Goal: Transaction & Acquisition: Purchase product/service

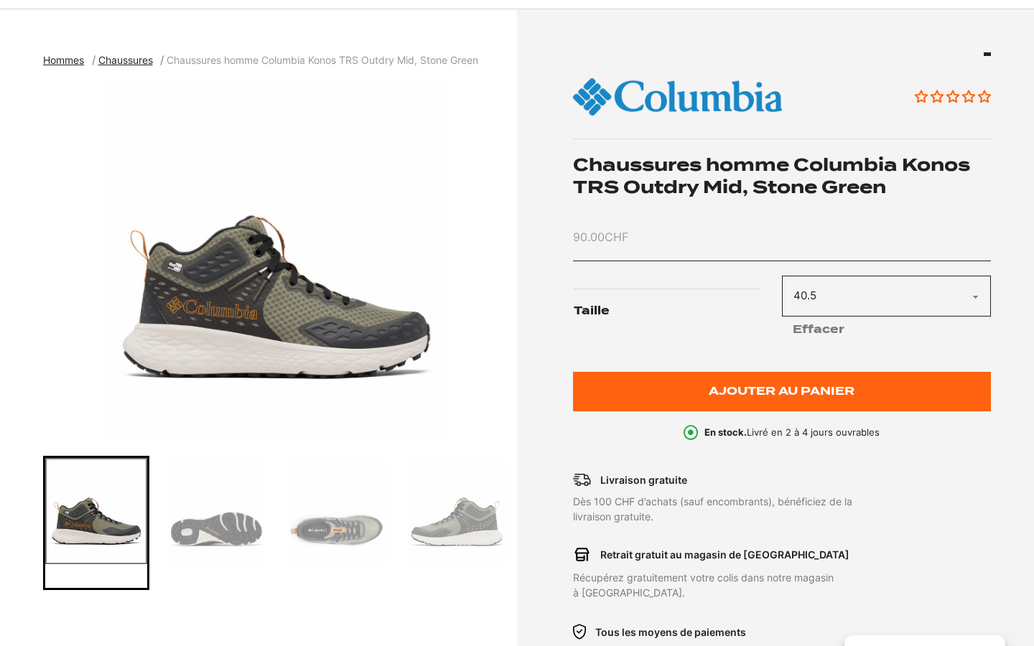
scroll to position [141, 0]
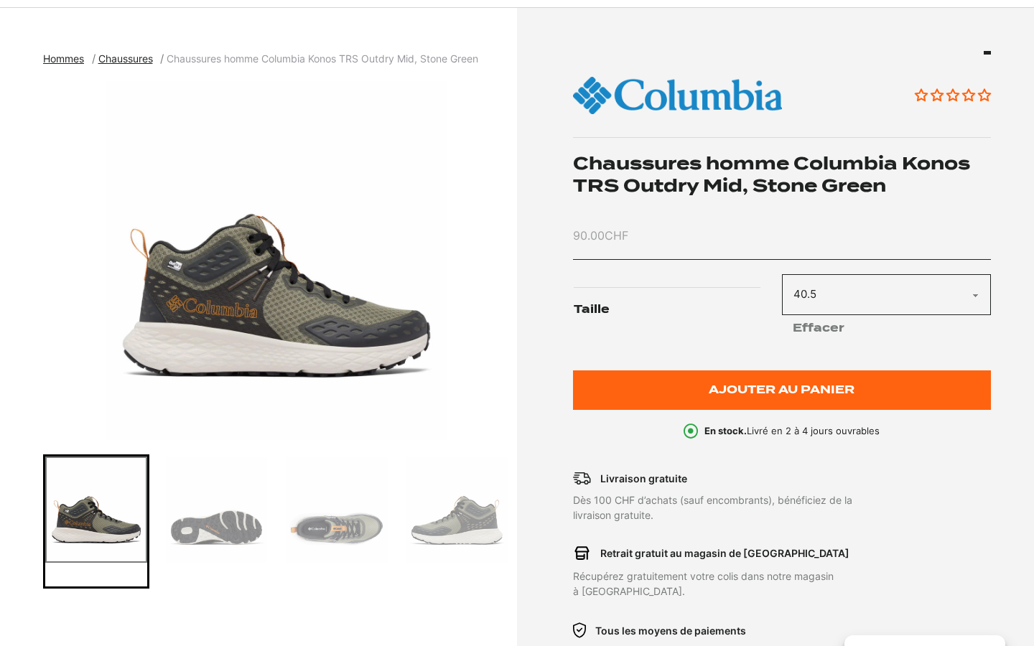
click at [218, 536] on img "Go to slide 2" at bounding box center [217, 510] width 102 height 107
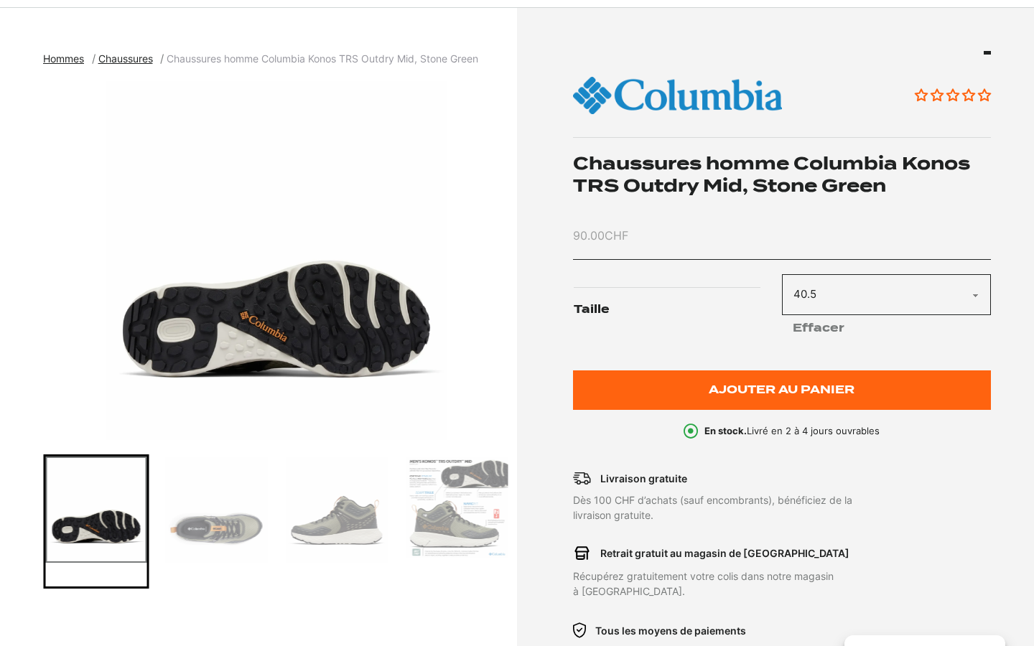
click at [247, 534] on img "Go to slide 3" at bounding box center [217, 510] width 102 height 107
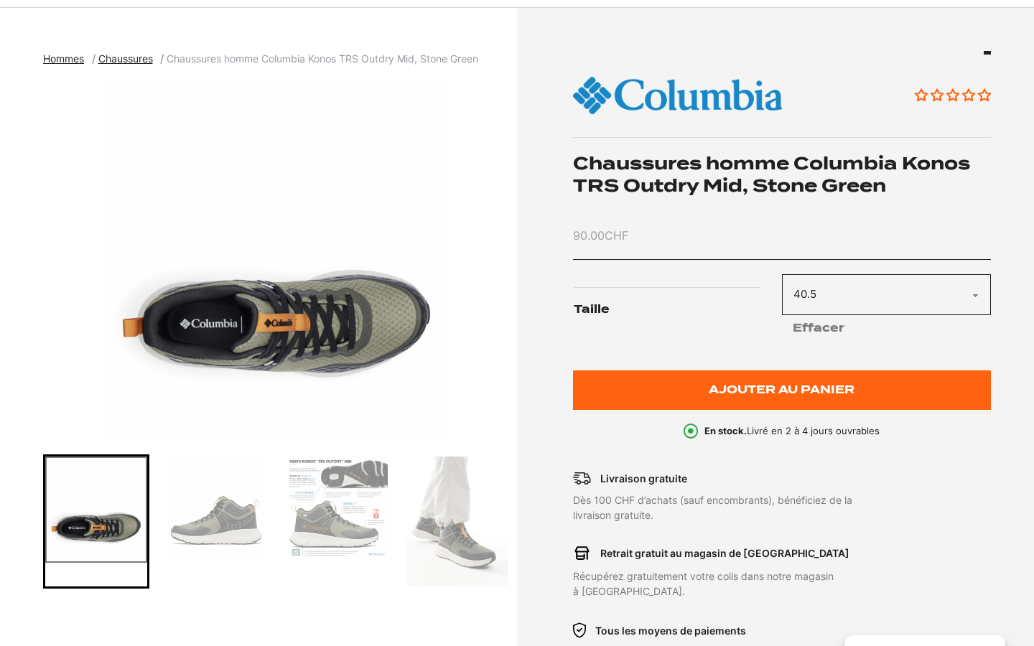
click at [241, 537] on img "Go to slide 4" at bounding box center [217, 510] width 102 height 107
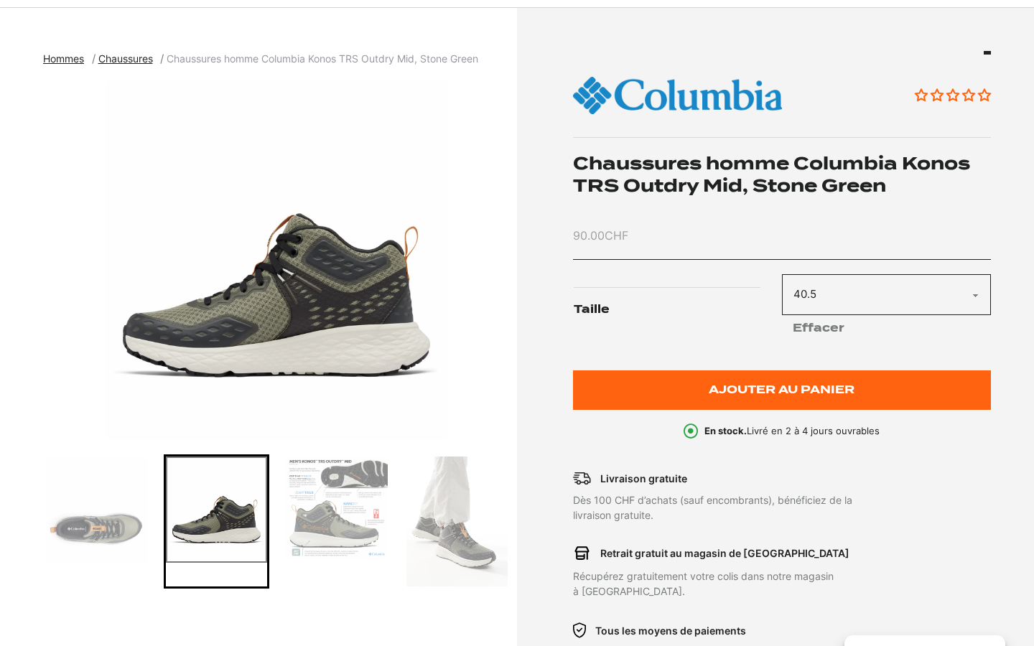
click at [317, 525] on img "Go to slide 5" at bounding box center [337, 508] width 102 height 102
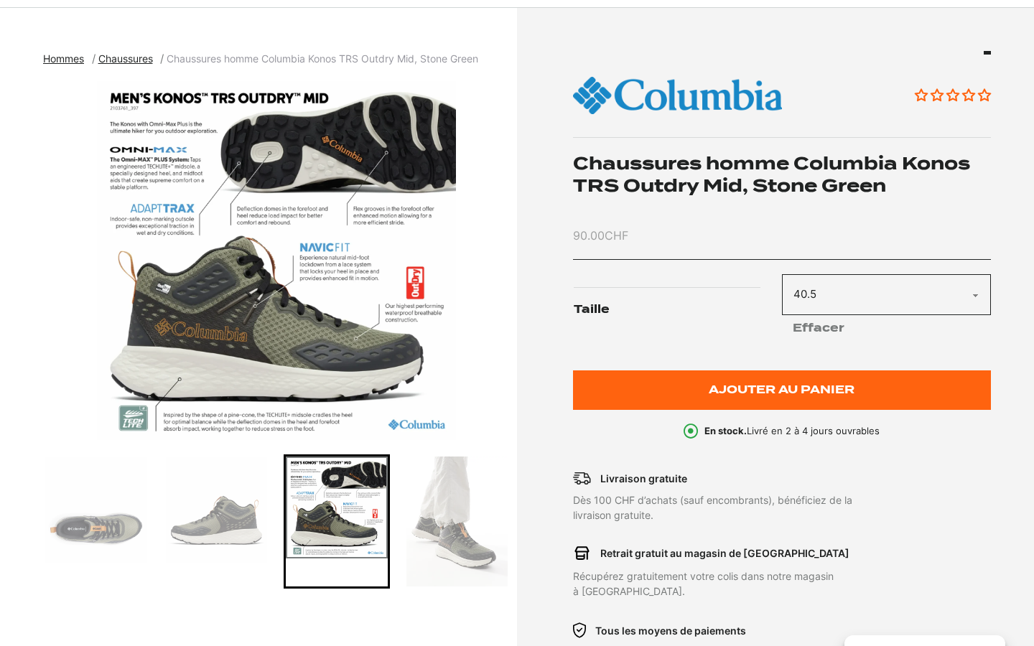
click at [461, 524] on img "Go to slide 6" at bounding box center [458, 522] width 102 height 130
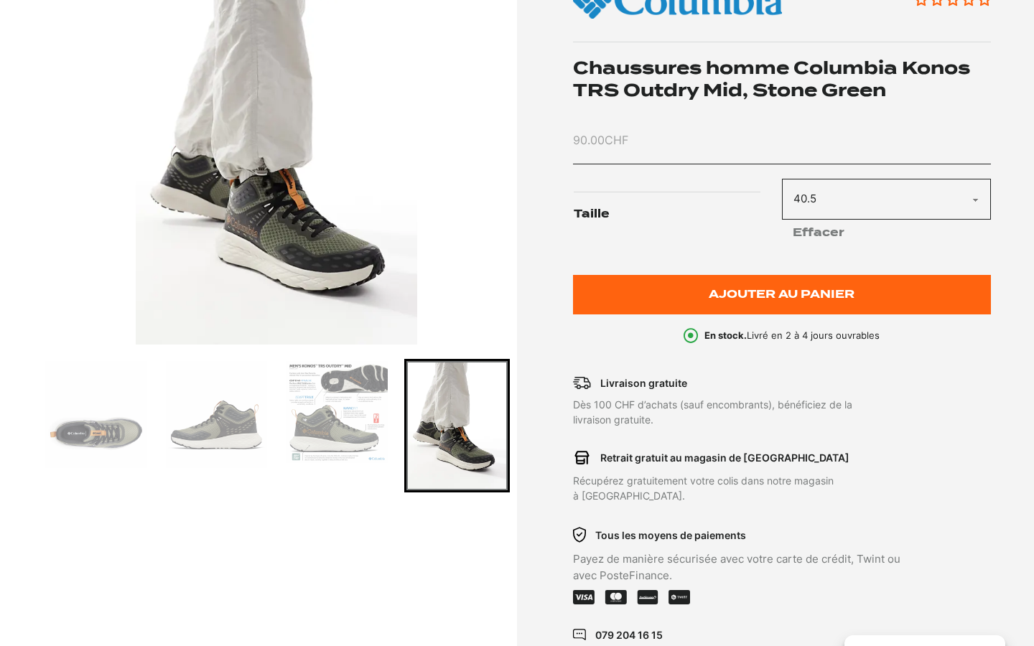
scroll to position [241, 0]
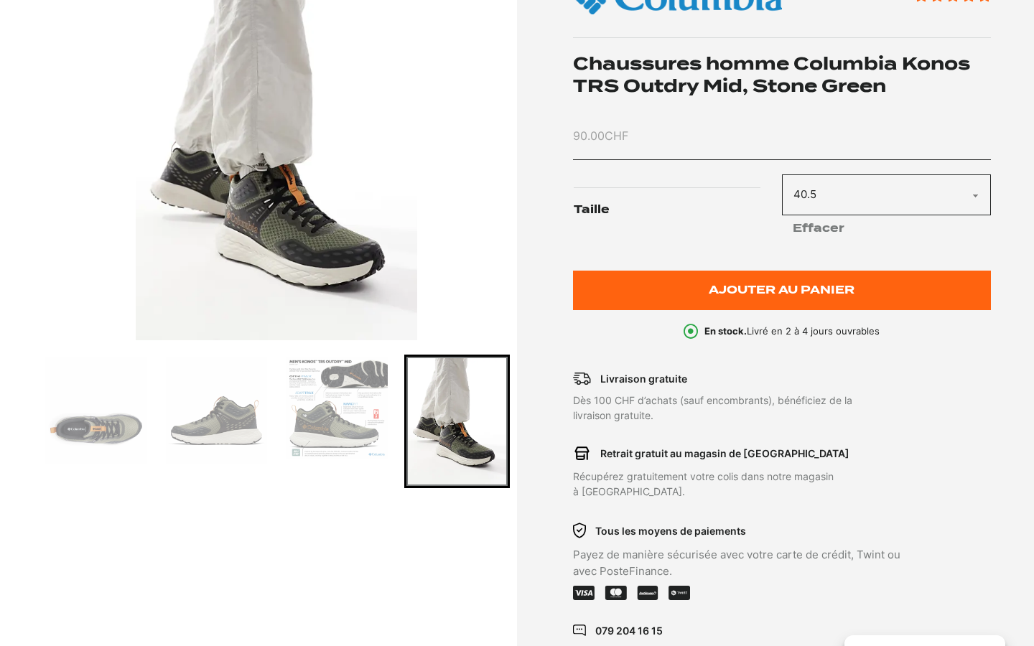
select select "40.5"
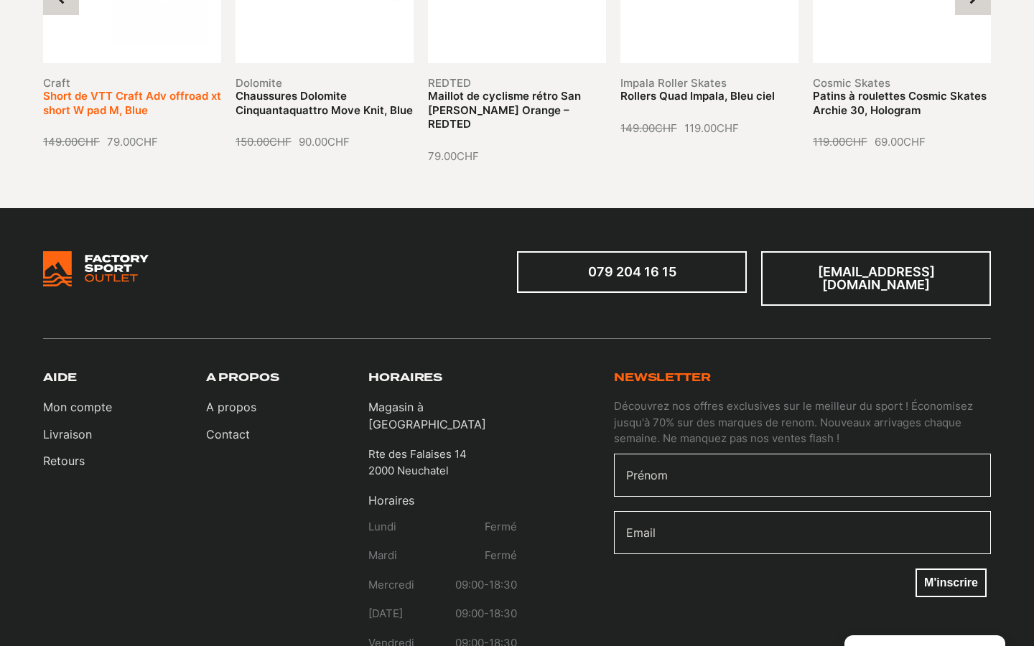
scroll to position [1816, 0]
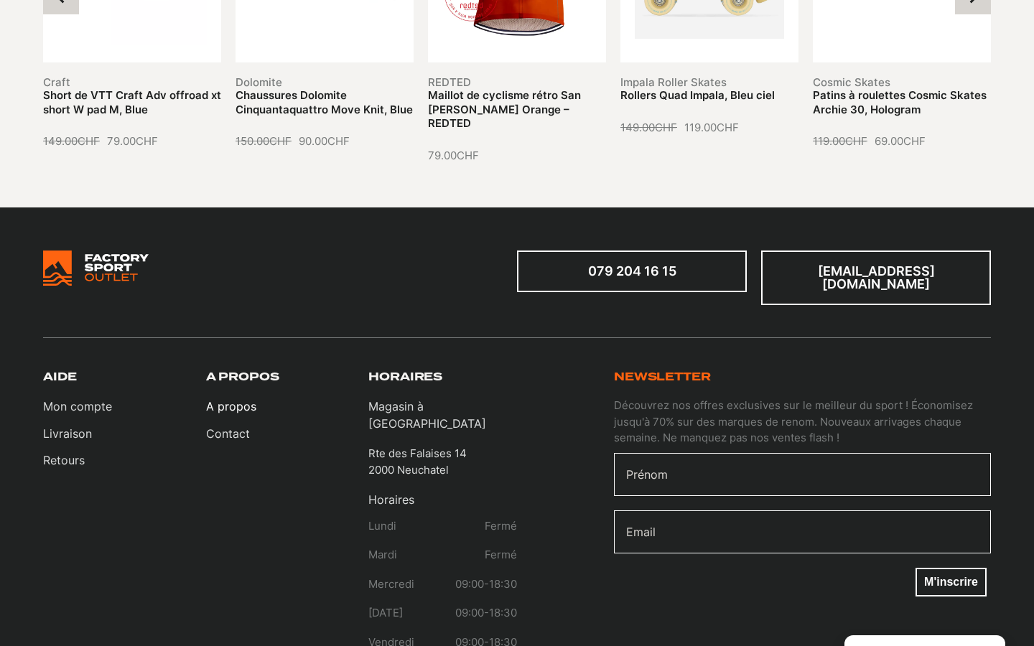
click at [244, 398] on link "A propos" at bounding box center [231, 406] width 50 height 17
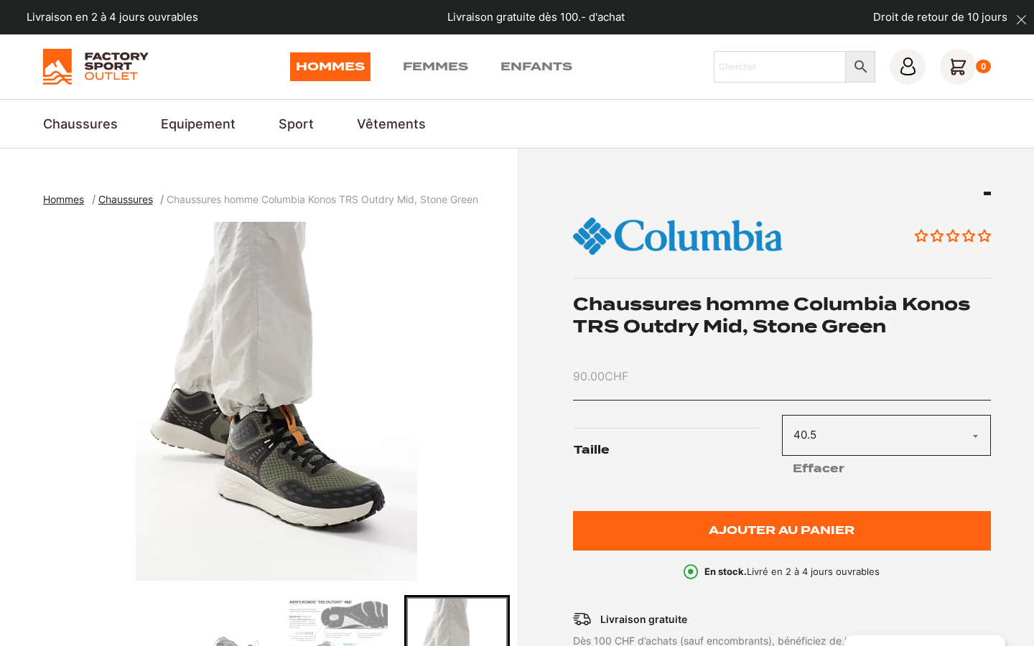
scroll to position [0, 0]
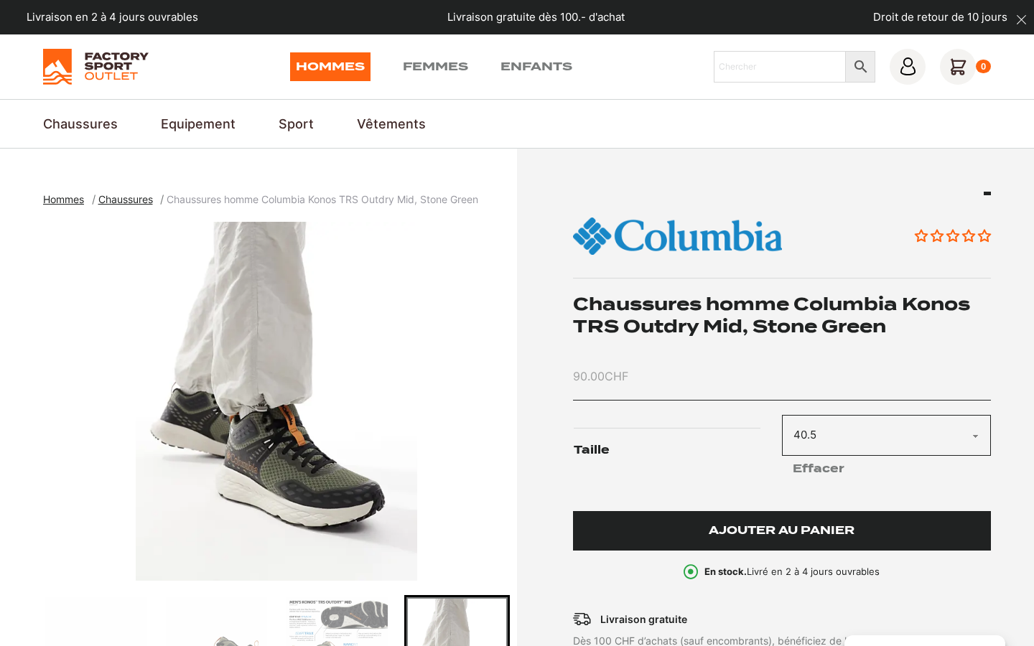
click at [723, 529] on span "Ajouter au panier" at bounding box center [782, 531] width 146 height 12
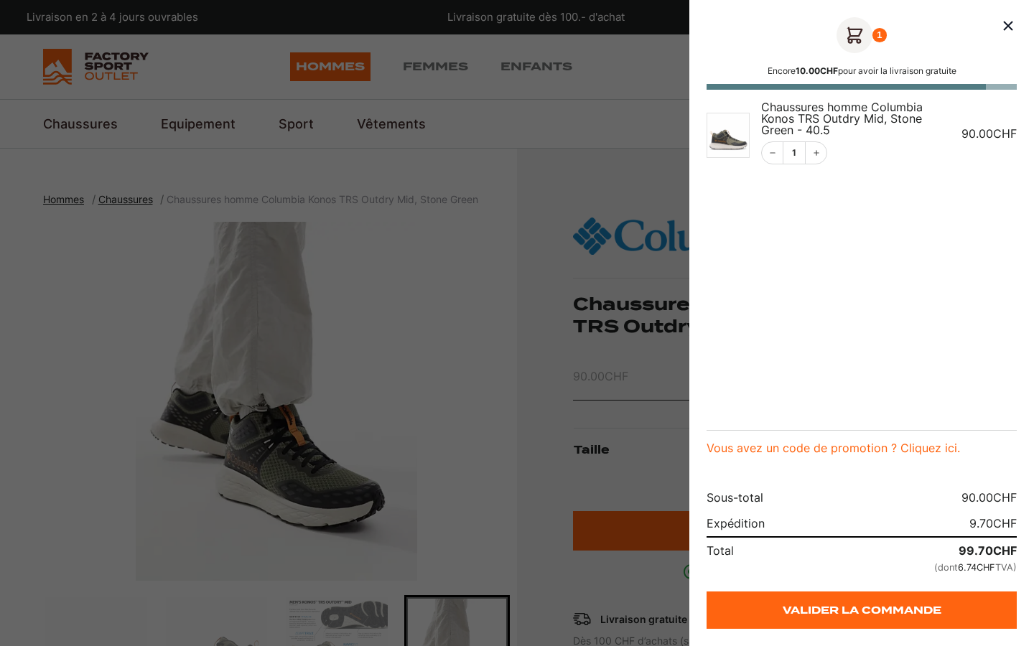
click at [516, 140] on div at bounding box center [517, 323] width 1034 height 646
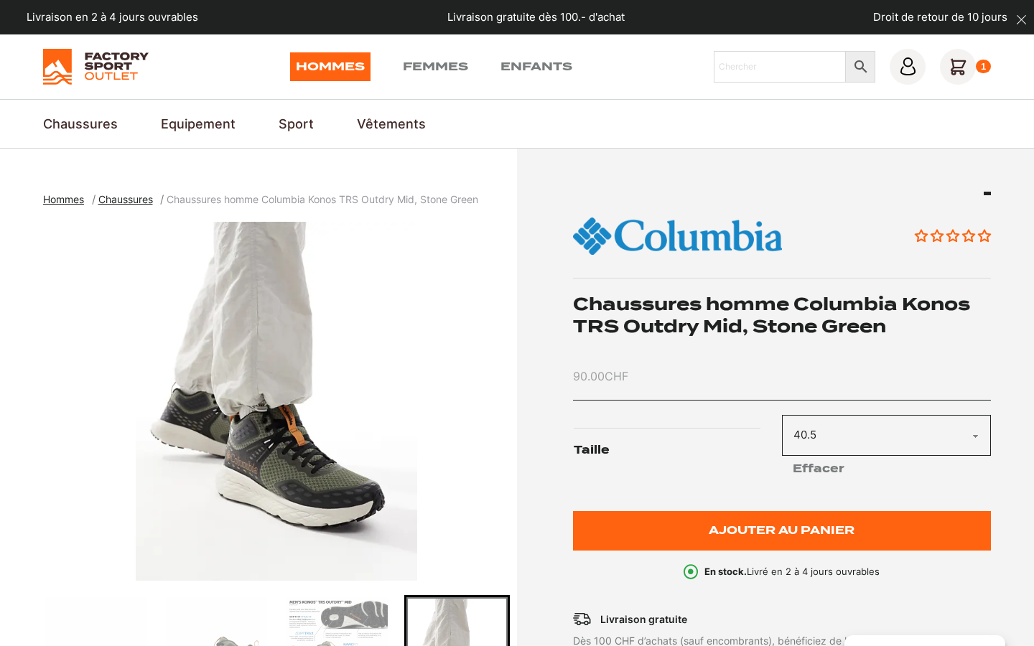
click at [988, 192] on div at bounding box center [987, 194] width 7 height 4
click at [442, 291] on img "6 of 6" at bounding box center [276, 401] width 467 height 359
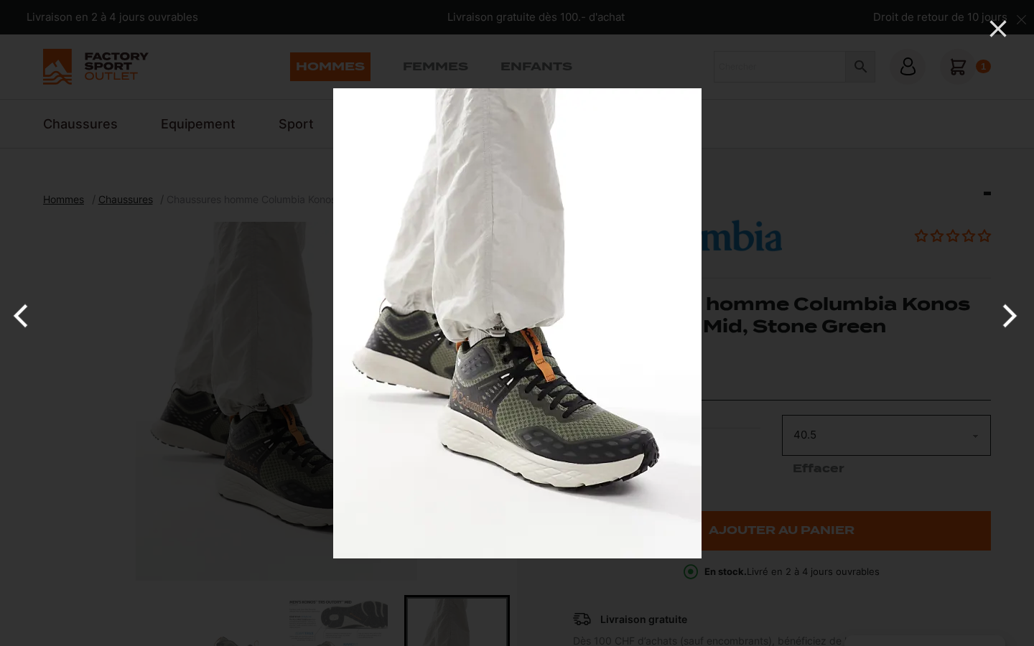
click at [178, 368] on div at bounding box center [517, 323] width 1034 height 646
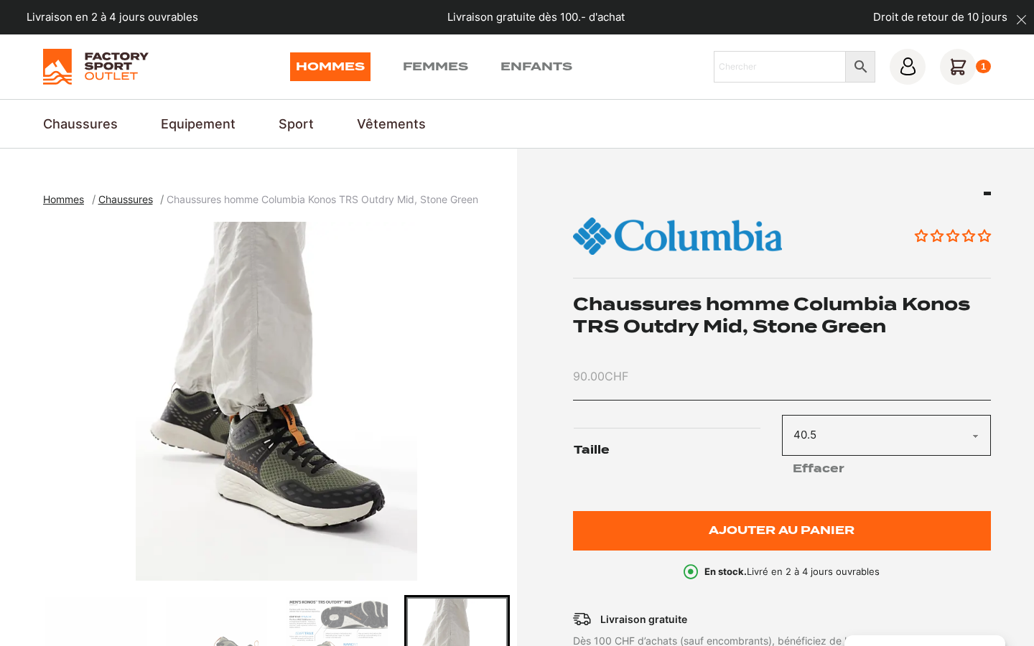
click at [315, 71] on link "Hommes" at bounding box center [330, 66] width 80 height 29
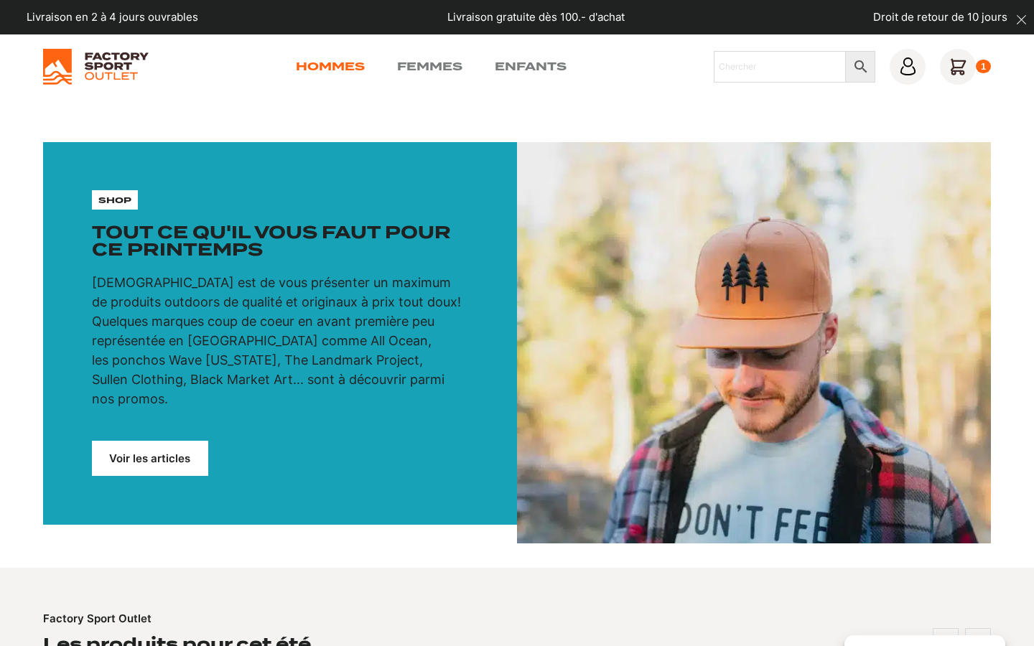
click at [330, 62] on link "Hommes" at bounding box center [330, 66] width 69 height 17
click at [99, 62] on img at bounding box center [96, 67] width 106 height 36
click at [147, 441] on link "Voir les articles" at bounding box center [150, 458] width 116 height 35
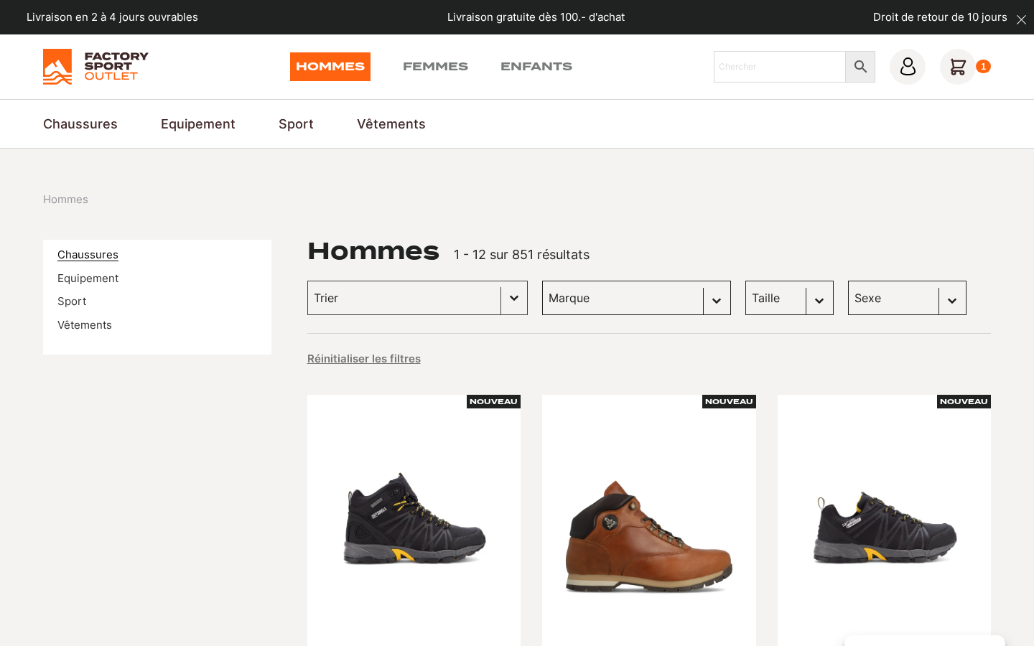
click at [94, 255] on link "Chaussures" at bounding box center [87, 255] width 61 height 14
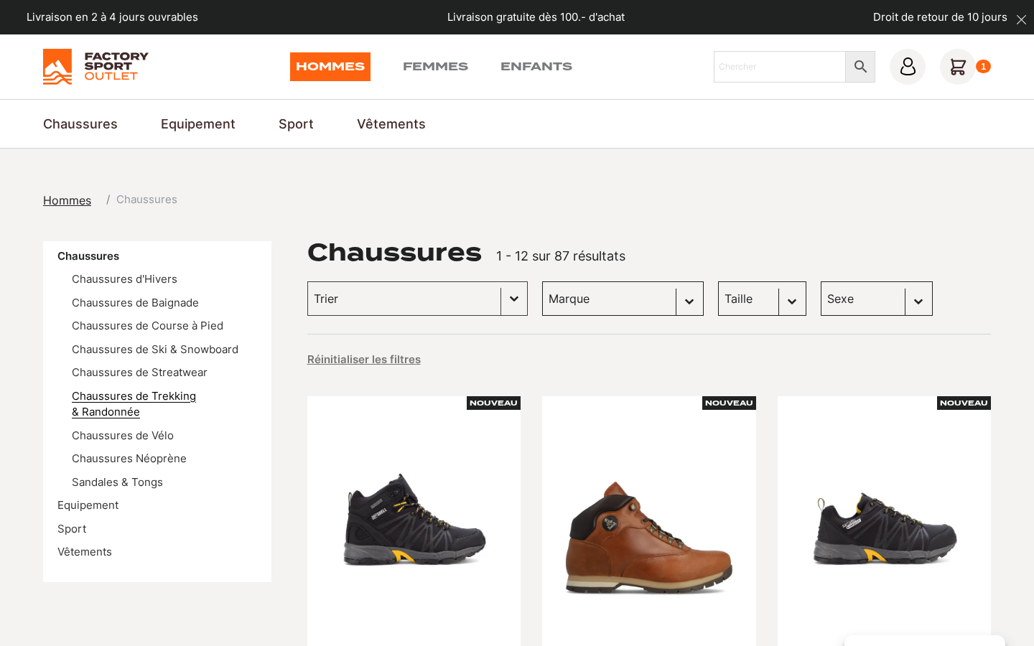
click at [147, 393] on link "Chaussures de Trekking & Randonnée" at bounding box center [134, 404] width 124 height 30
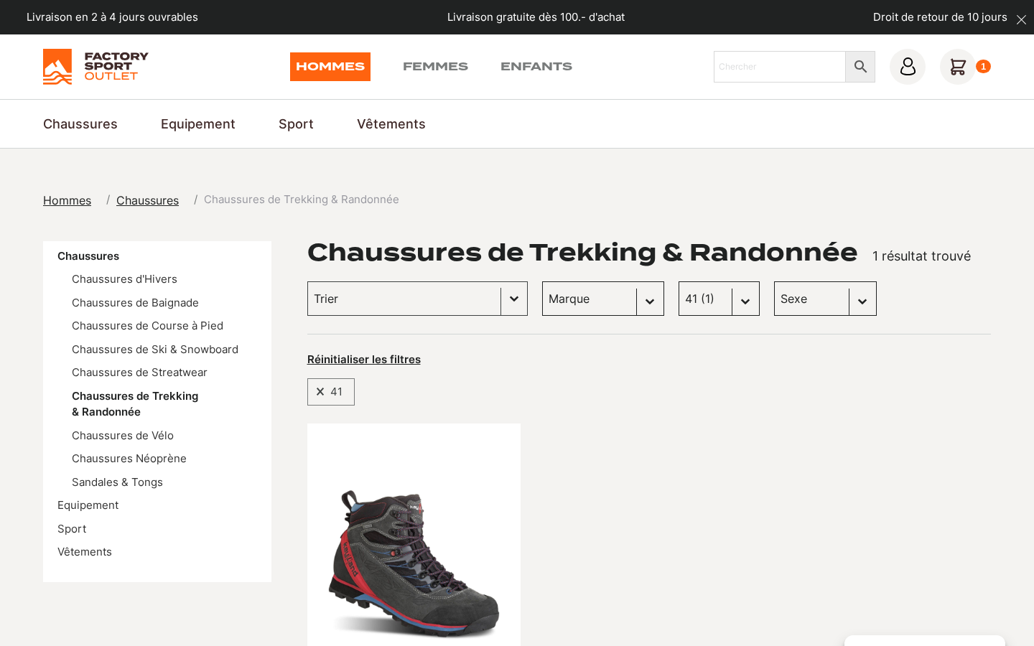
select select "40-5"
click at [321, 391] on span at bounding box center [319, 391] width 11 height 9
select select
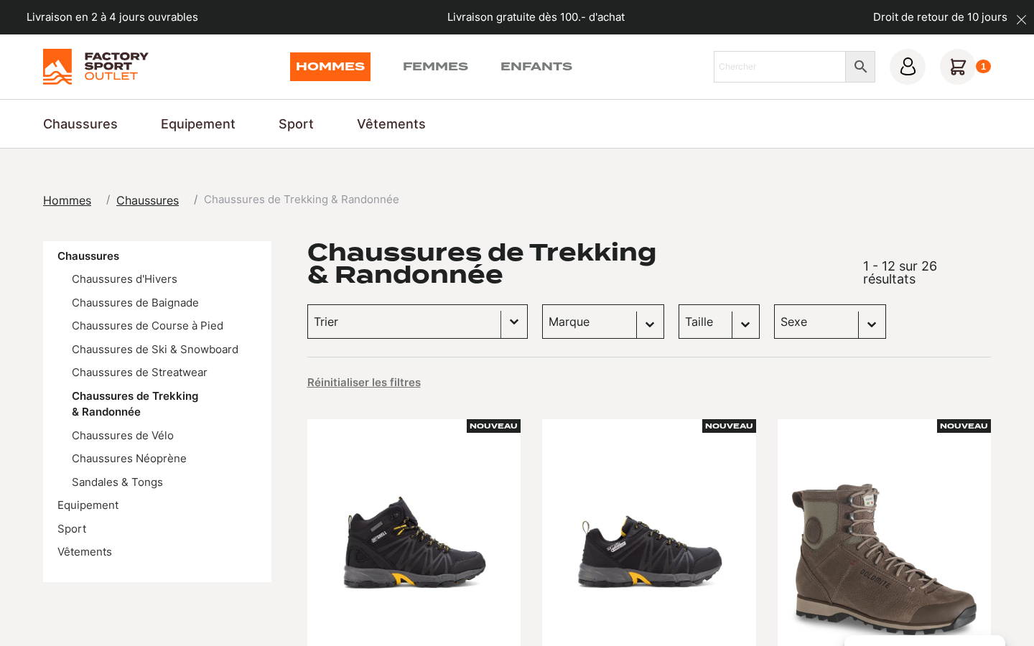
click at [505, 320] on button "Basculer la liste" at bounding box center [514, 321] width 26 height 33
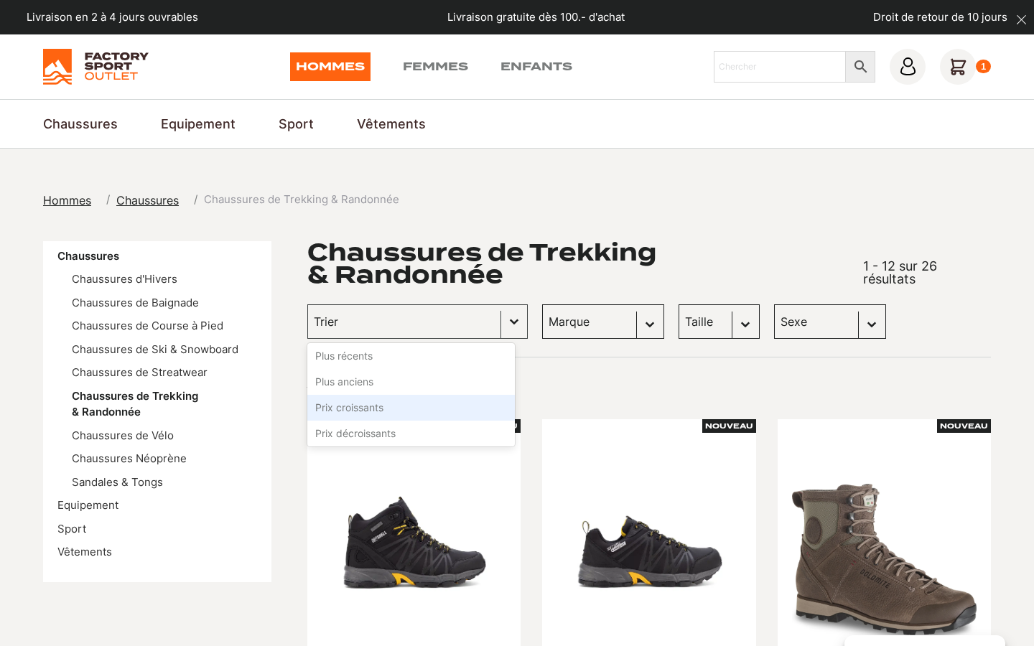
click at [386, 407] on li "Prix croissants" at bounding box center [411, 408] width 208 height 26
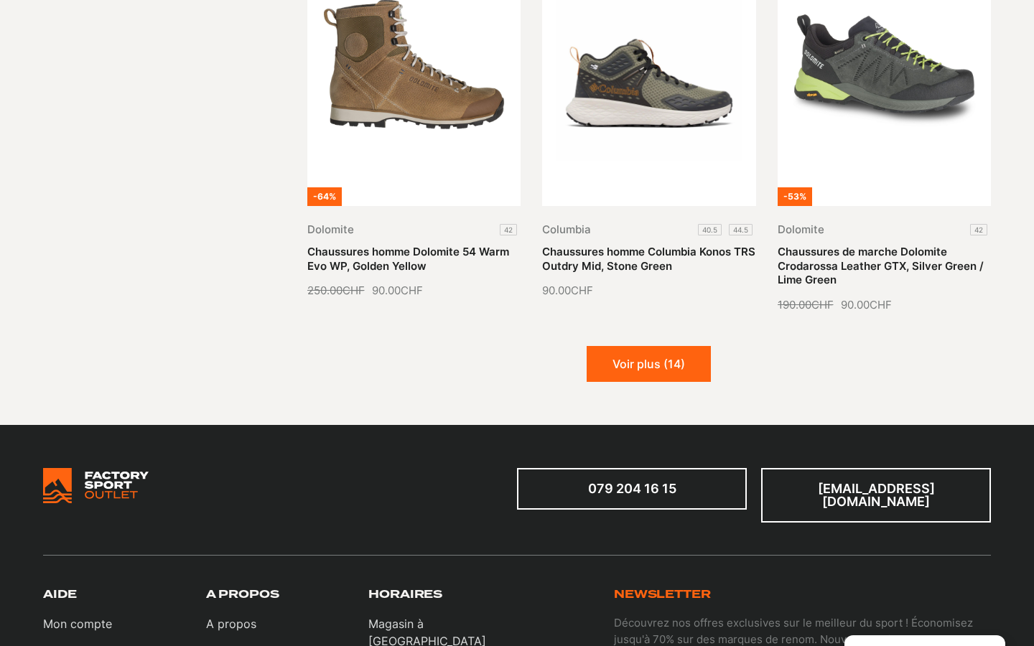
scroll to position [1691, 0]
click at [638, 356] on button "Voir plus (14)" at bounding box center [649, 364] width 124 height 36
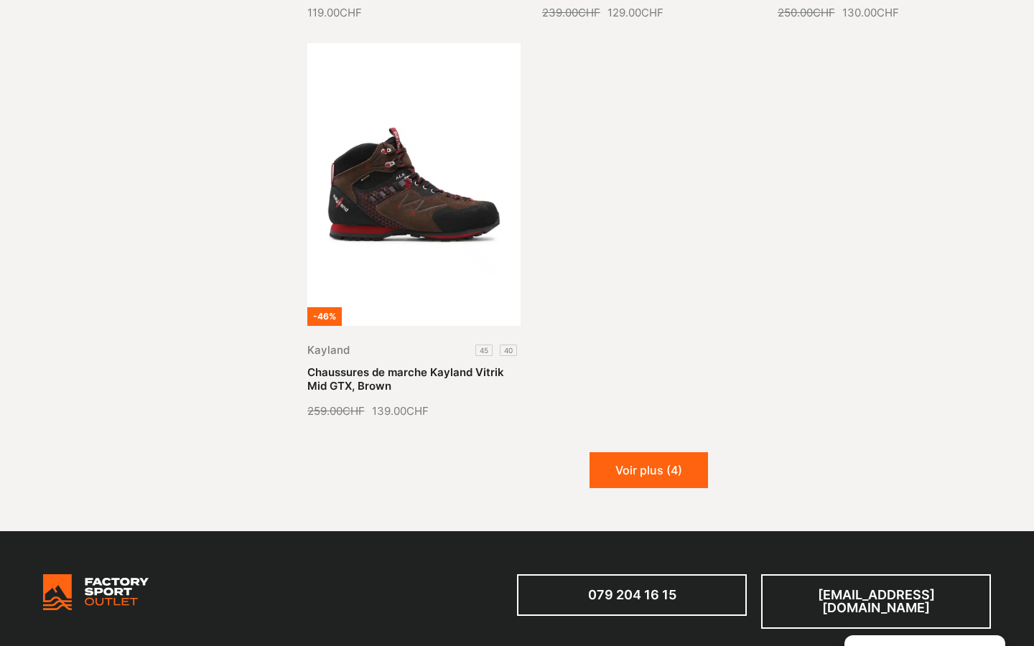
scroll to position [3180, 0]
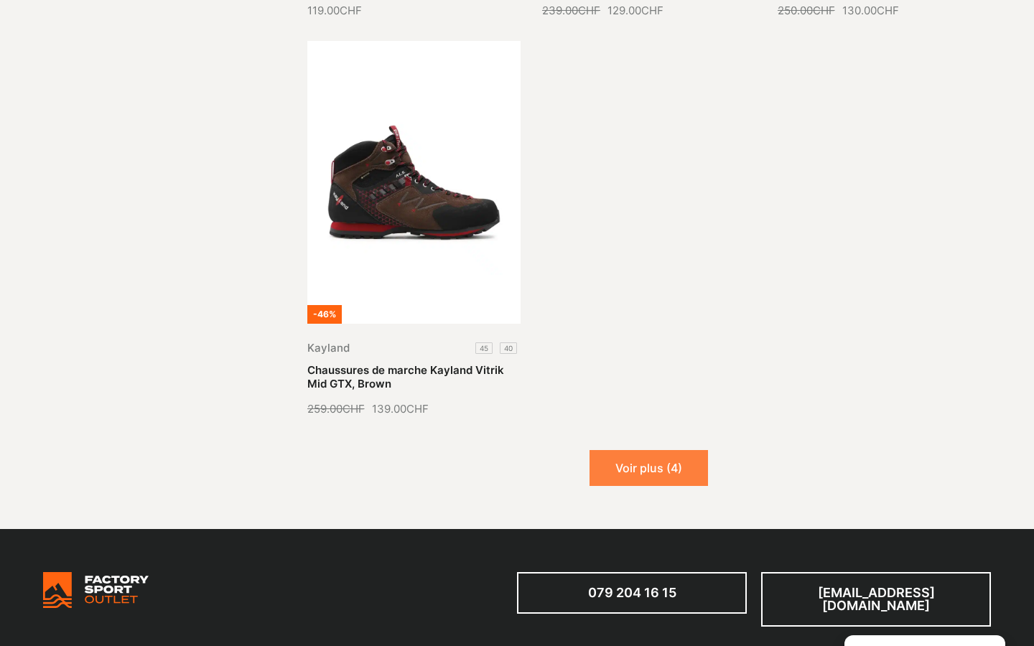
click at [664, 475] on button "Voir plus (4)" at bounding box center [649, 468] width 119 height 36
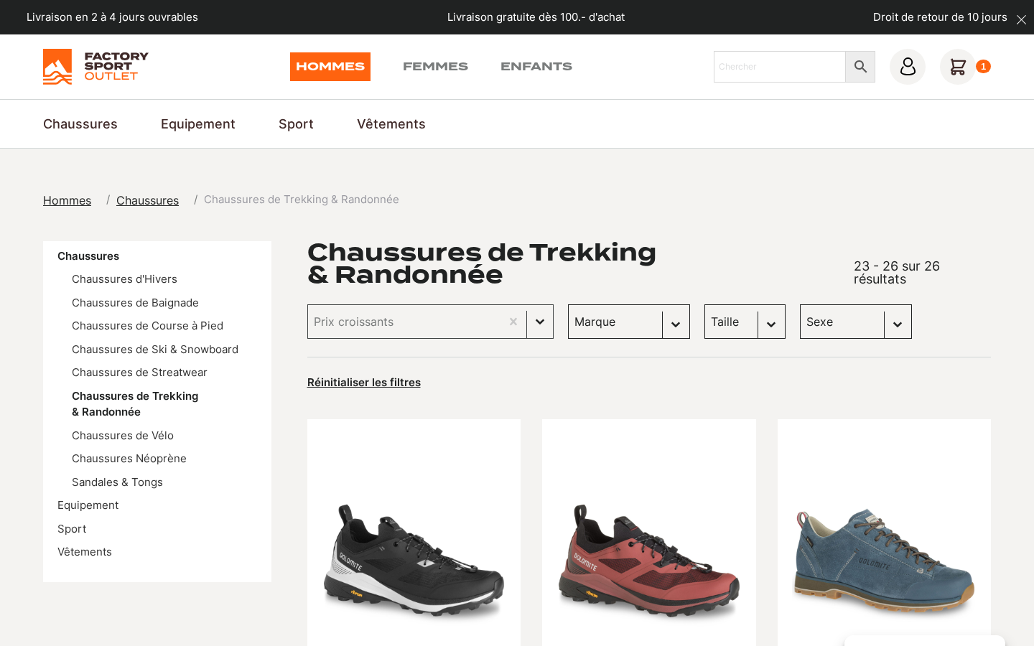
scroll to position [0, 0]
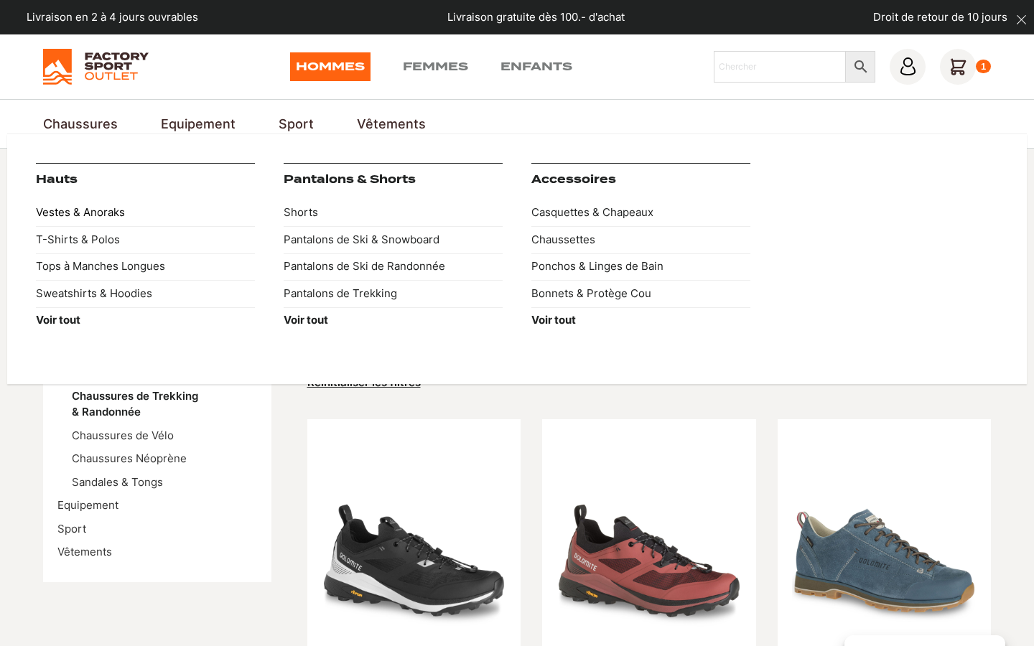
click at [99, 210] on link "Vestes & Anoraks" at bounding box center [145, 213] width 219 height 27
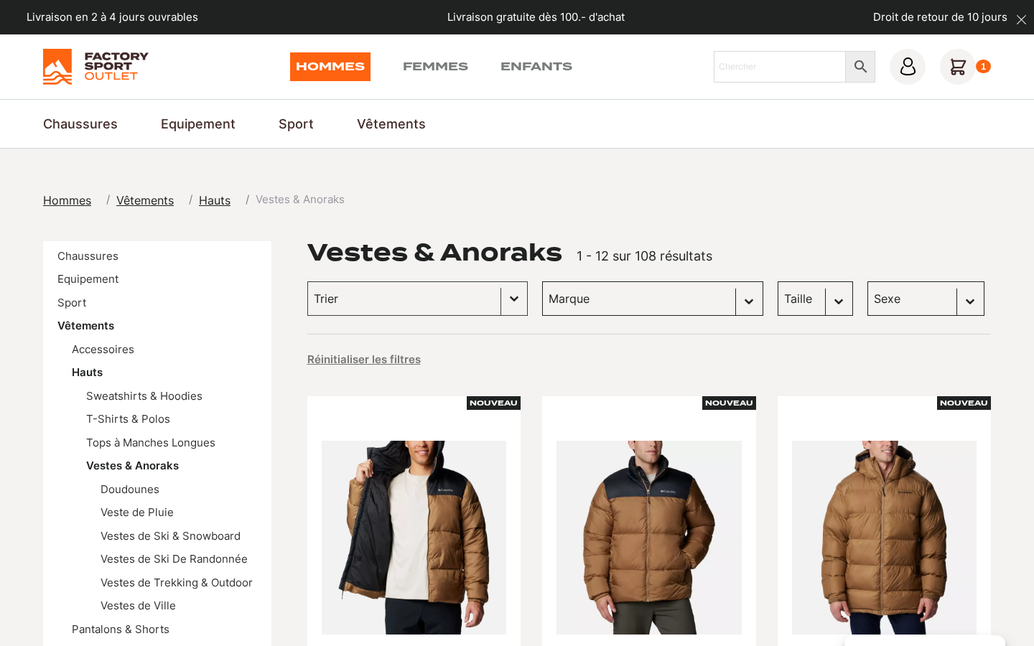
select select "hommes"
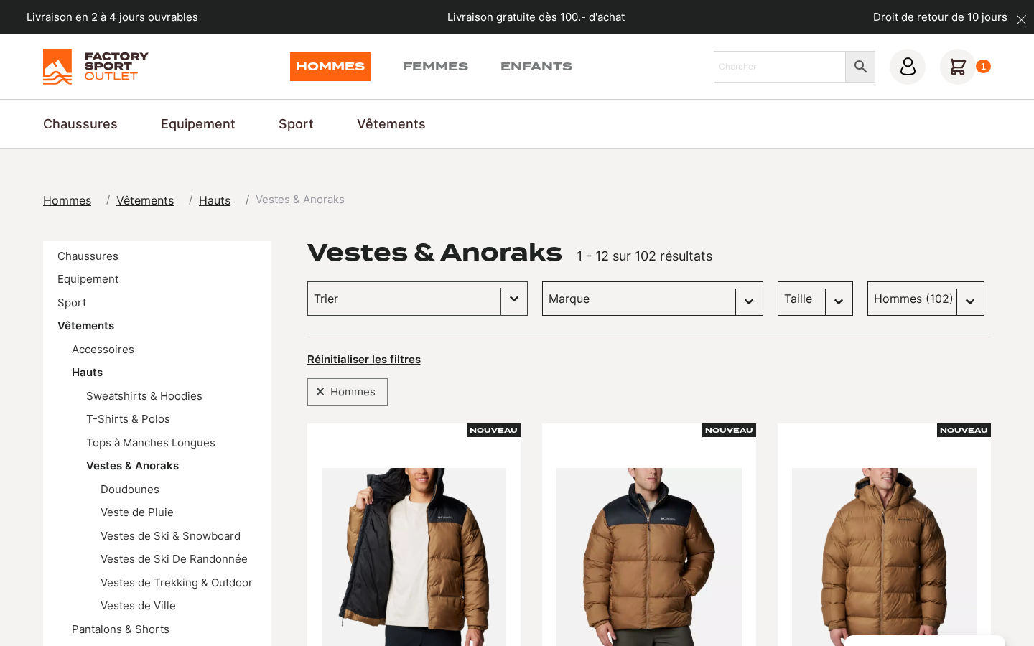
select select "m"
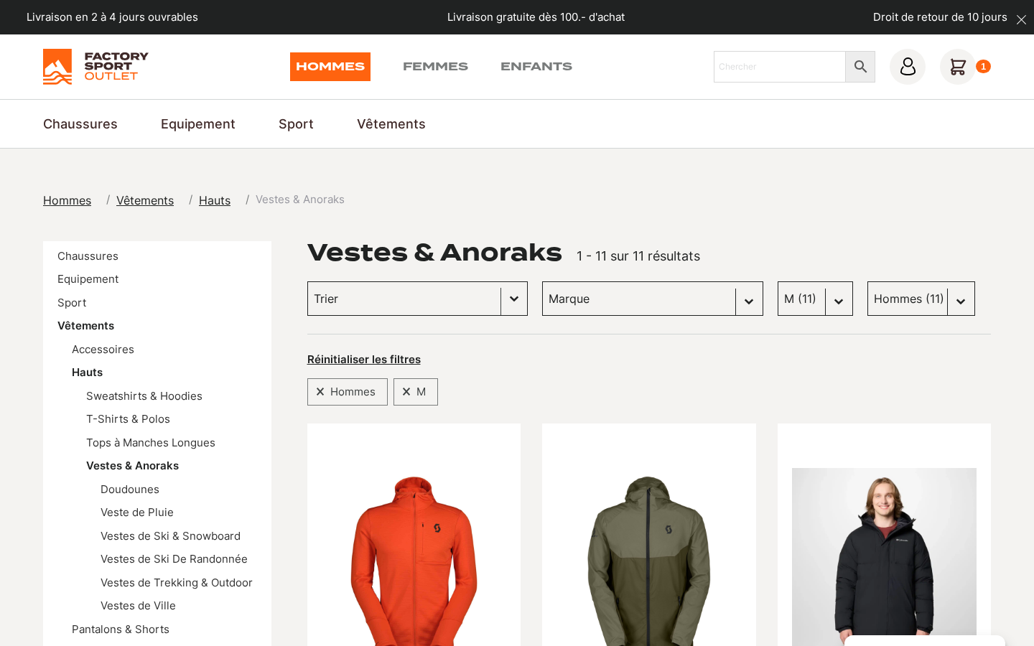
click at [505, 301] on button "Basculer la liste" at bounding box center [514, 298] width 26 height 33
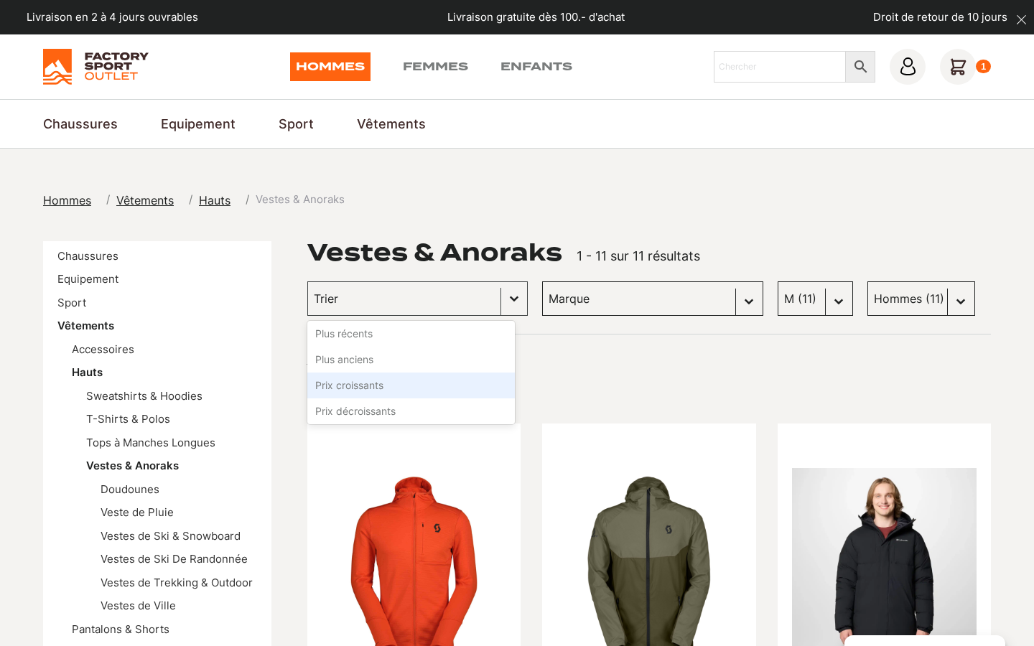
click at [356, 383] on li "Prix croissants" at bounding box center [411, 386] width 208 height 26
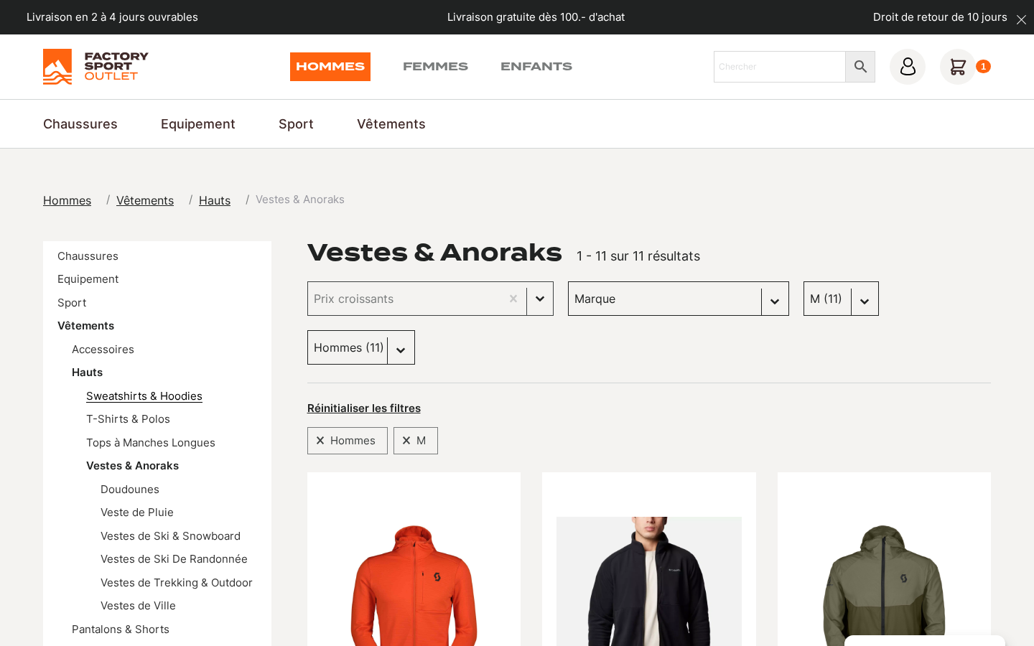
click at [176, 395] on link "Sweatshirts & Hoodies" at bounding box center [144, 396] width 116 height 14
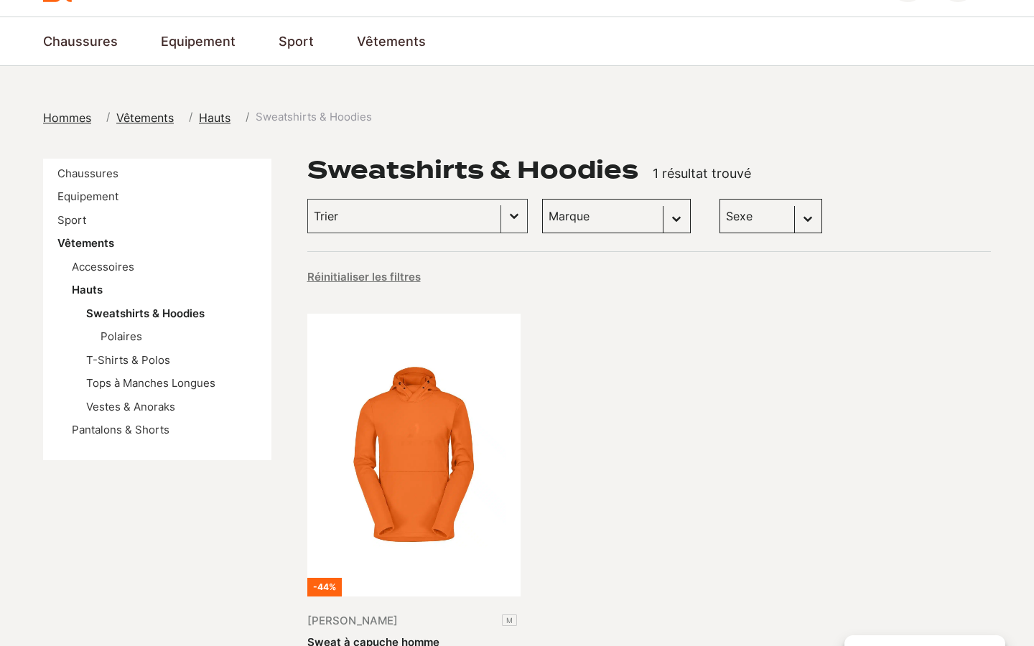
scroll to position [80, 0]
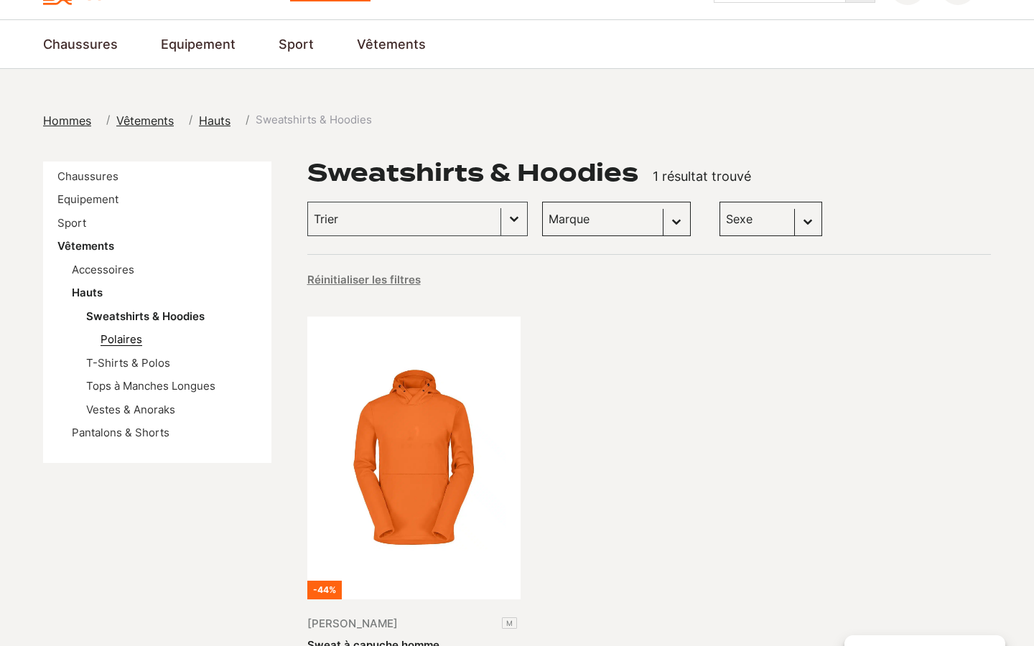
click at [120, 336] on link "Polaires" at bounding box center [122, 340] width 42 height 14
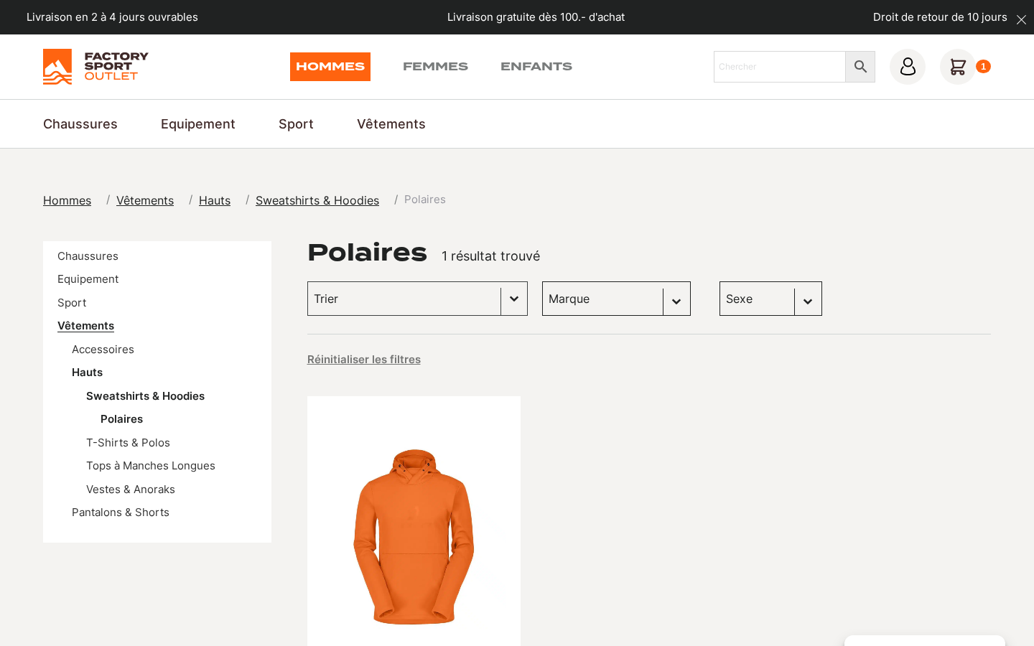
click at [100, 325] on link "Vêtements" at bounding box center [85, 326] width 57 height 14
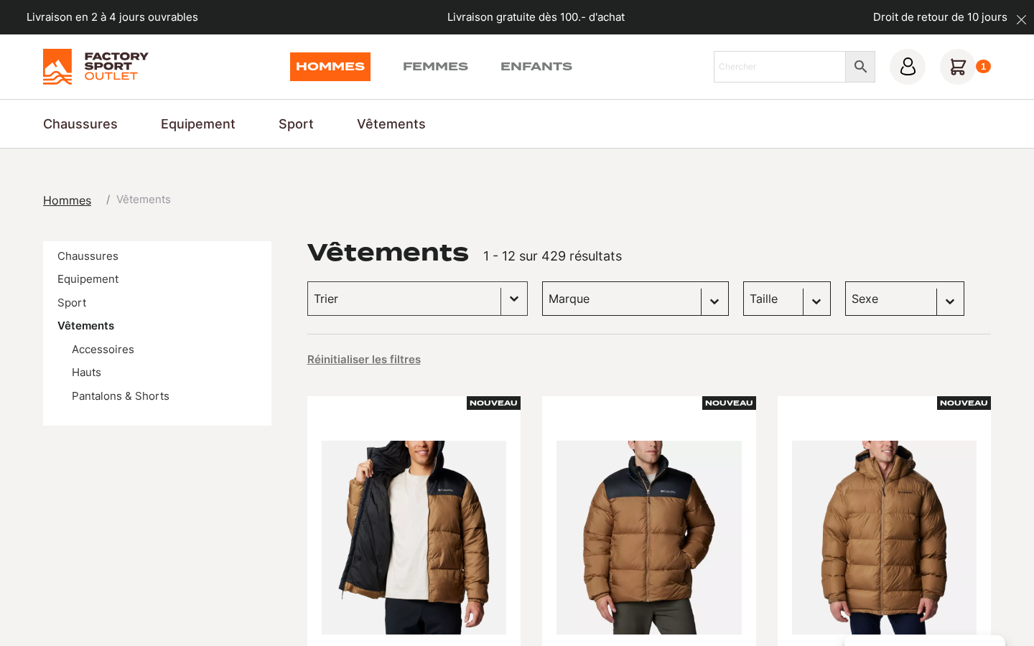
select select "hommes"
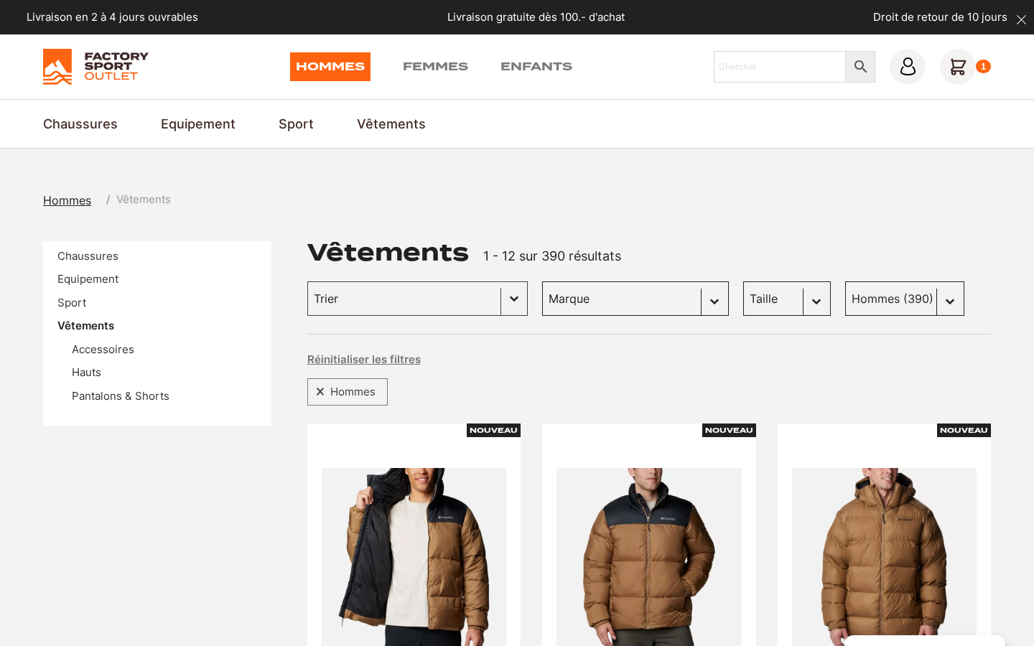
select select "hommes"
select select "m"
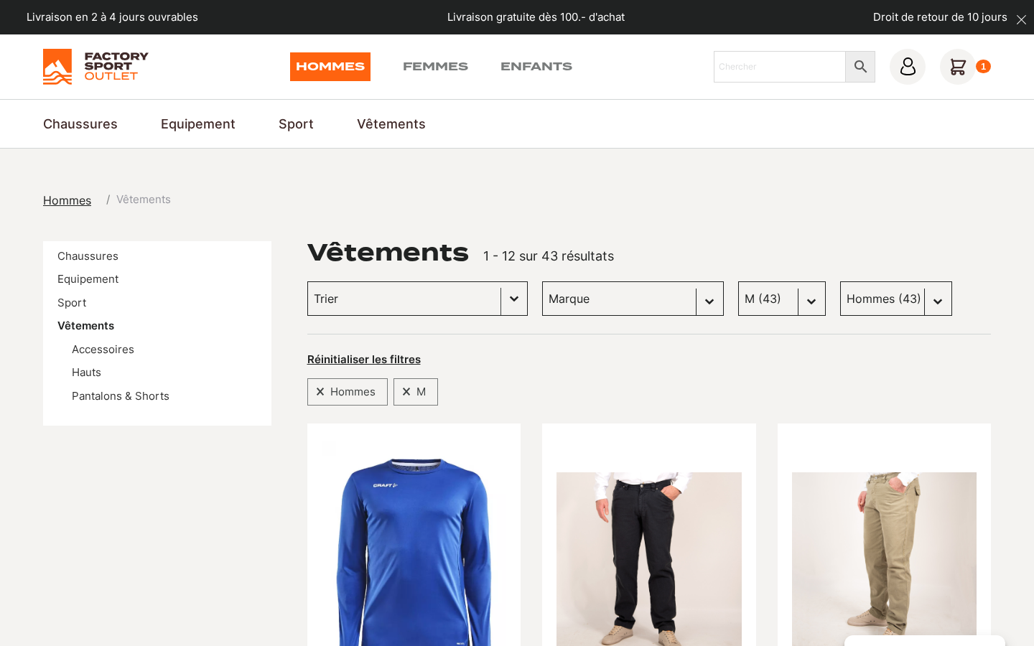
click at [501, 294] on button "Basculer la liste" at bounding box center [514, 298] width 26 height 33
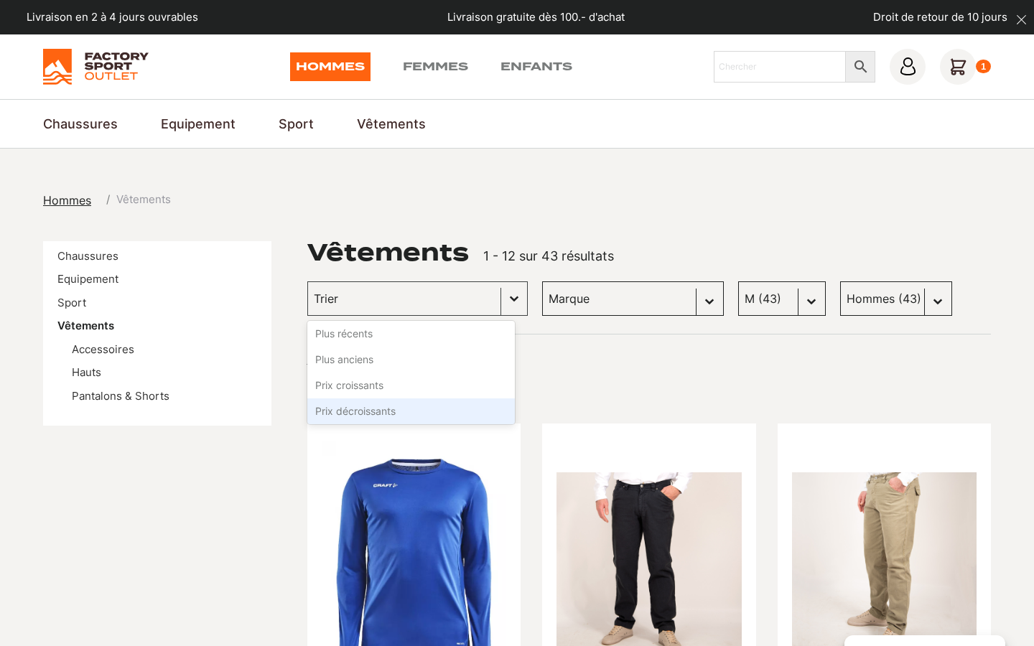
click at [417, 410] on li "Prix décroissants" at bounding box center [411, 412] width 208 height 26
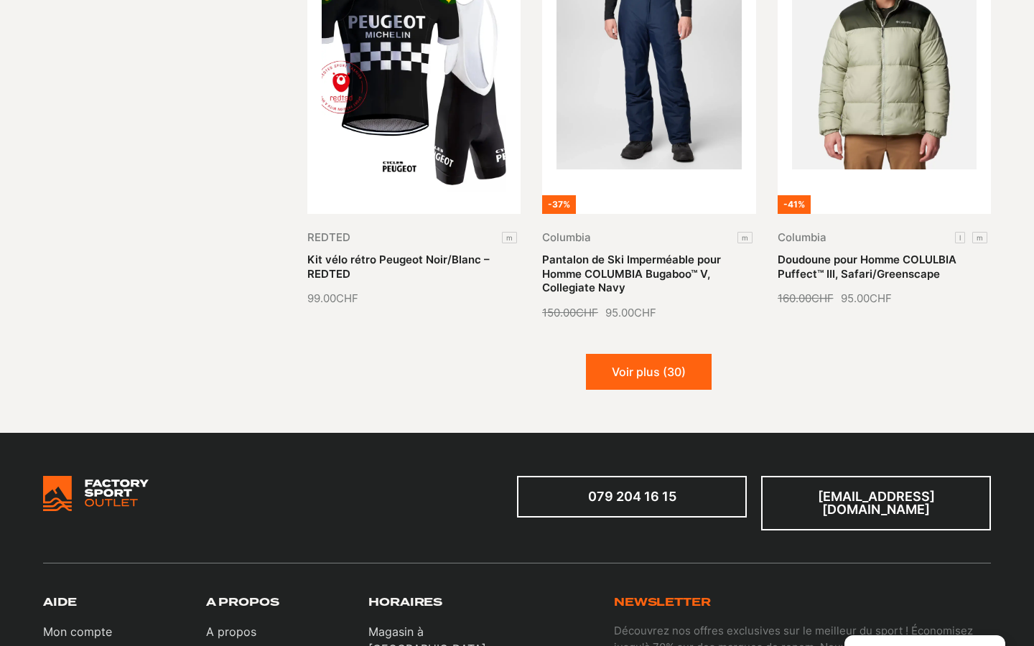
scroll to position [1720, 0]
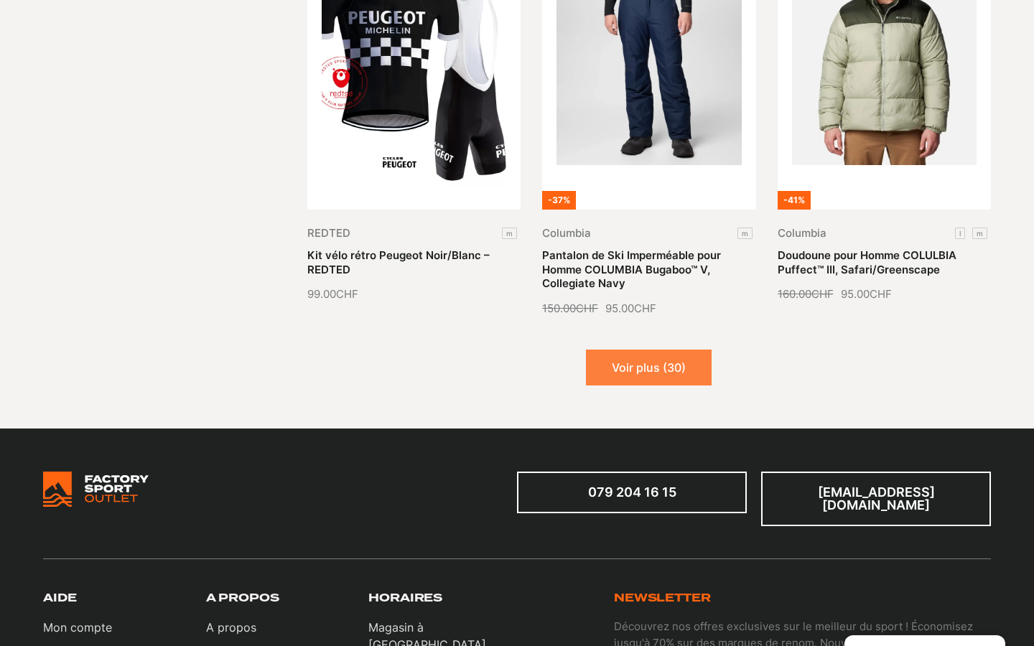
click at [634, 360] on button "Voir plus (30)" at bounding box center [649, 368] width 126 height 36
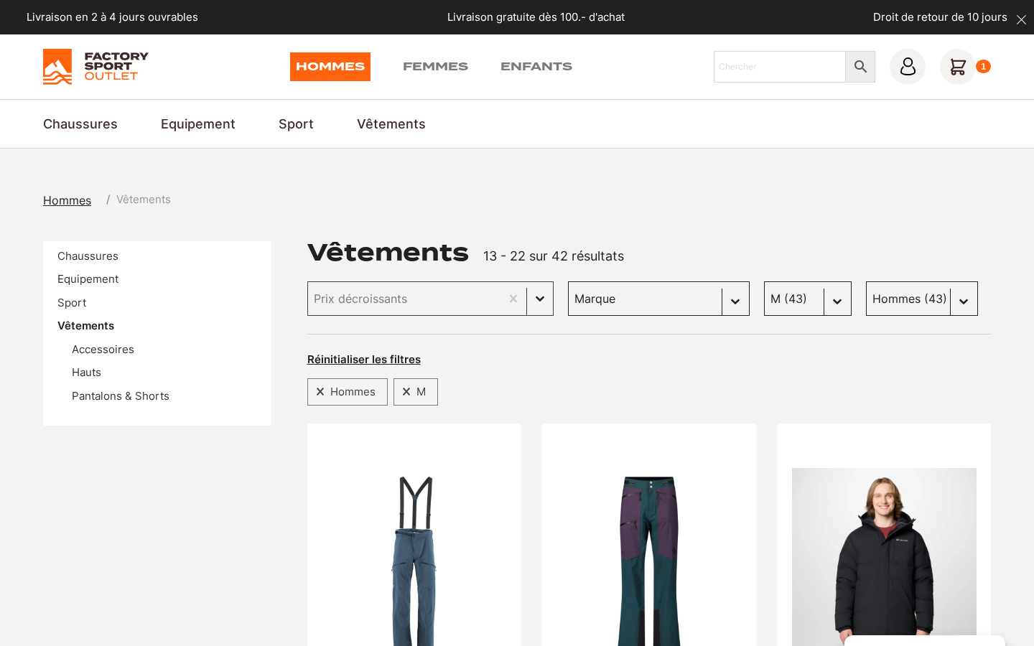
scroll to position [0, 0]
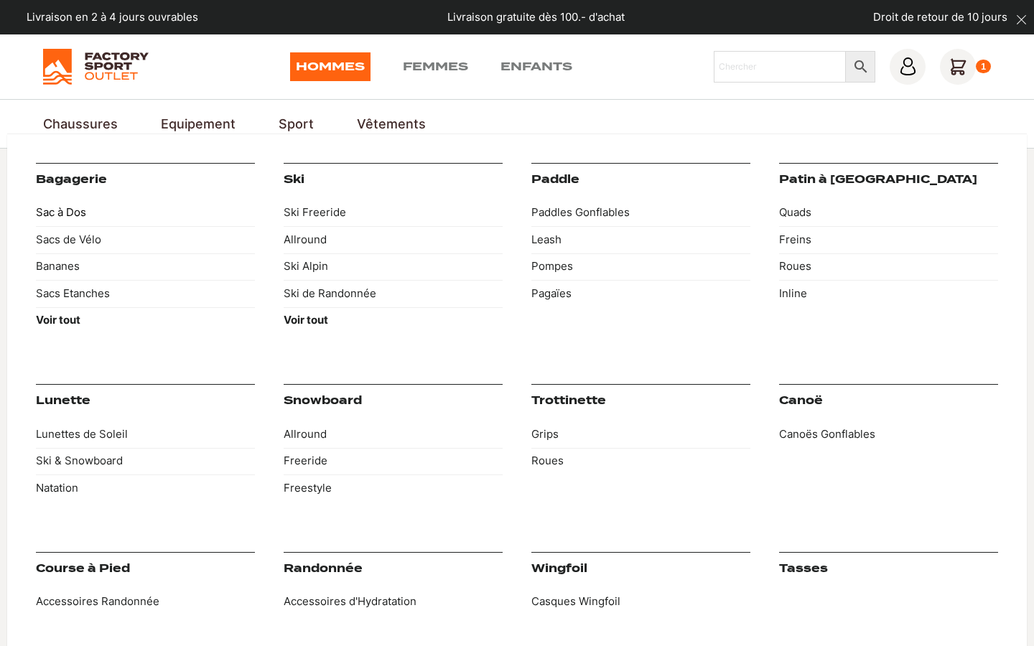
click at [56, 211] on link "Sac à Dos" at bounding box center [145, 213] width 219 height 27
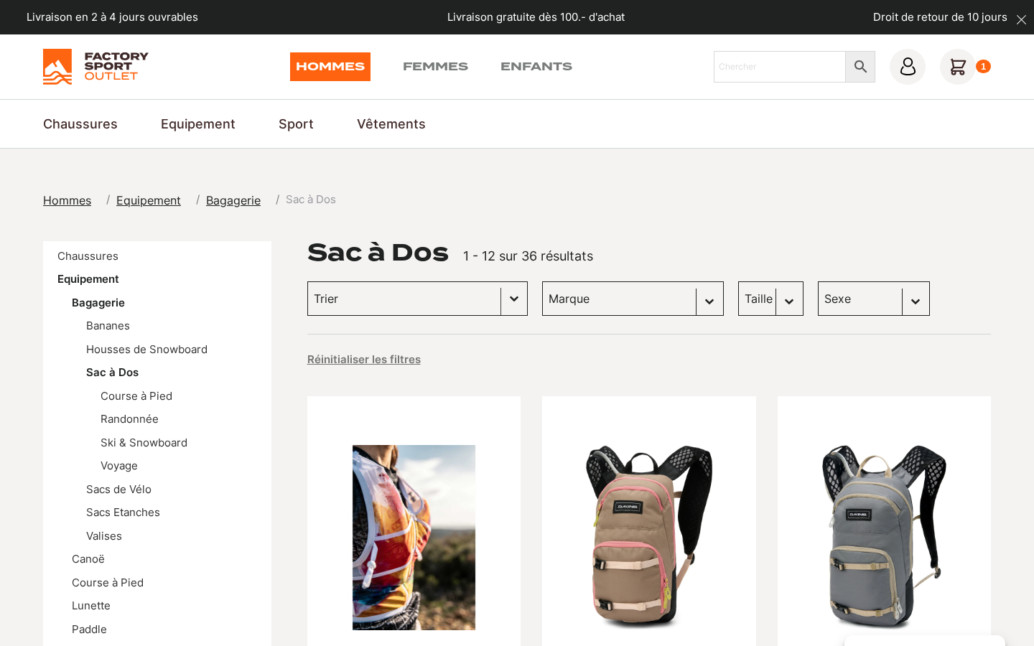
click at [504, 295] on button "Basculer la liste" at bounding box center [514, 298] width 26 height 33
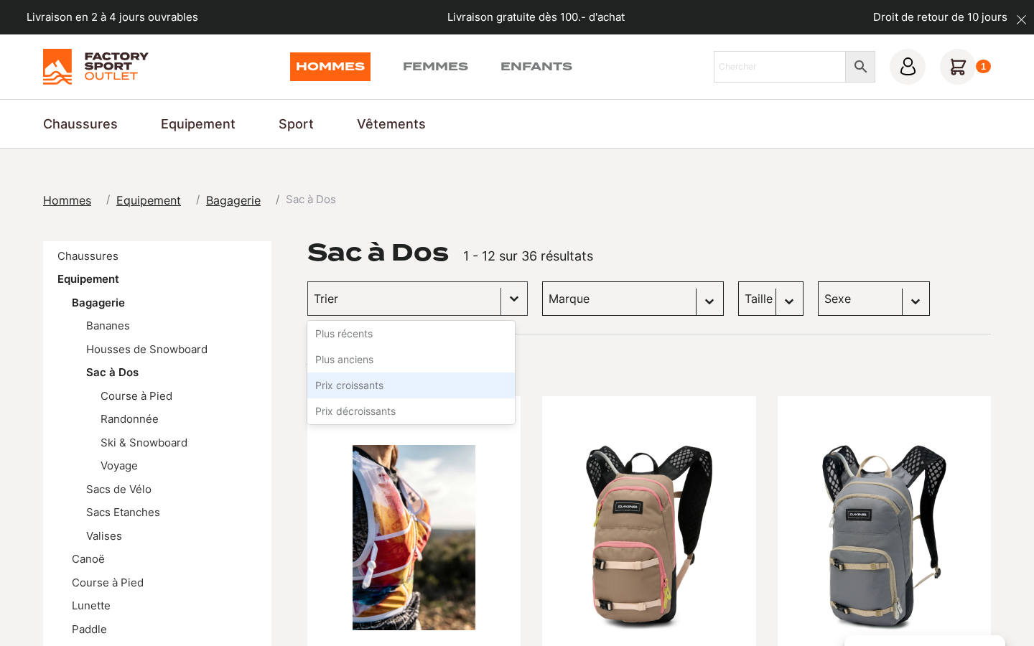
click at [386, 384] on li "Prix croissants" at bounding box center [411, 386] width 208 height 26
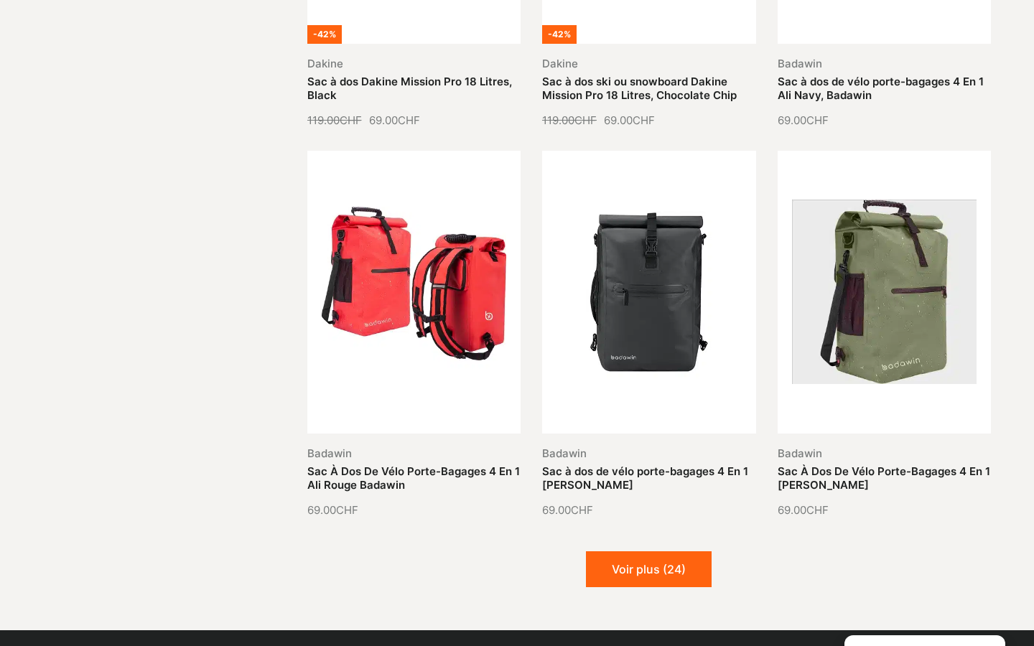
scroll to position [1425, 0]
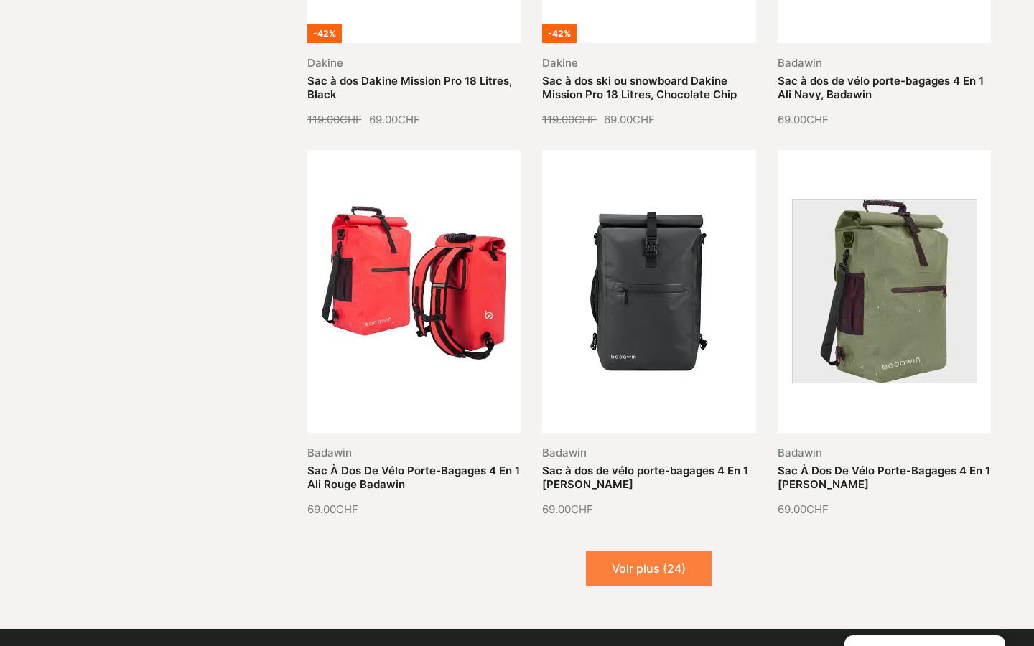
click at [642, 572] on button "Voir plus (24)" at bounding box center [649, 569] width 126 height 36
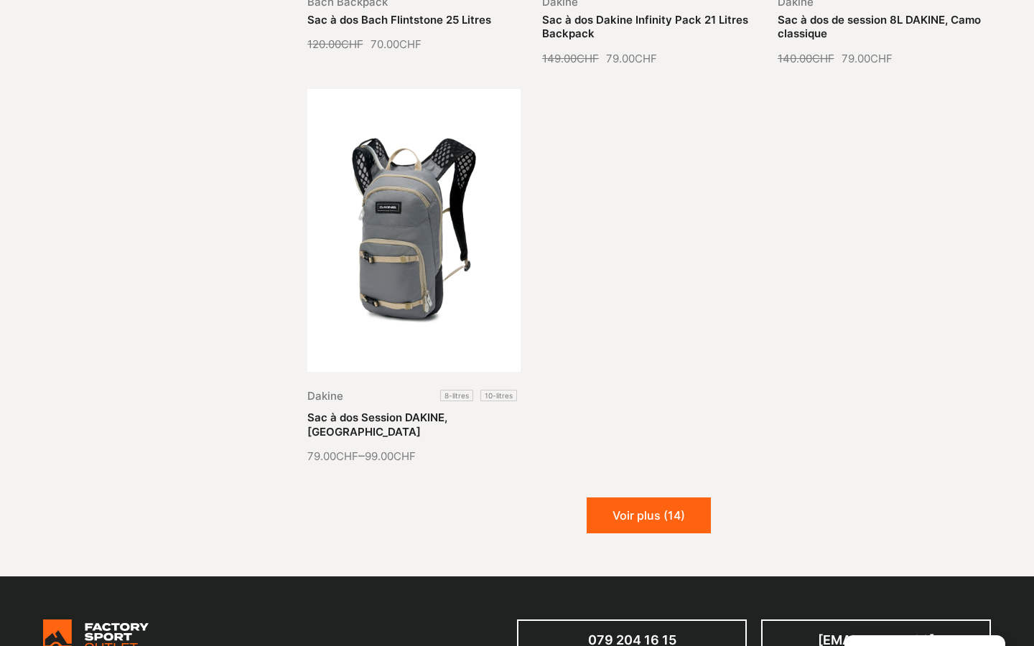
scroll to position [3050, 0]
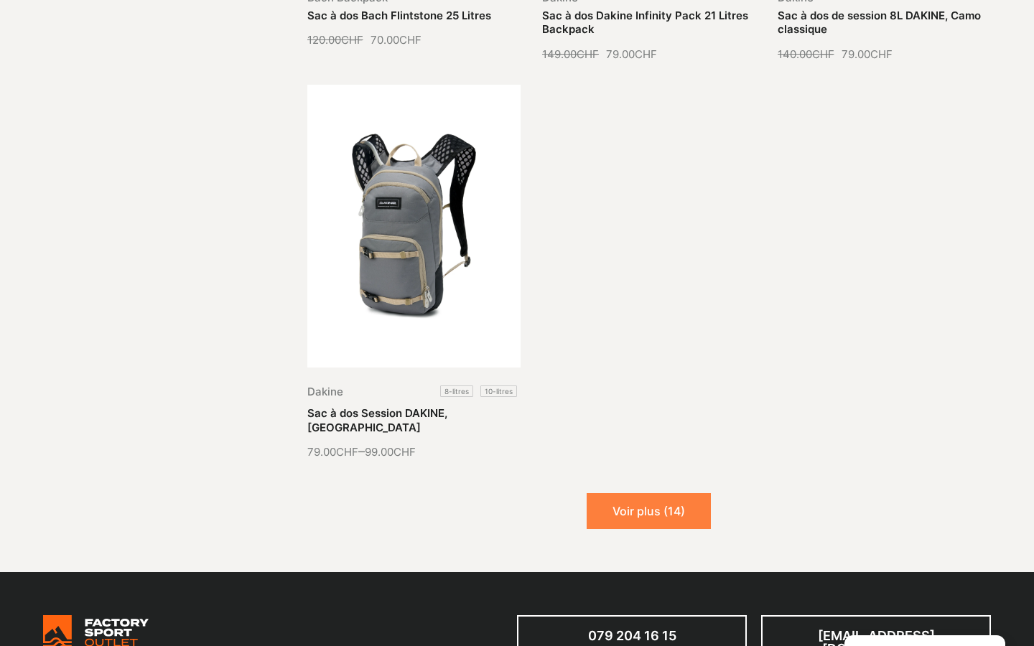
click at [670, 493] on button "Voir plus (14)" at bounding box center [649, 511] width 124 height 36
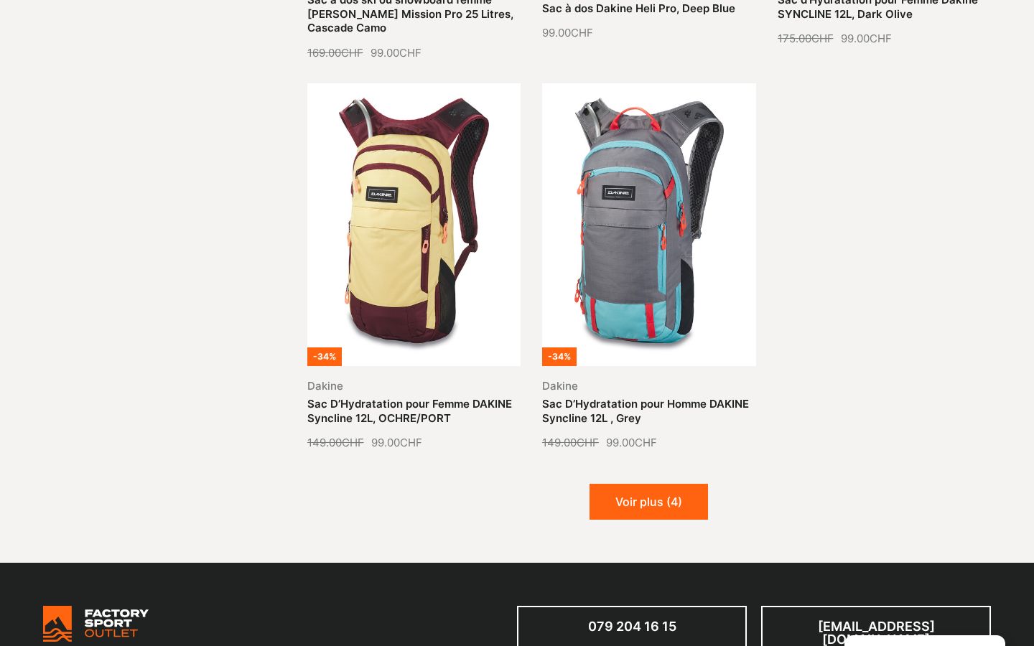
scroll to position [4249, 0]
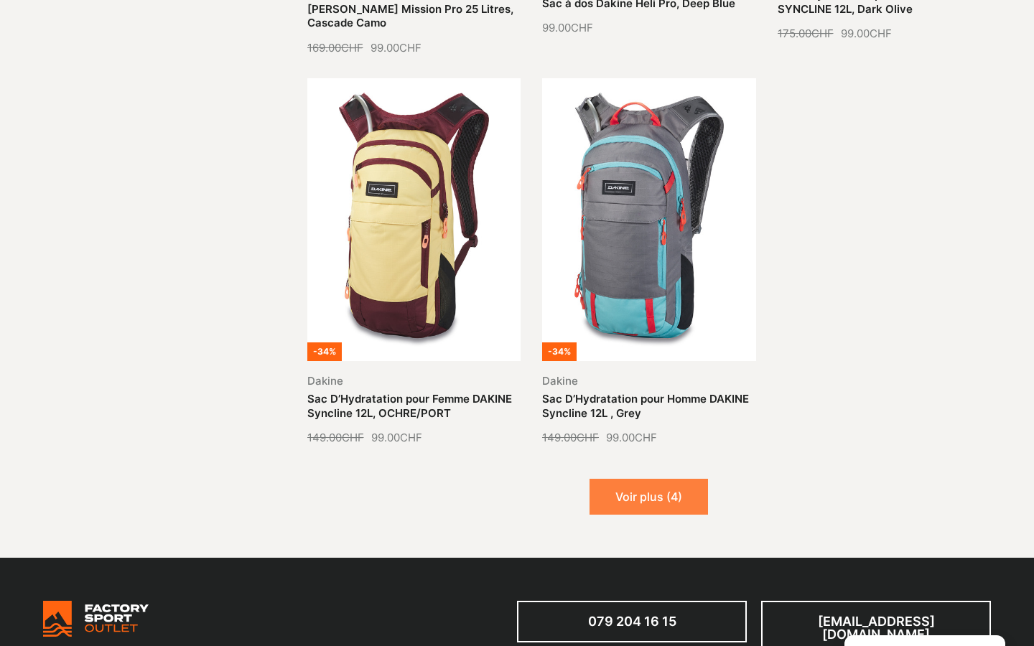
click at [657, 484] on button "Voir plus (4)" at bounding box center [649, 497] width 119 height 36
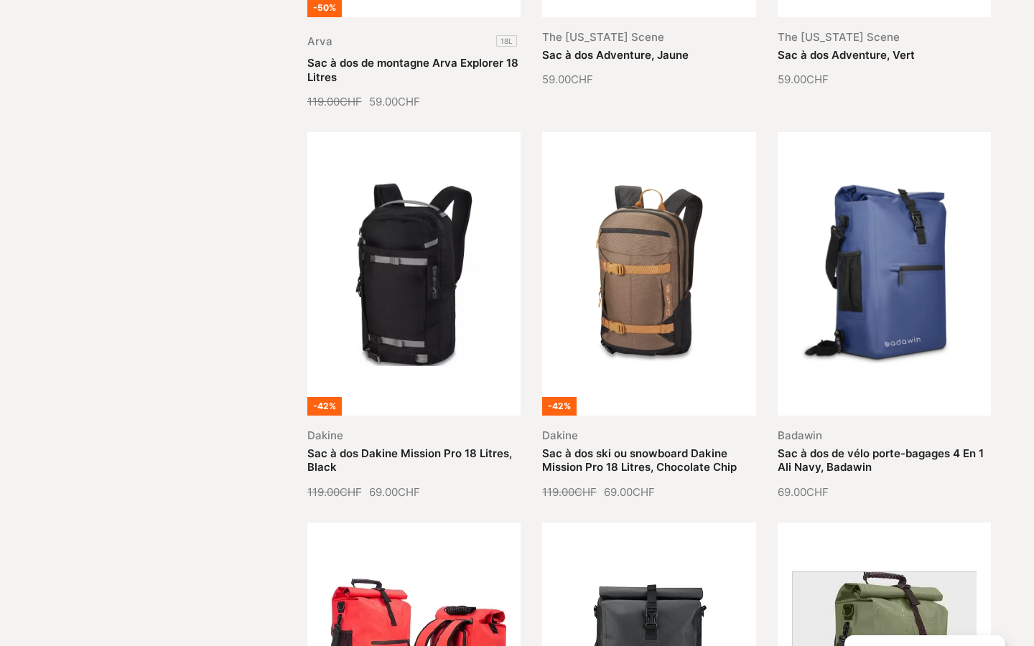
scroll to position [1051, 0]
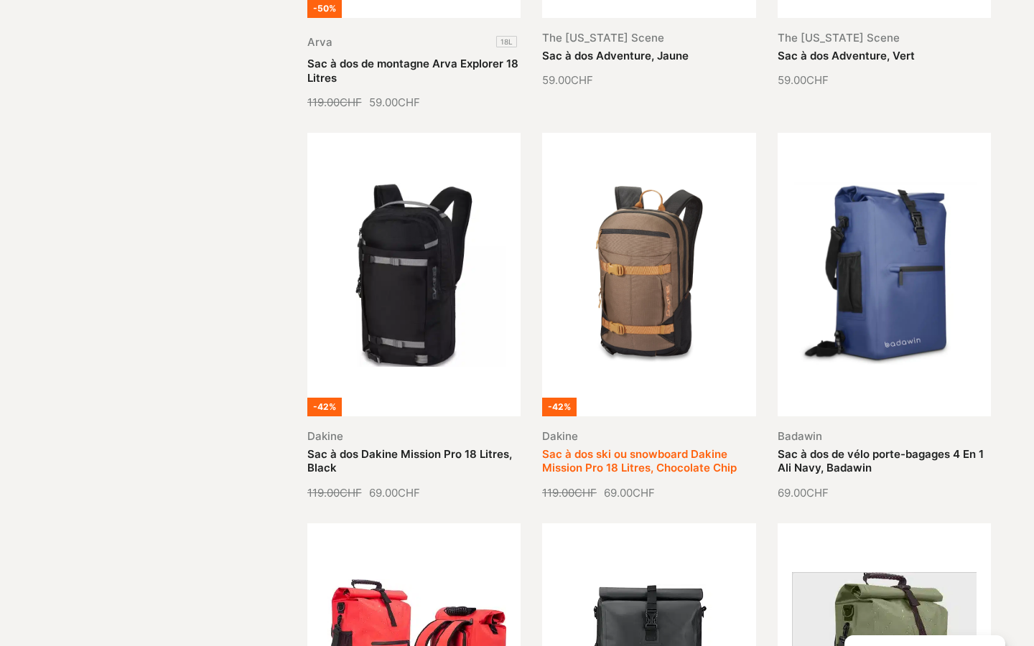
click at [625, 447] on link "Sac à dos ski ou snowboard Dakine Mission Pro 18 Litres, Chocolate Chip" at bounding box center [639, 461] width 195 height 28
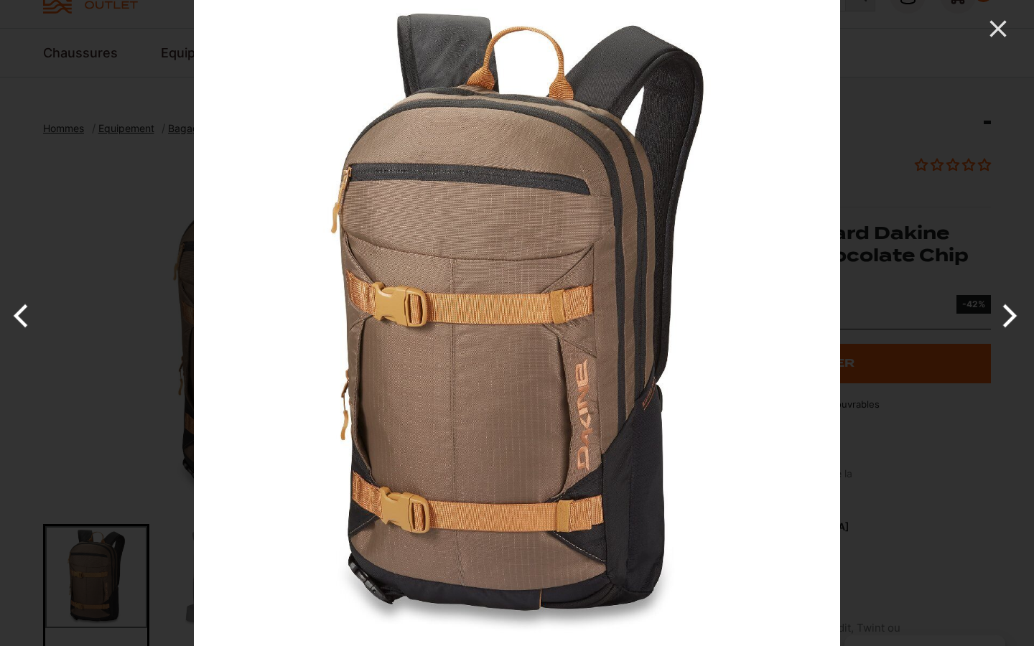
scroll to position [71, 0]
click at [1008, 319] on button "Next" at bounding box center [1007, 316] width 54 height 72
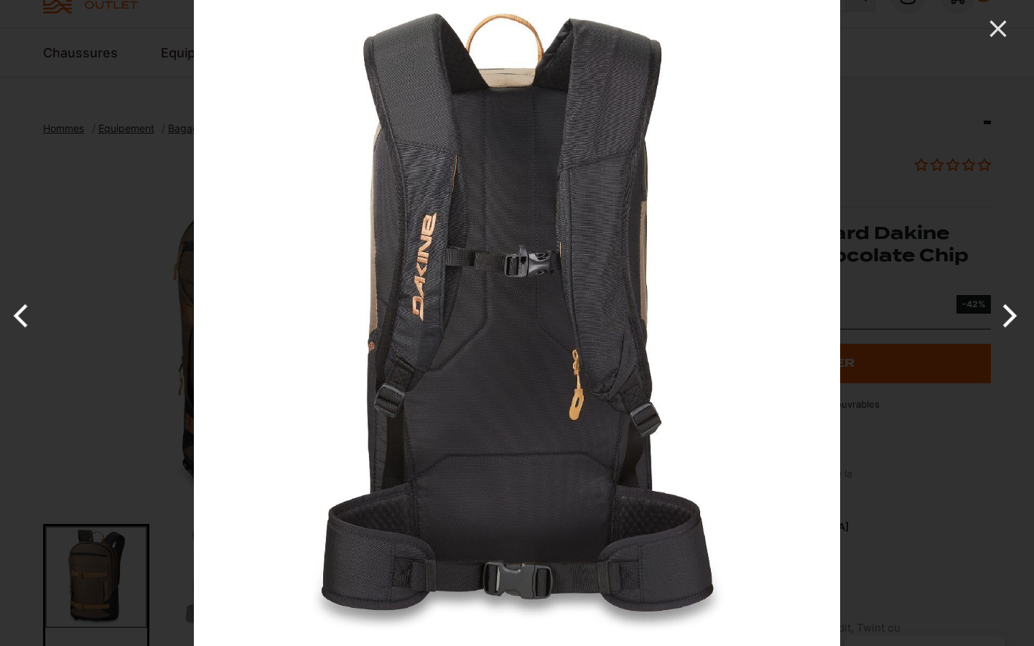
click at [1008, 319] on button "Next" at bounding box center [1007, 316] width 54 height 72
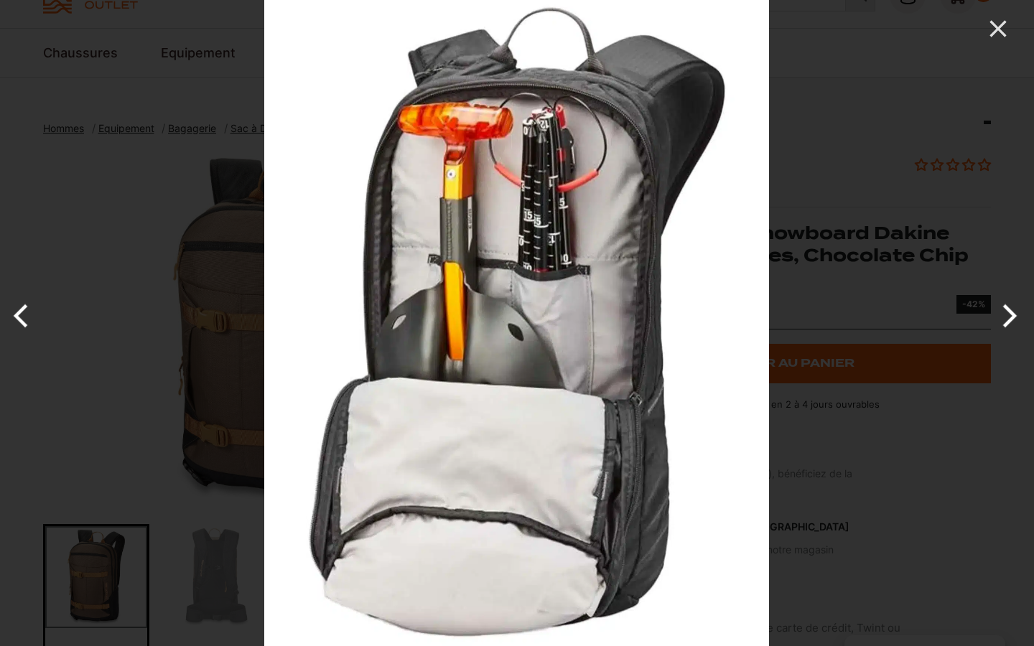
click at [1008, 319] on button "Next" at bounding box center [1007, 316] width 54 height 72
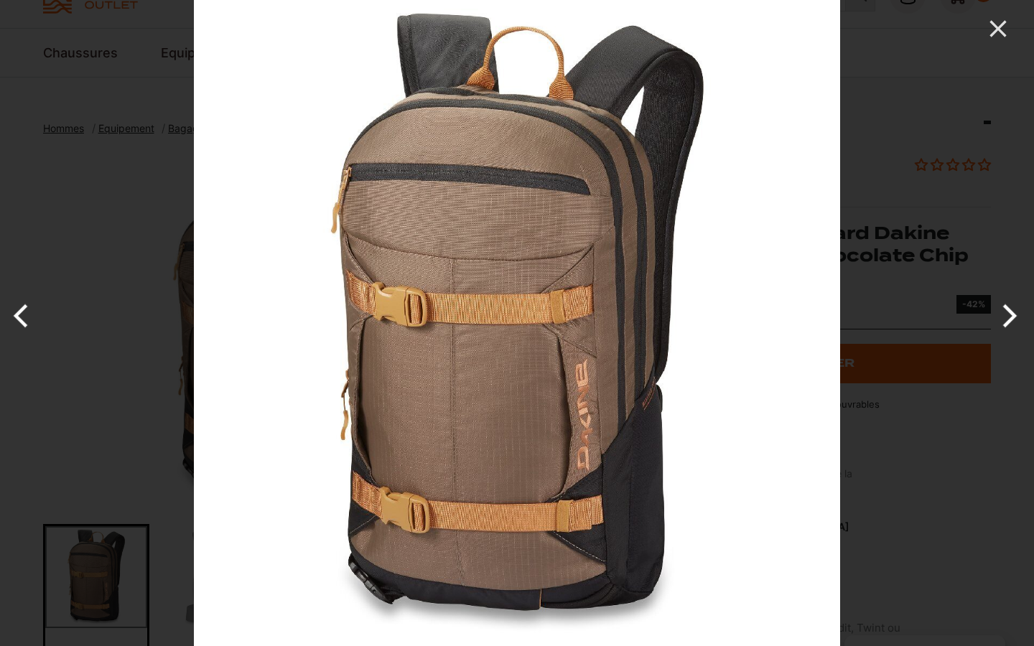
click at [1008, 319] on button "Next" at bounding box center [1007, 316] width 54 height 72
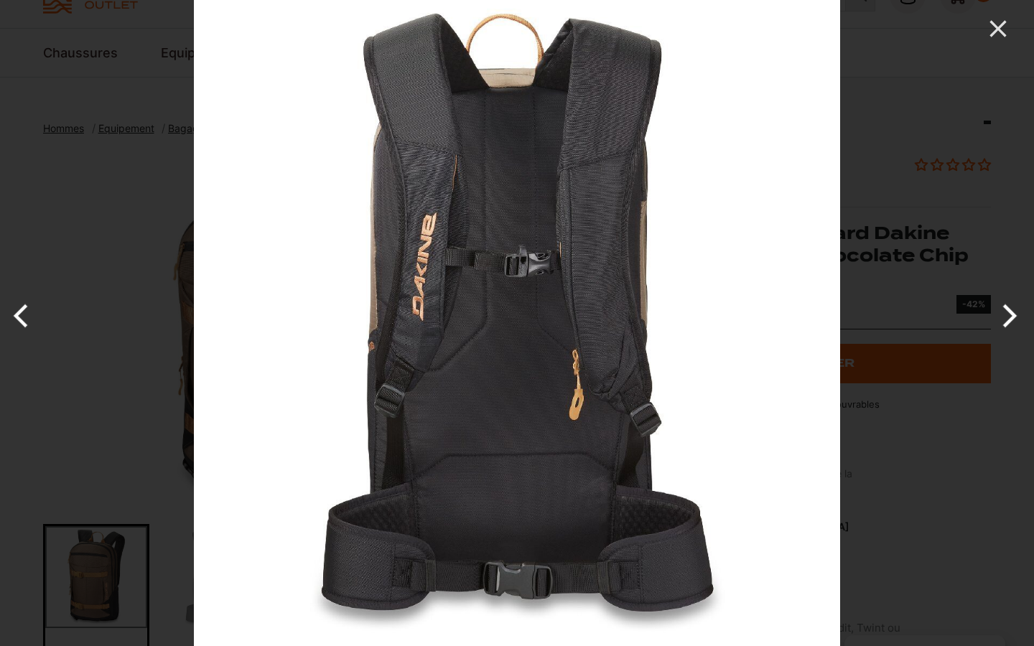
click at [1008, 319] on button "Next" at bounding box center [1007, 316] width 54 height 72
click at [1001, 29] on icon "Close" at bounding box center [998, 28] width 29 height 29
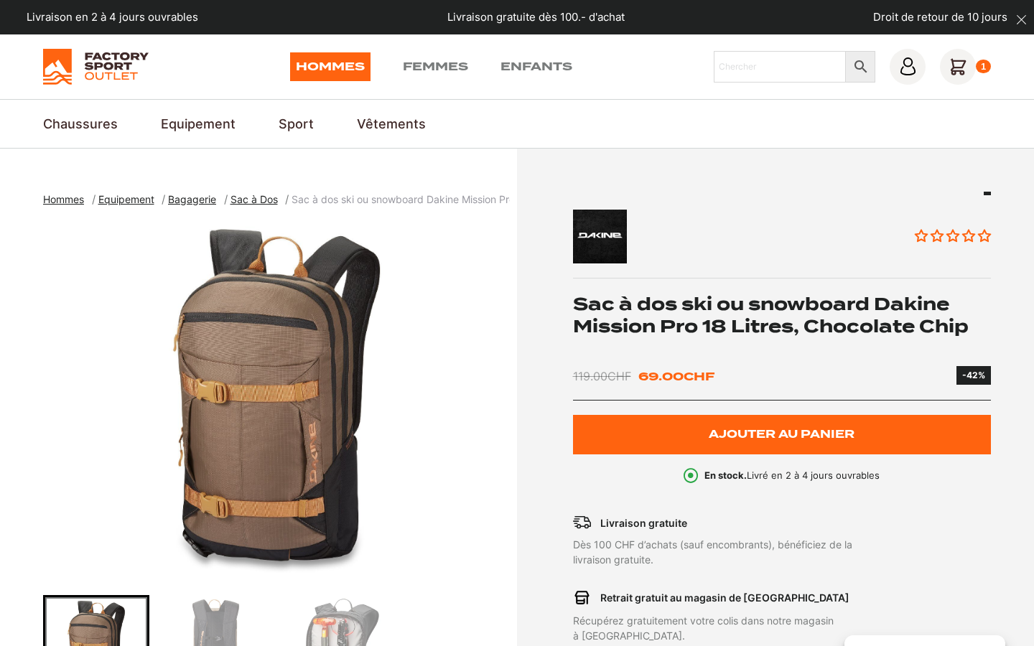
scroll to position [0, 0]
click at [960, 78] on icon at bounding box center [958, 67] width 36 height 36
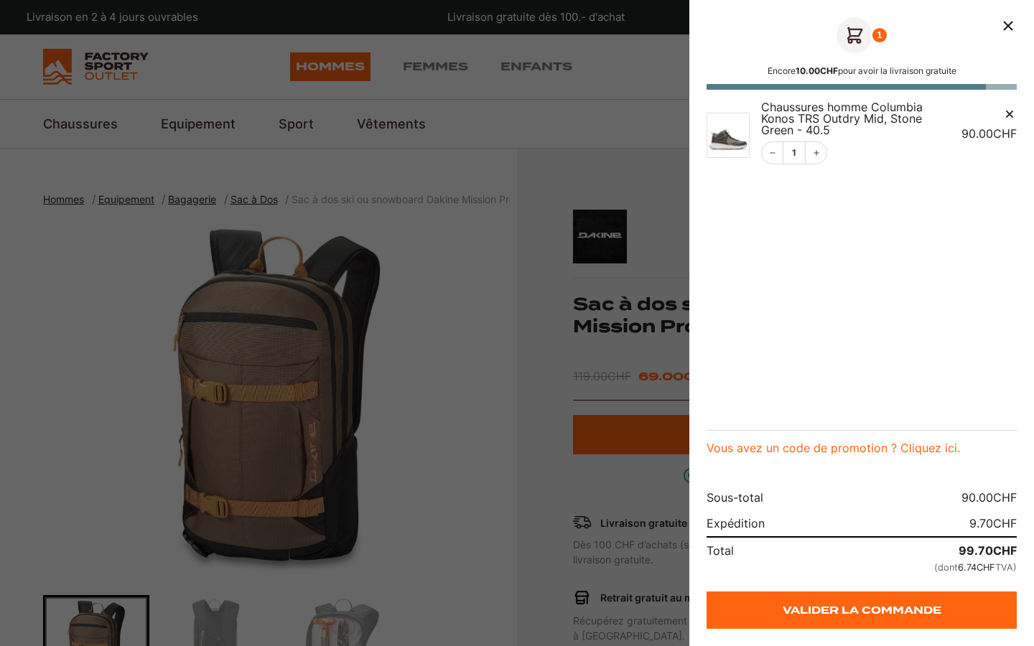
click at [733, 134] on img "Panier" at bounding box center [728, 135] width 43 height 45
click at [791, 113] on span "Chaussures homme Columbia Konos TRS Outdry Mid, Stone Green - 40.5" at bounding box center [842, 118] width 162 height 37
click at [758, 109] on th "Chaussures homme Columbia Konos TRS Outdry Mid, Stone Green - 40.5 1" at bounding box center [850, 139] width 200 height 77
click at [222, 54] on div at bounding box center [517, 323] width 1034 height 646
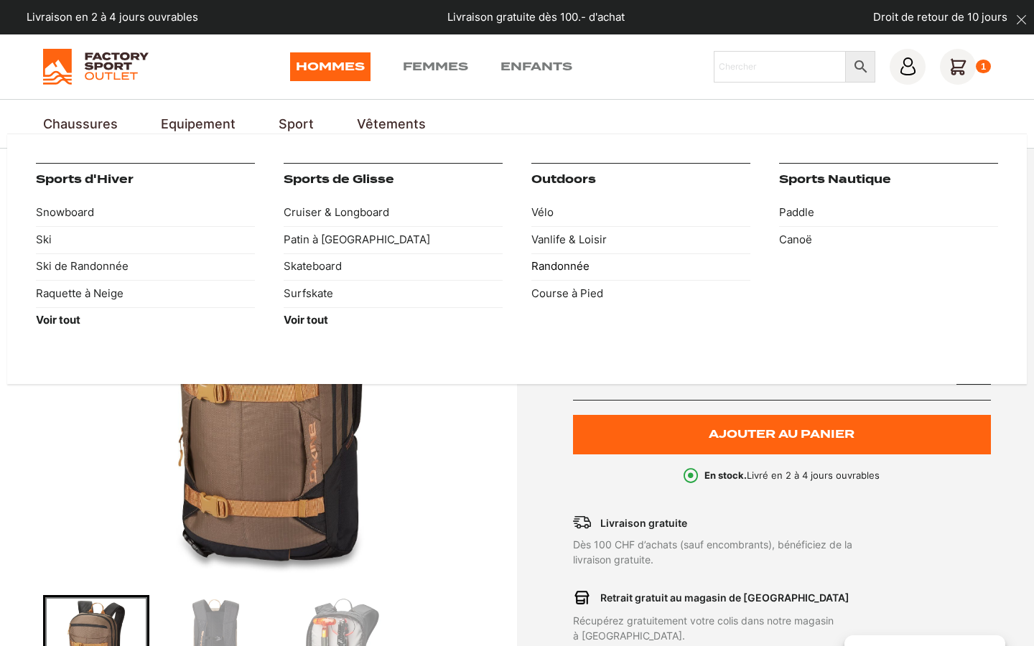
click at [558, 265] on link "Randonnée" at bounding box center [640, 267] width 219 height 27
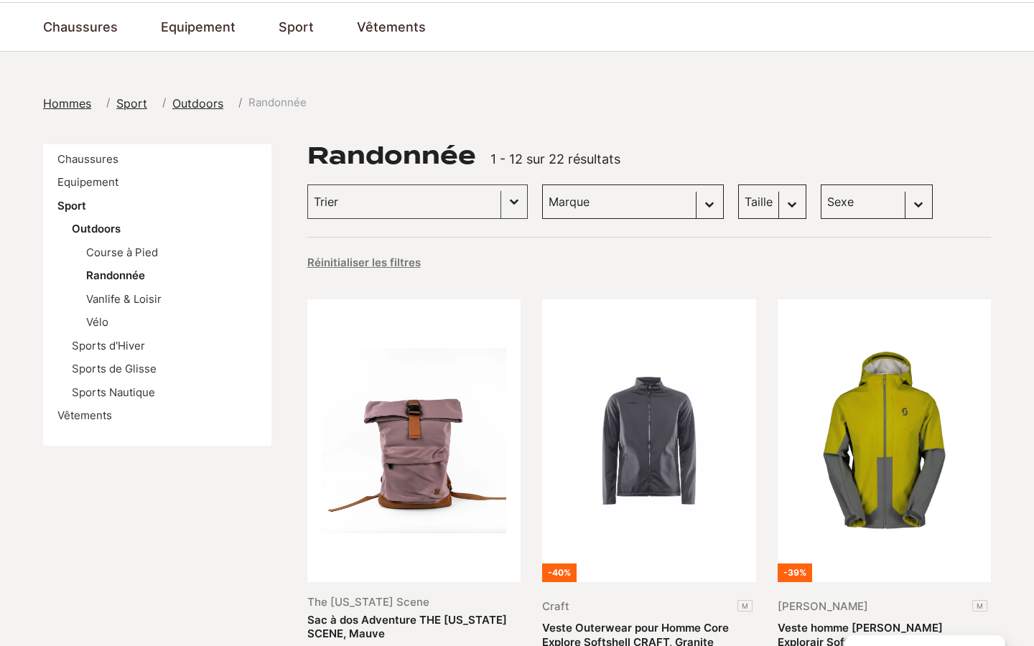
scroll to position [98, 0]
select select "hommes"
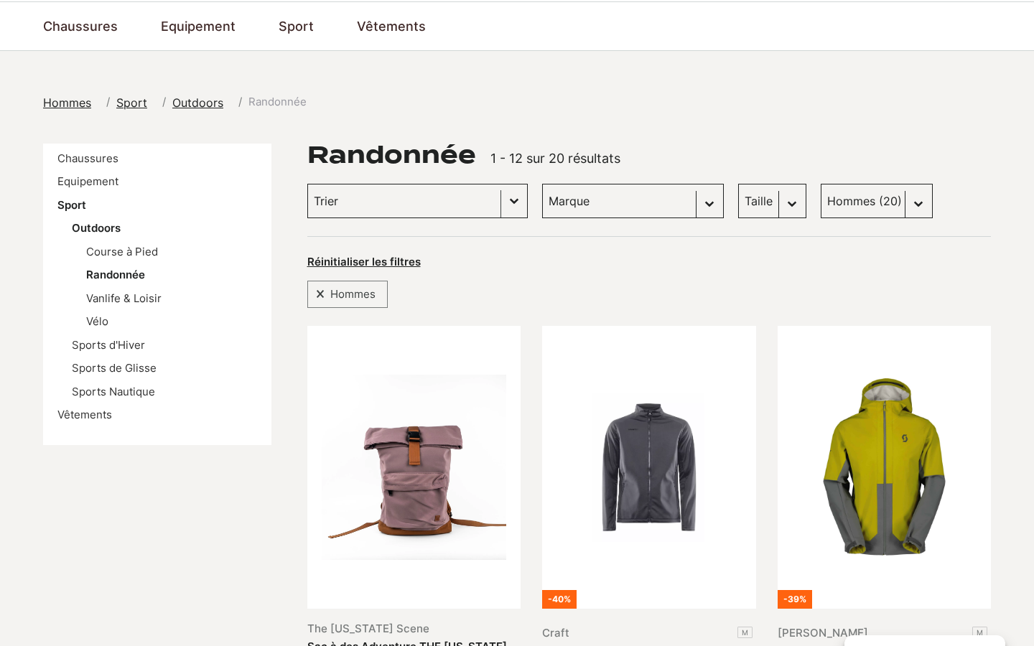
click at [506, 193] on button "Basculer la liste" at bounding box center [514, 201] width 26 height 33
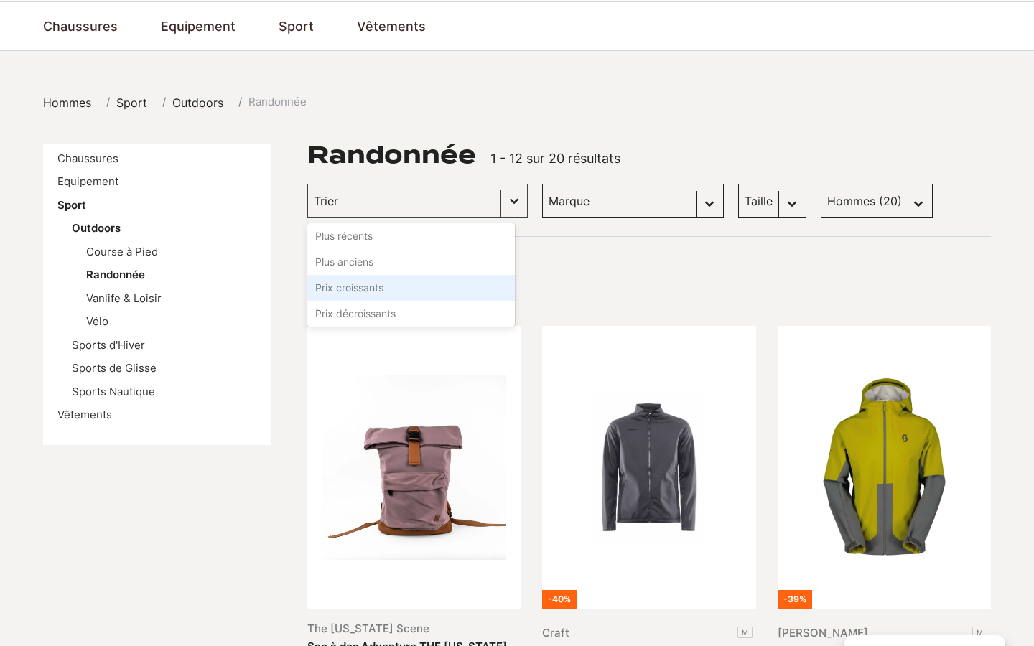
click at [377, 282] on li "Prix croissants" at bounding box center [411, 288] width 208 height 26
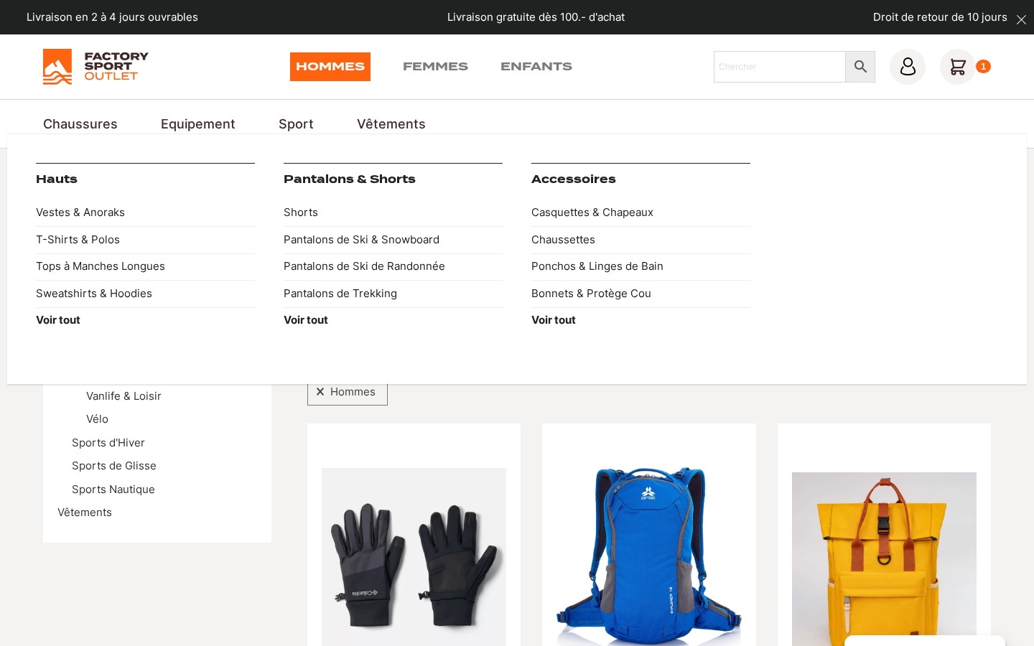
click at [561, 181] on link "Accessoires" at bounding box center [573, 179] width 85 height 13
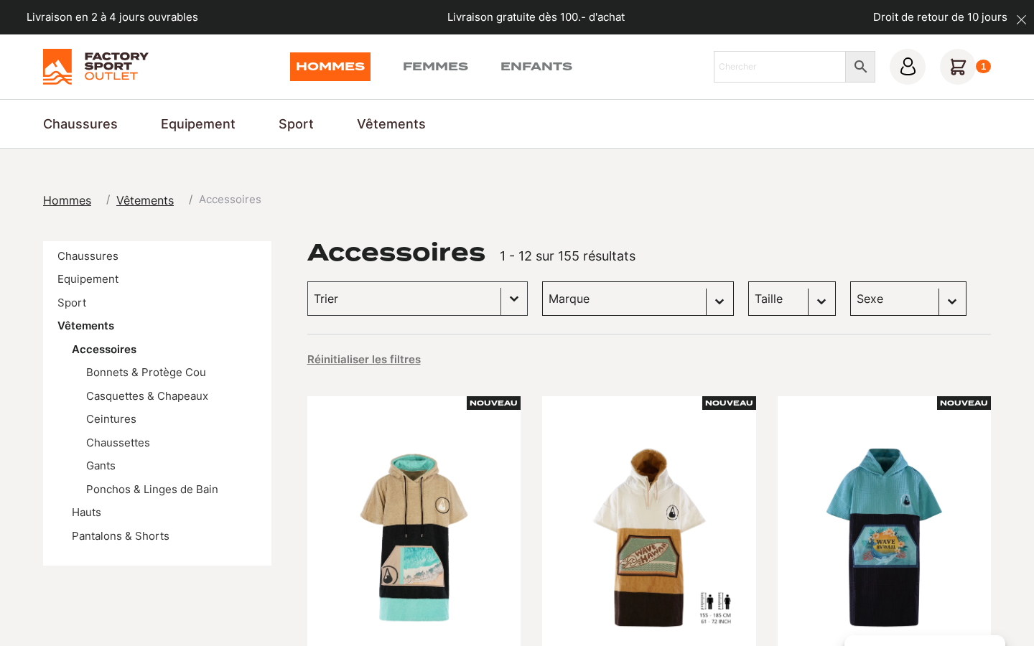
select select "hommes"
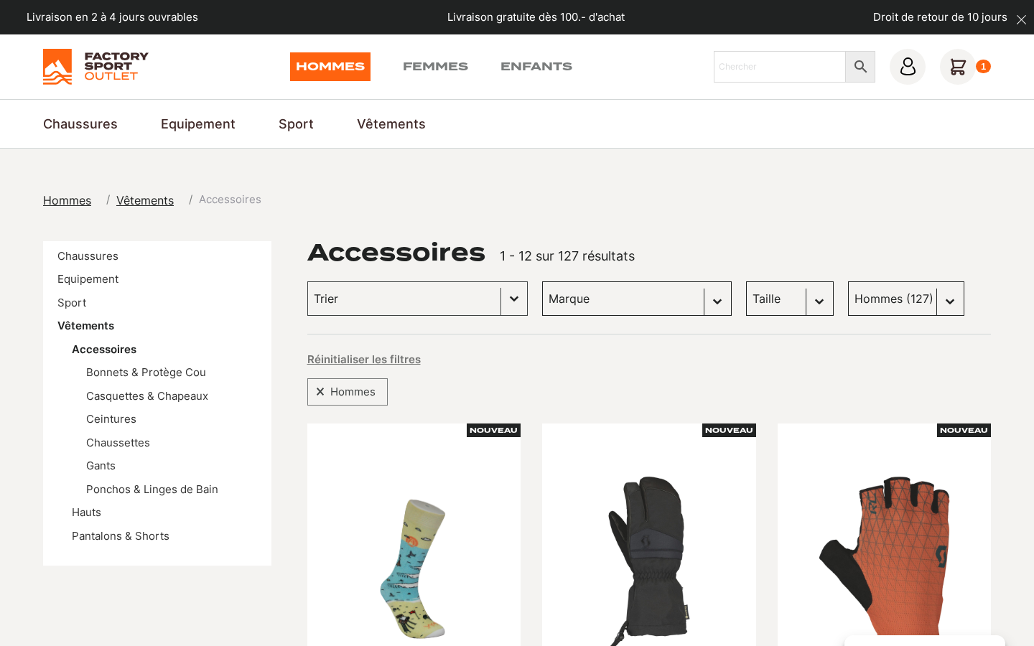
select select "hommes"
click at [501, 302] on button "Basculer la liste" at bounding box center [514, 298] width 26 height 33
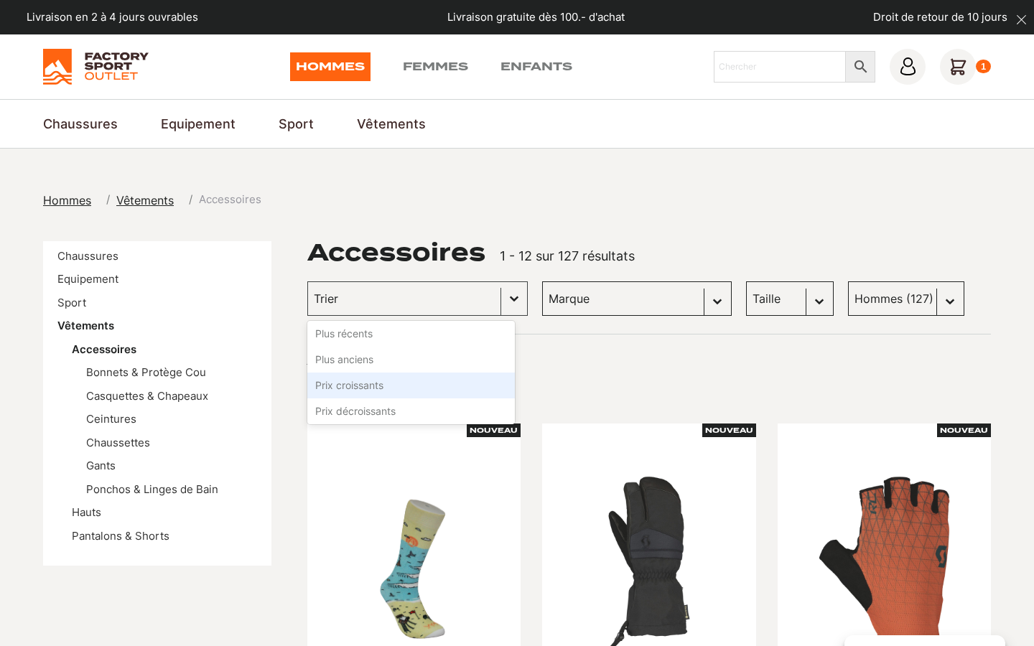
click at [363, 383] on li "Prix croissants" at bounding box center [411, 386] width 208 height 26
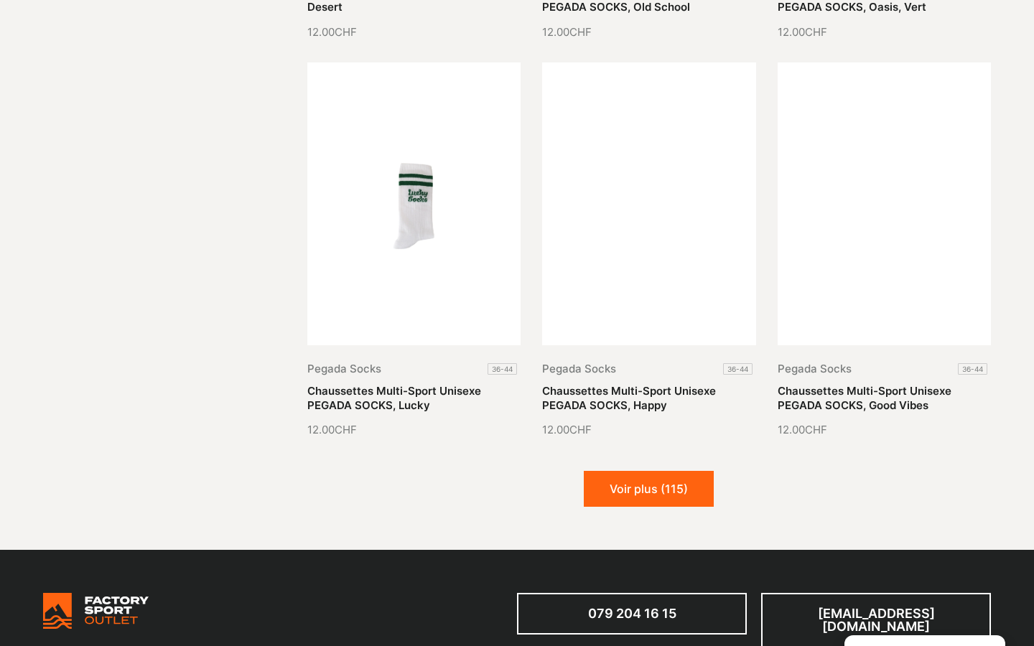
scroll to position [1574, 0]
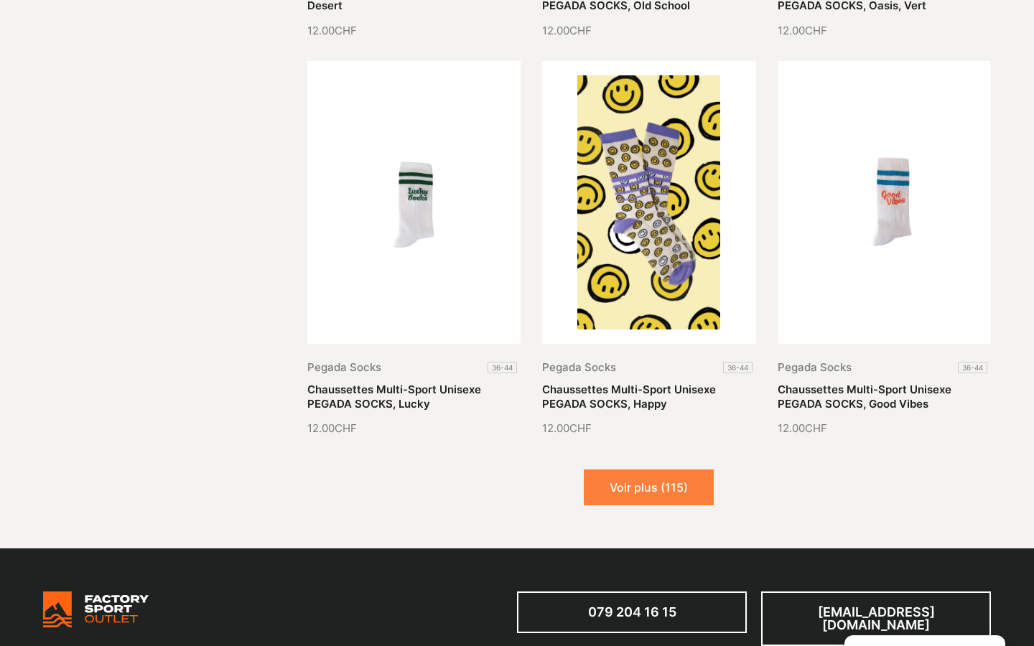
click at [634, 488] on button "Voir plus (115)" at bounding box center [649, 488] width 130 height 36
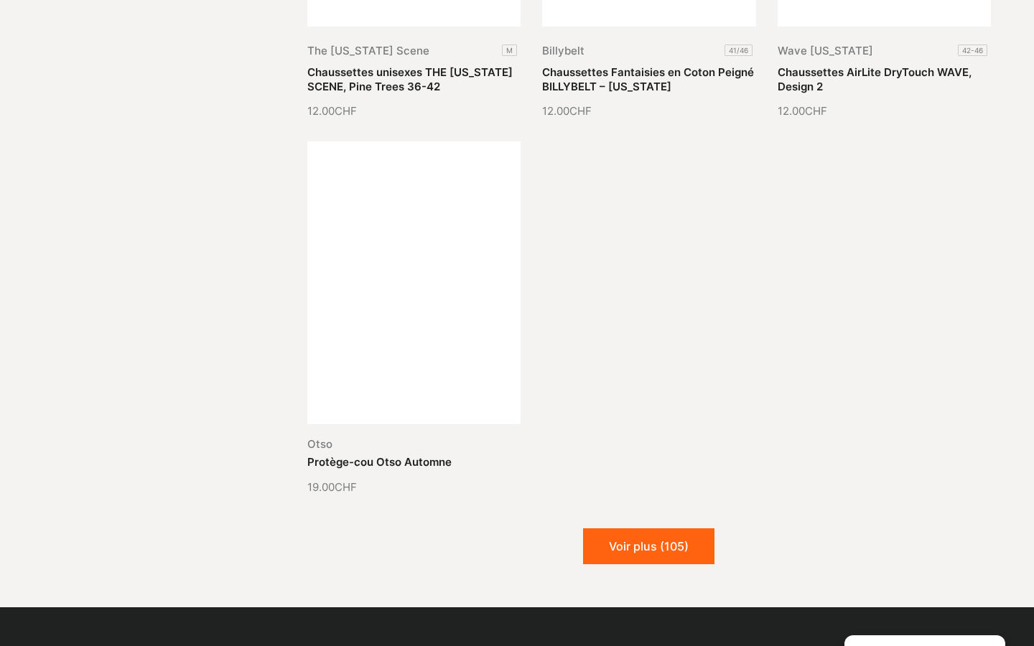
scroll to position [3102, 0]
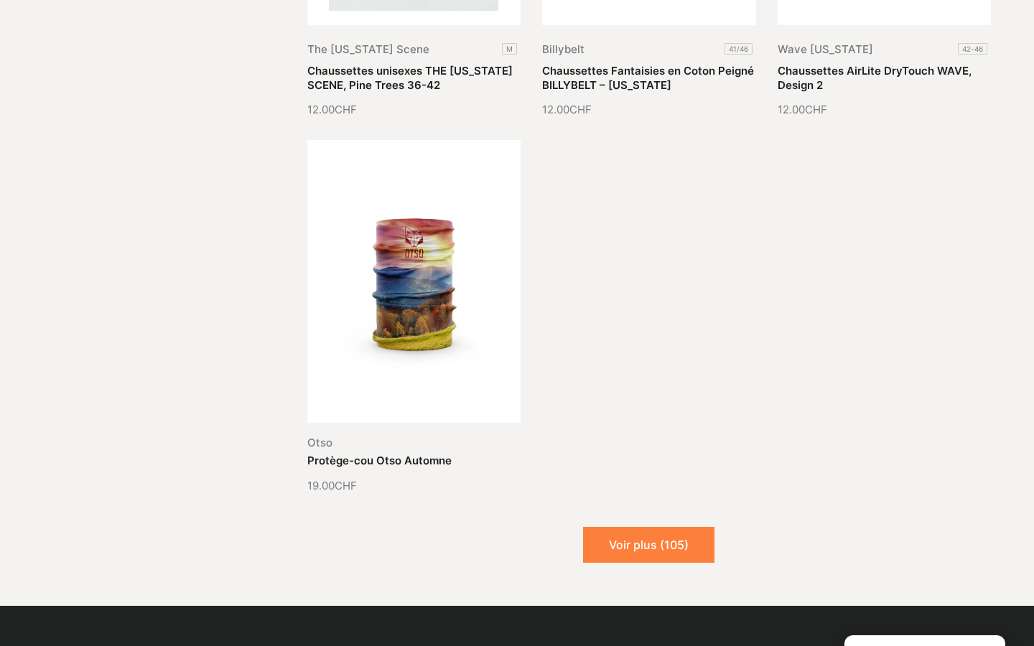
click at [633, 534] on button "Voir plus (105)" at bounding box center [648, 545] width 131 height 36
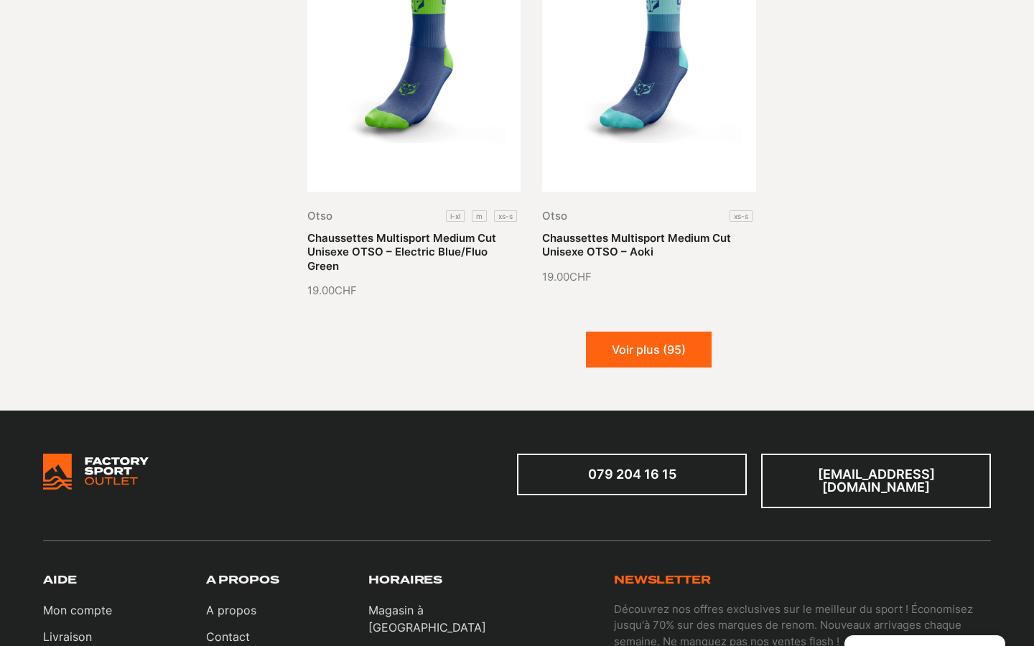
scroll to position [4518, 0]
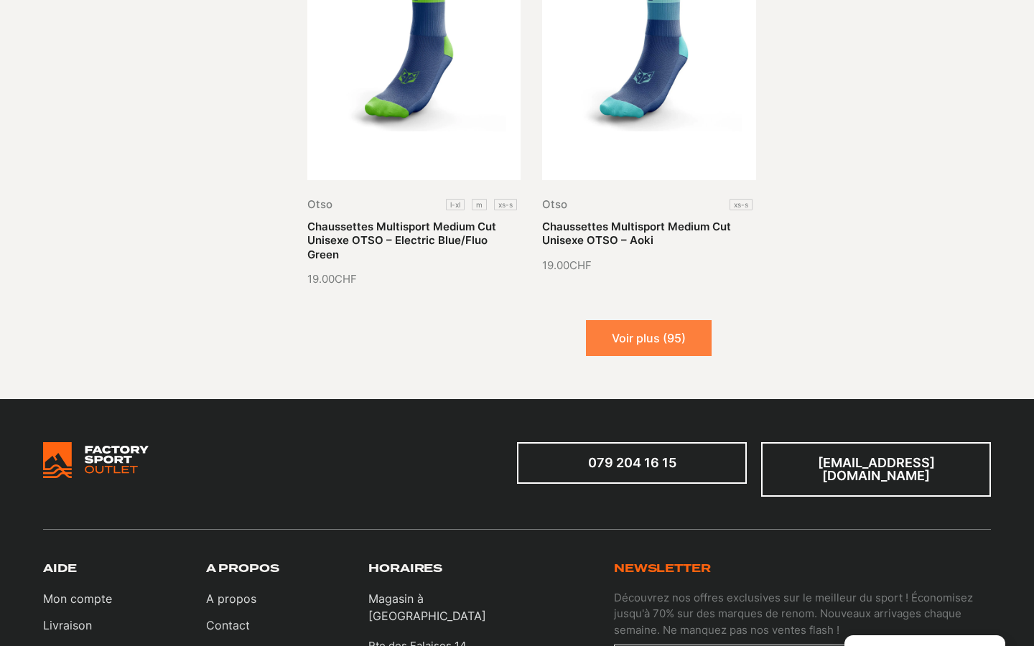
click at [654, 321] on button "Voir plus (95)" at bounding box center [649, 338] width 126 height 36
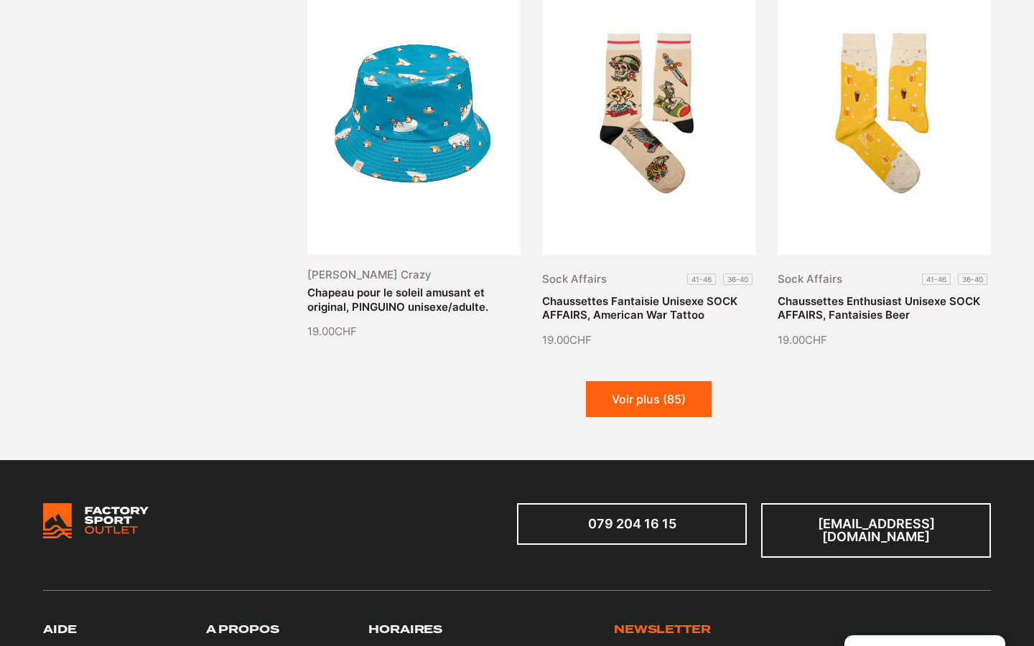
scroll to position [5660, 0]
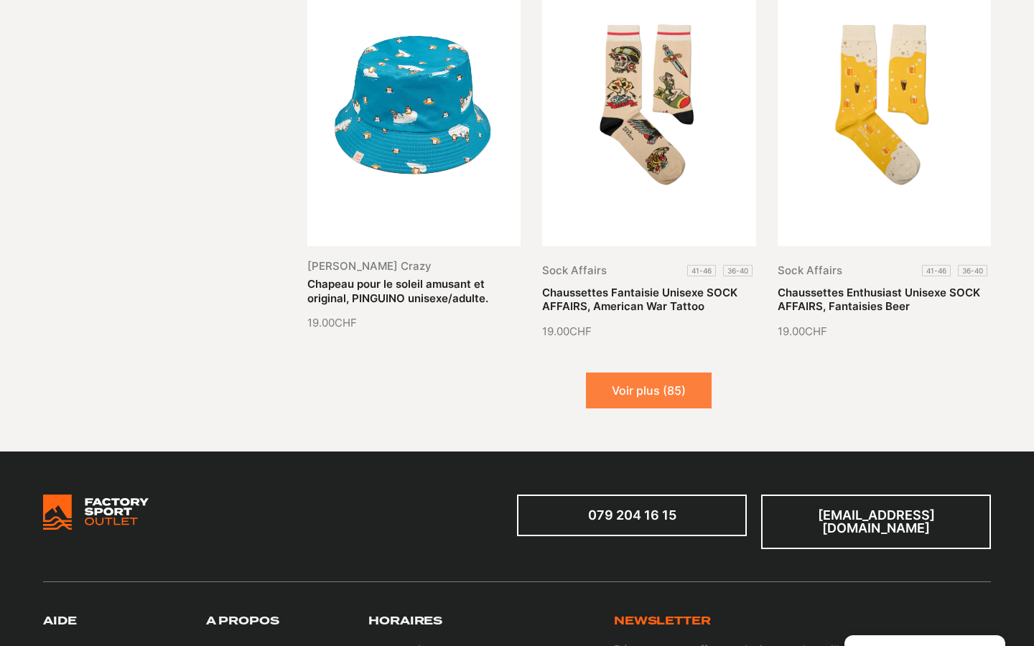
click at [627, 373] on button "Voir plus (85)" at bounding box center [649, 391] width 126 height 36
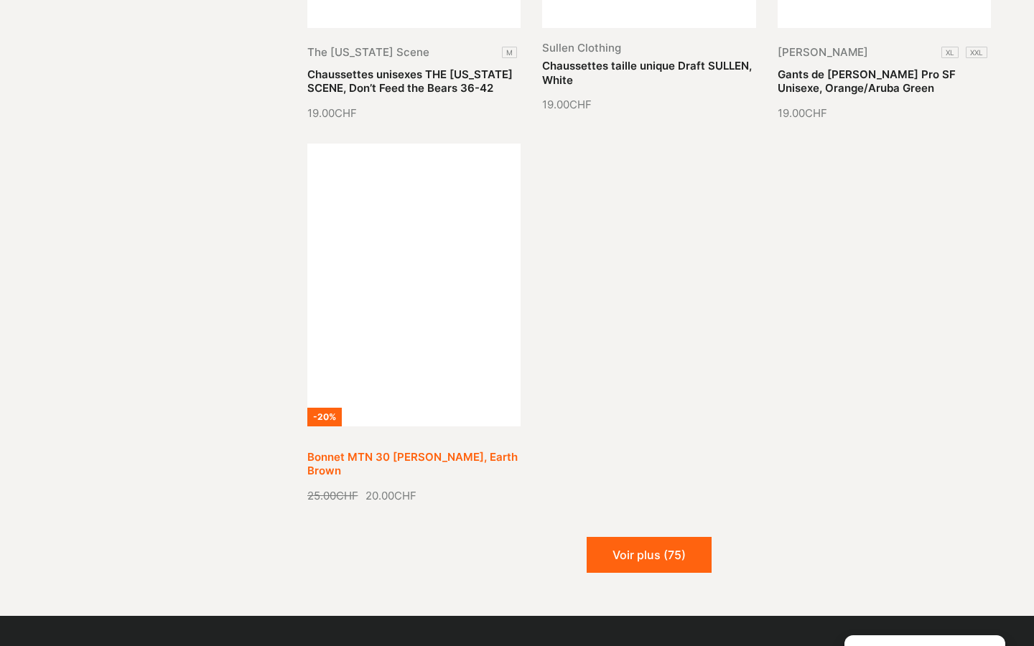
scroll to position [7090, 0]
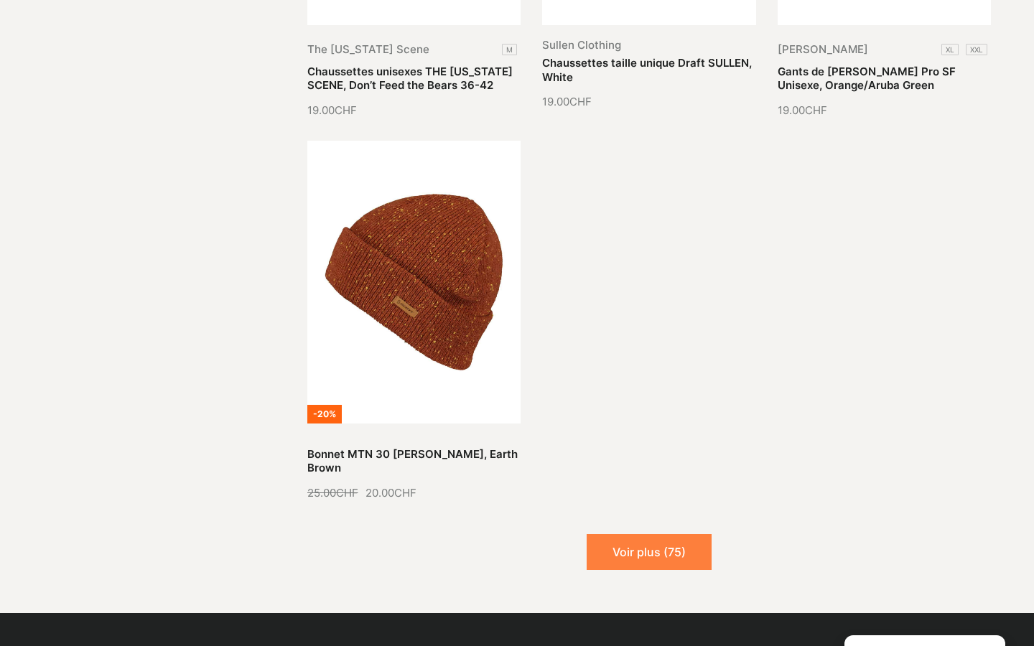
click at [655, 534] on button "Voir plus (75)" at bounding box center [649, 552] width 125 height 36
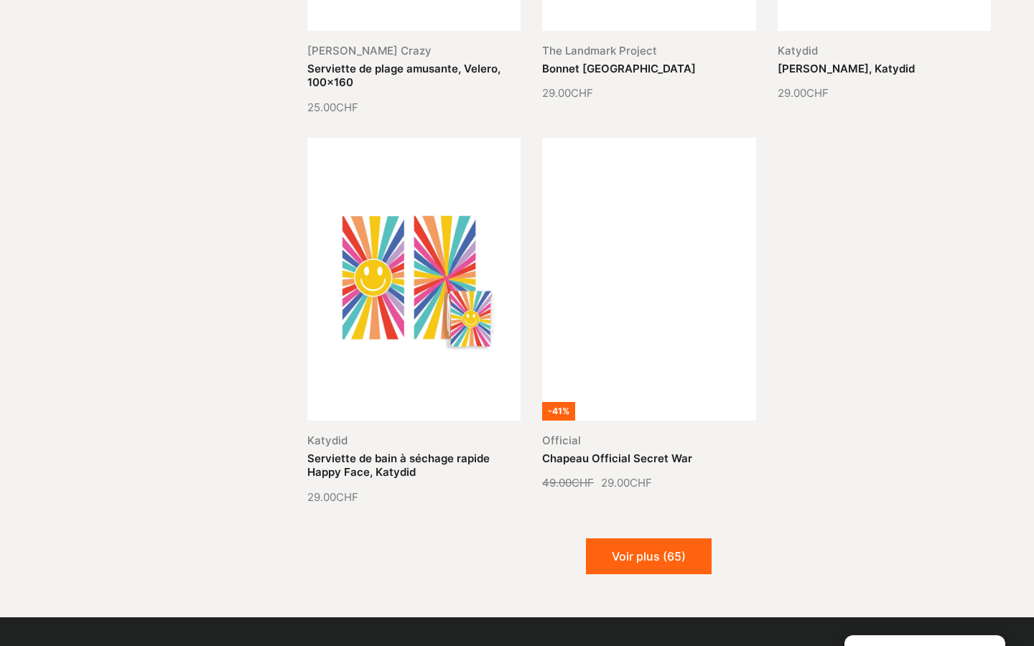
scroll to position [8243, 0]
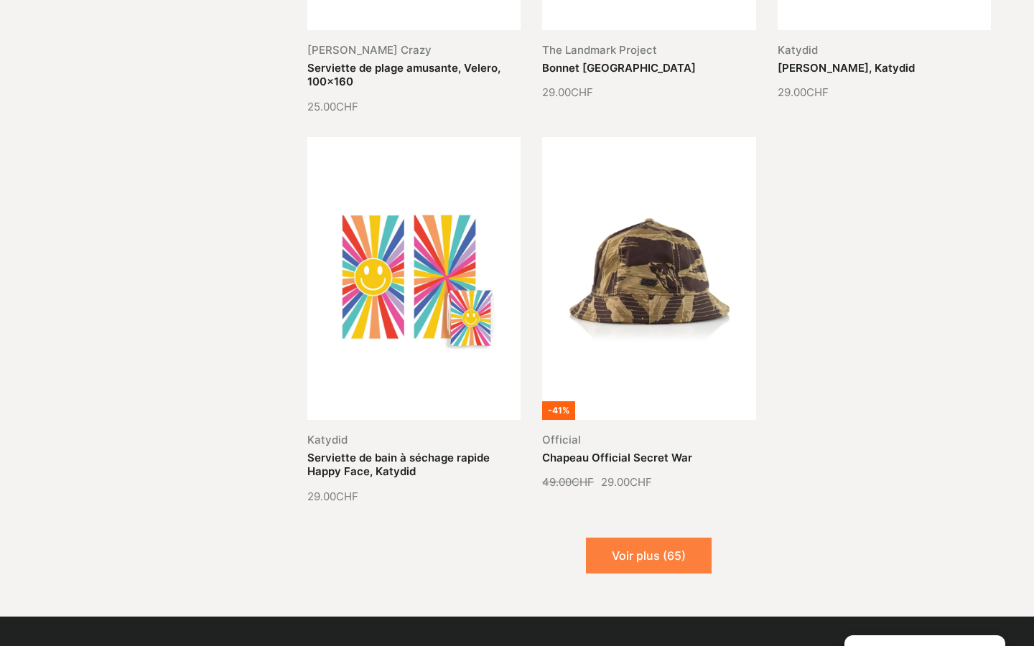
click at [639, 538] on button "Voir plus (65)" at bounding box center [649, 556] width 126 height 36
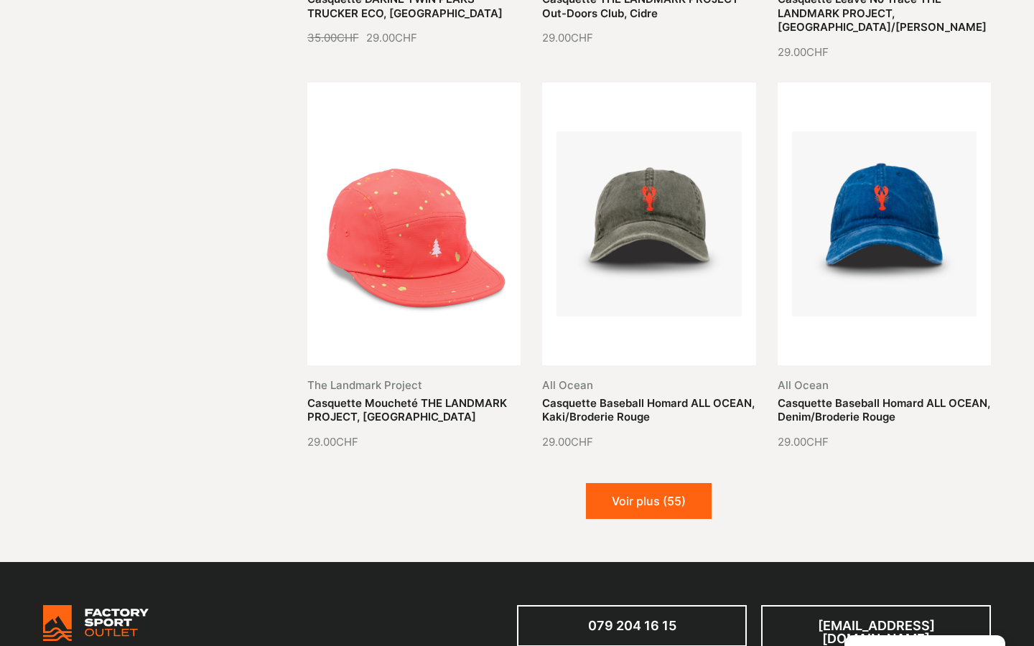
scroll to position [9492, 0]
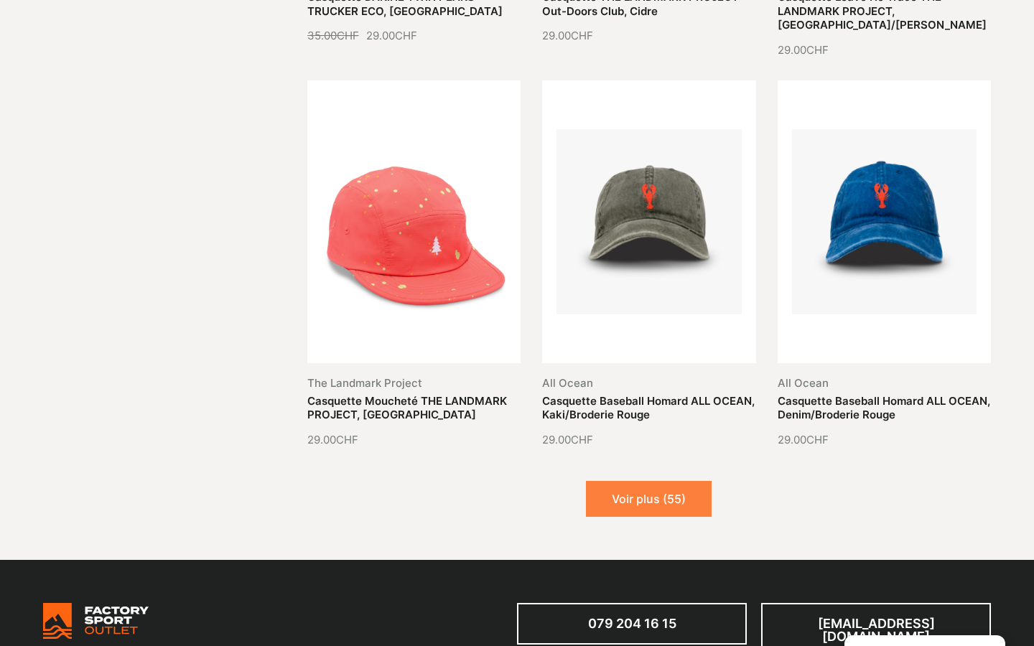
click at [672, 481] on button "Voir plus (55)" at bounding box center [649, 499] width 126 height 36
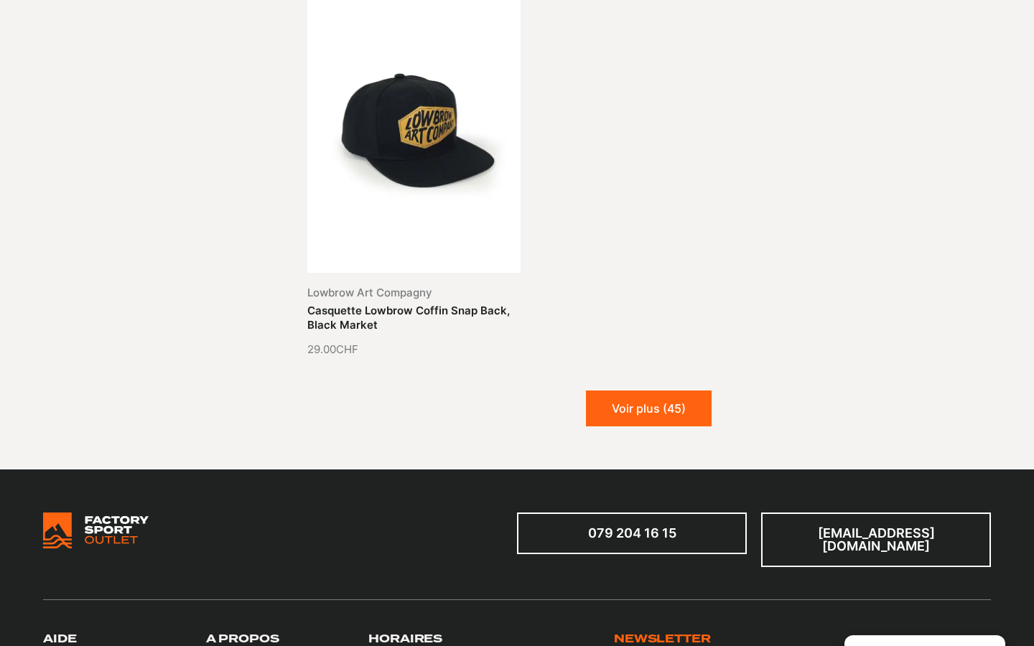
scroll to position [11144, 0]
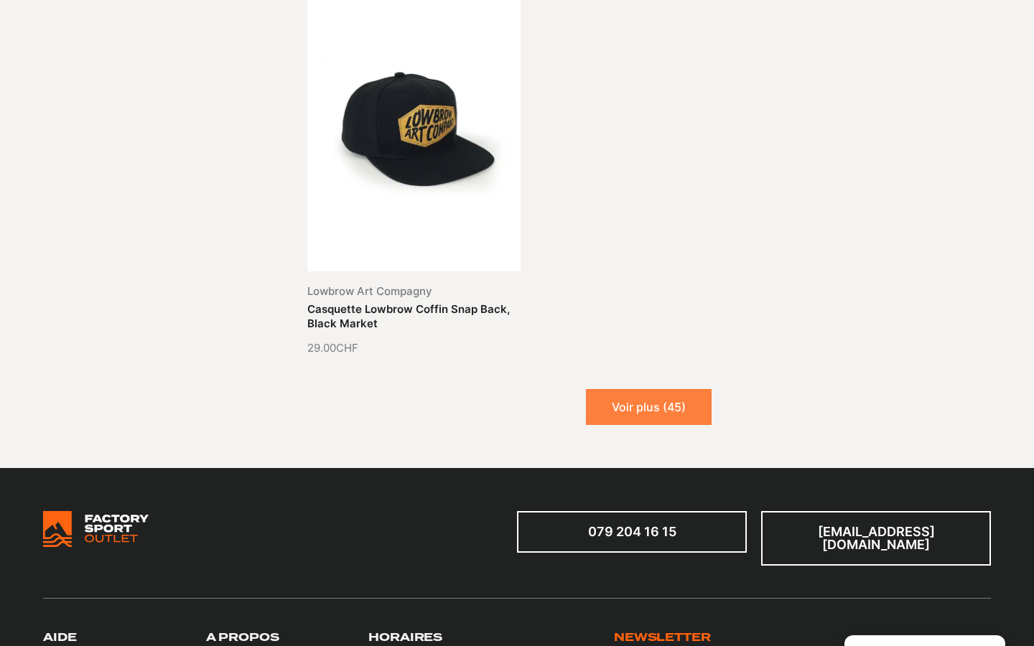
click at [638, 389] on button "Voir plus (45)" at bounding box center [649, 407] width 126 height 36
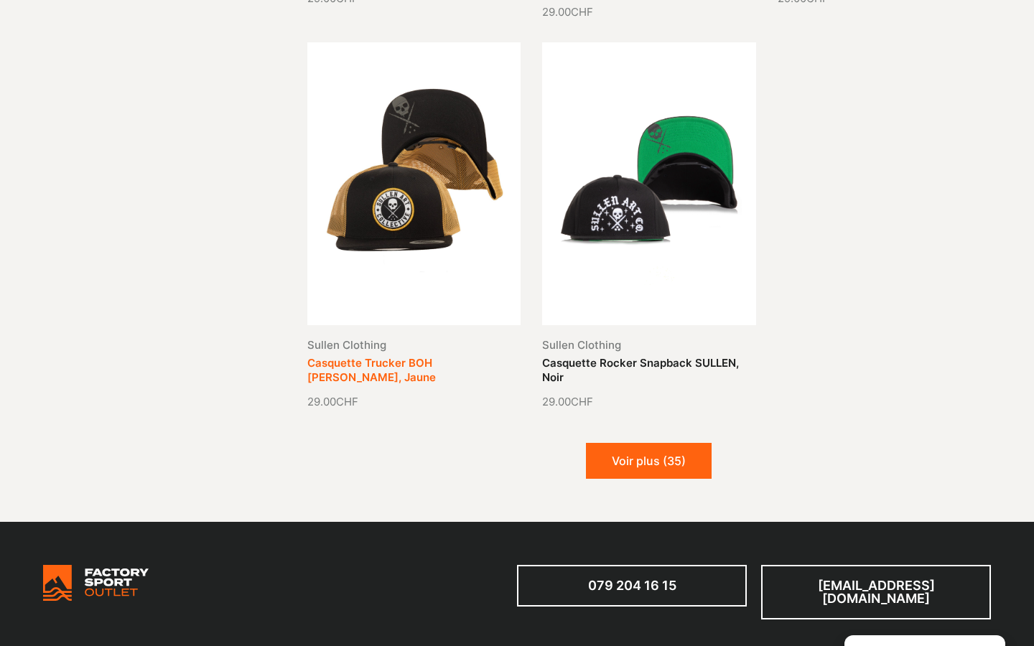
scroll to position [12294, 0]
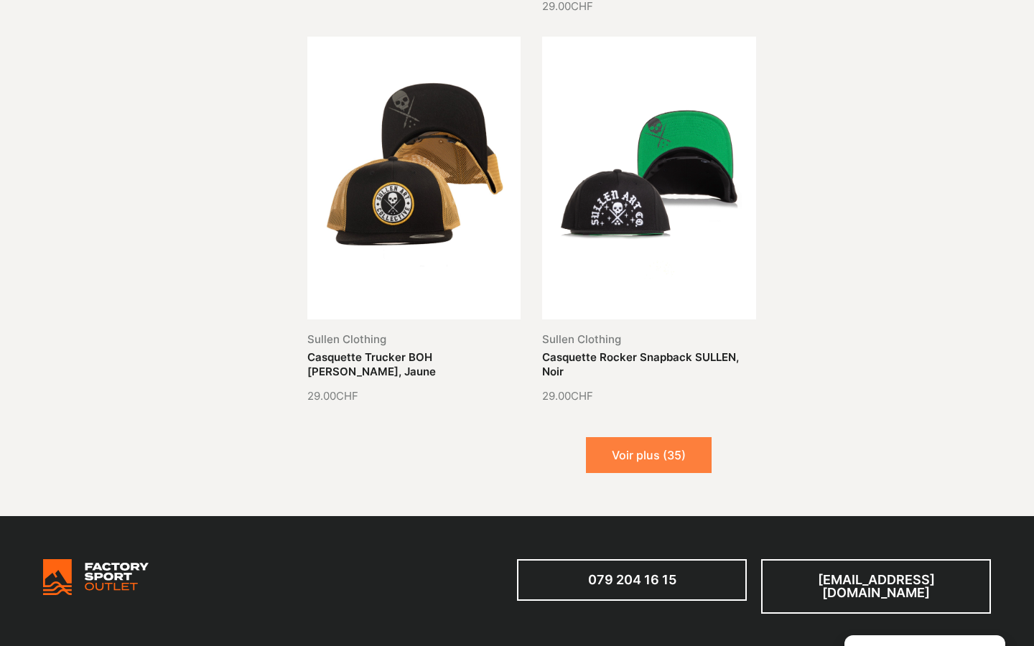
click at [669, 437] on button "Voir plus (35)" at bounding box center [649, 455] width 126 height 36
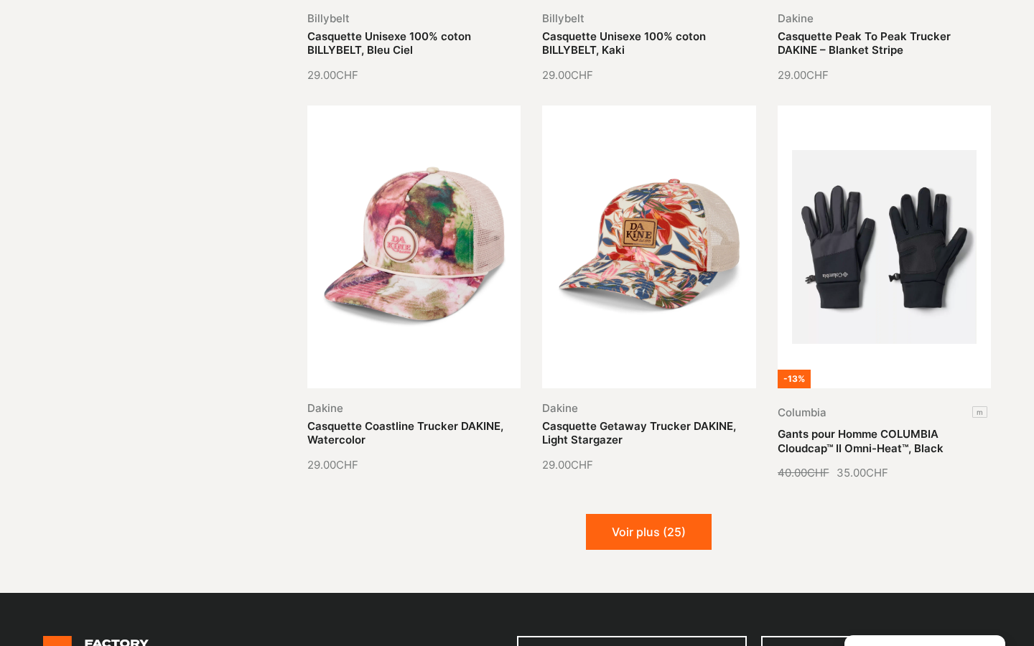
scroll to position [13418, 0]
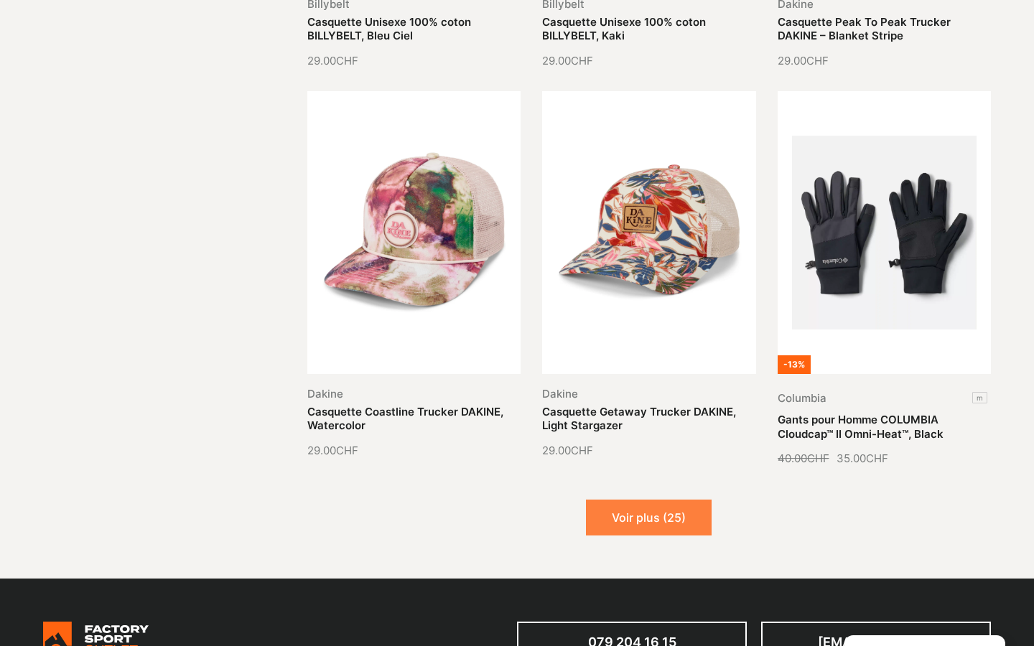
click at [655, 500] on button "Voir plus (25)" at bounding box center [649, 518] width 126 height 36
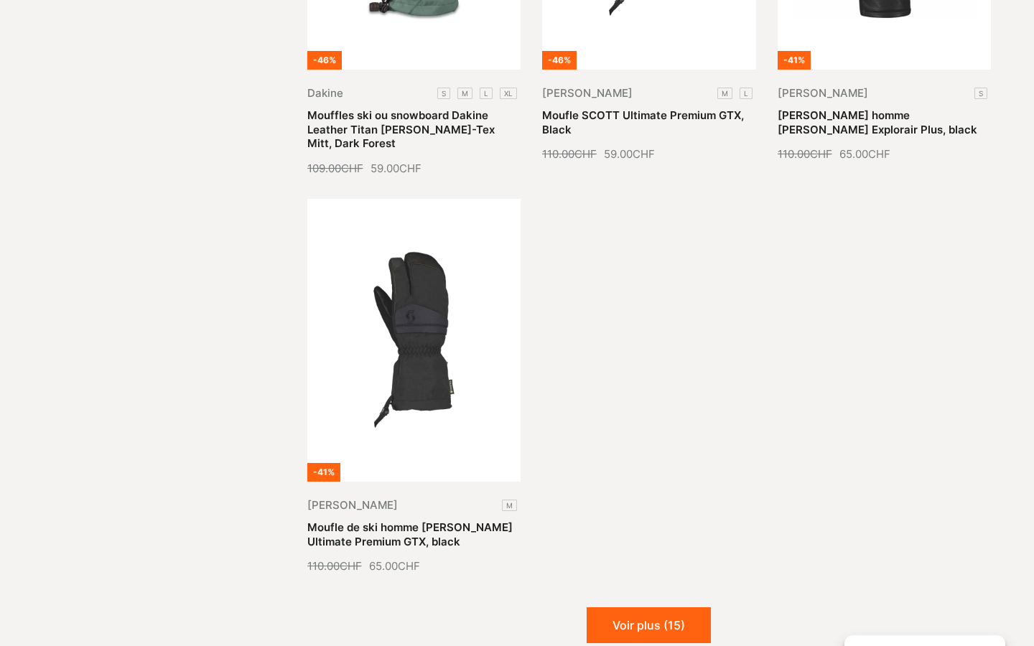
scroll to position [14926, 0]
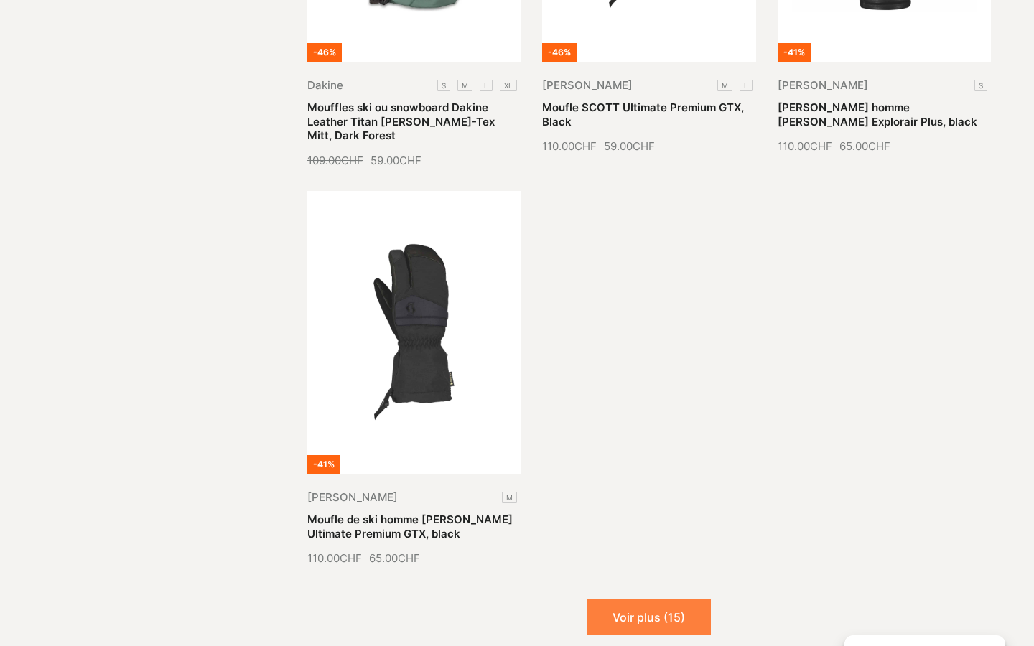
click at [638, 600] on button "Voir plus (15)" at bounding box center [649, 618] width 124 height 36
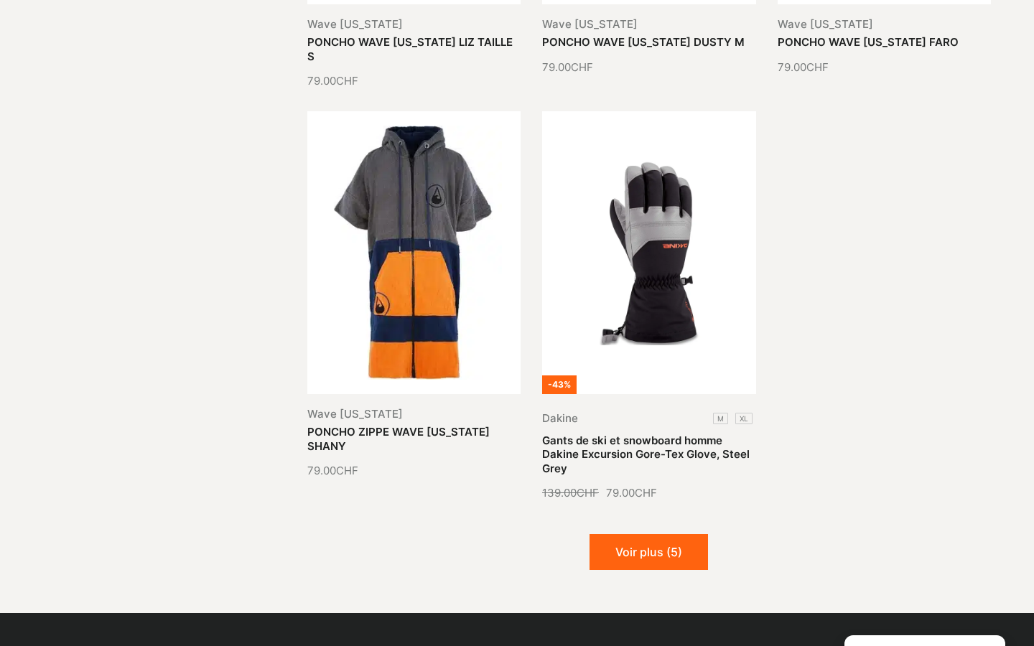
scroll to position [16188, 0]
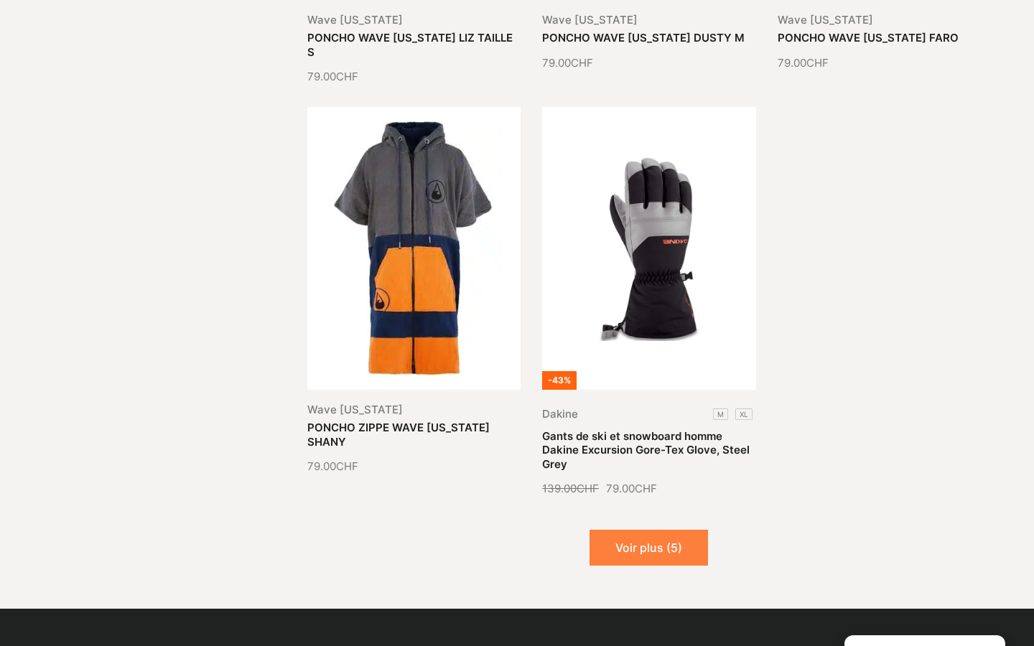
click at [646, 530] on button "Voir plus (5)" at bounding box center [649, 548] width 119 height 36
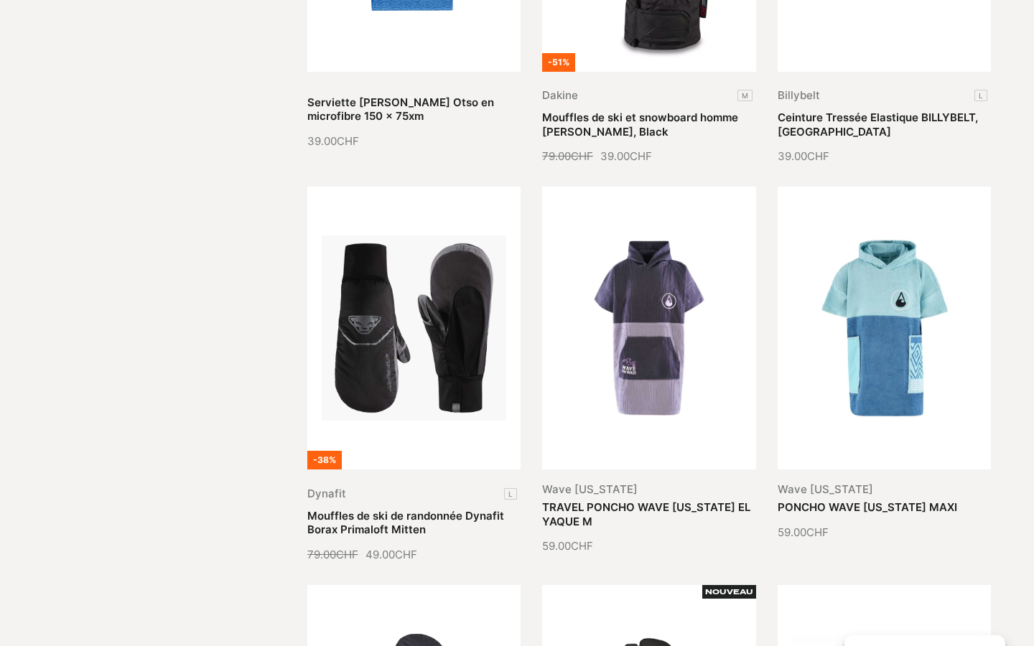
scroll to position [14115, 0]
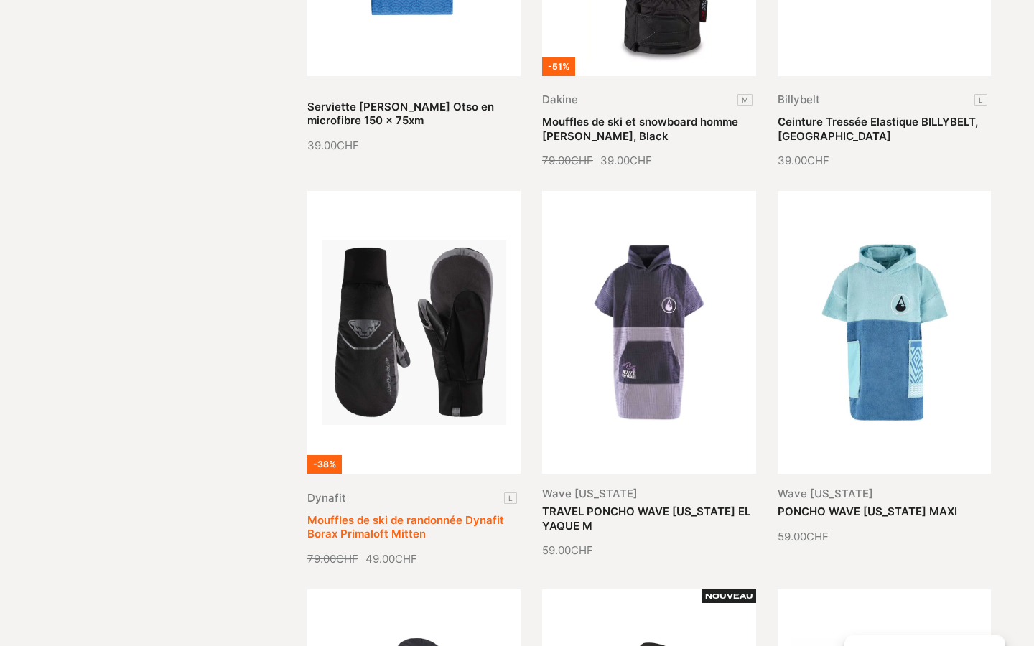
click at [376, 514] on link "Mouffles de ski de randonnée Dynafit Borax Primaloft Mitten" at bounding box center [405, 528] width 197 height 28
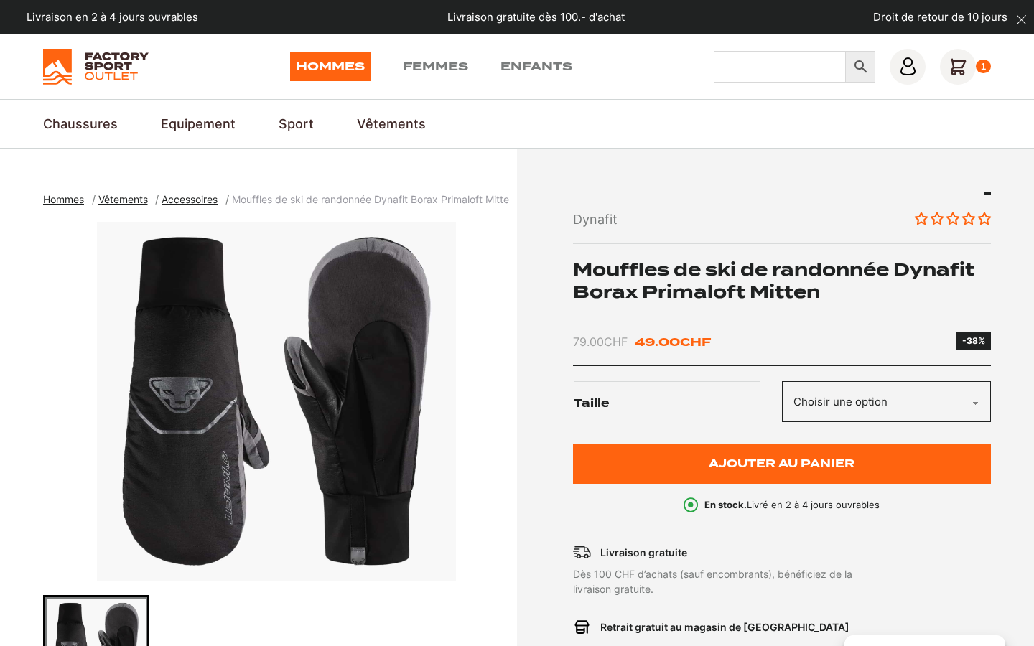
click at [741, 65] on input "Chercher" at bounding box center [780, 67] width 132 height 32
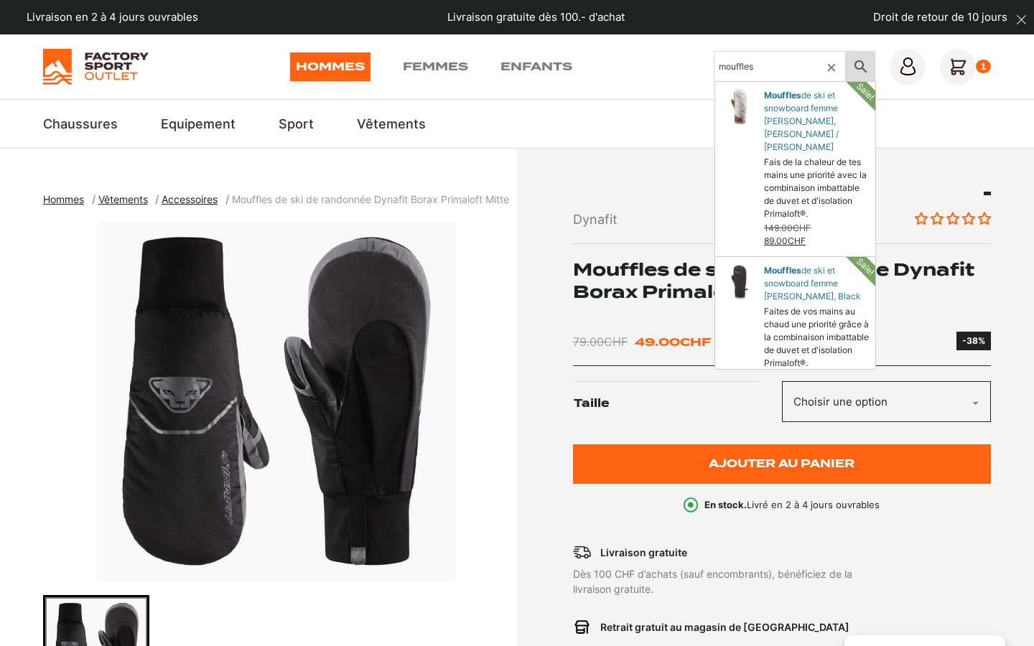
type input "mouffles"
click at [853, 65] on icon at bounding box center [861, 66] width 30 height 17
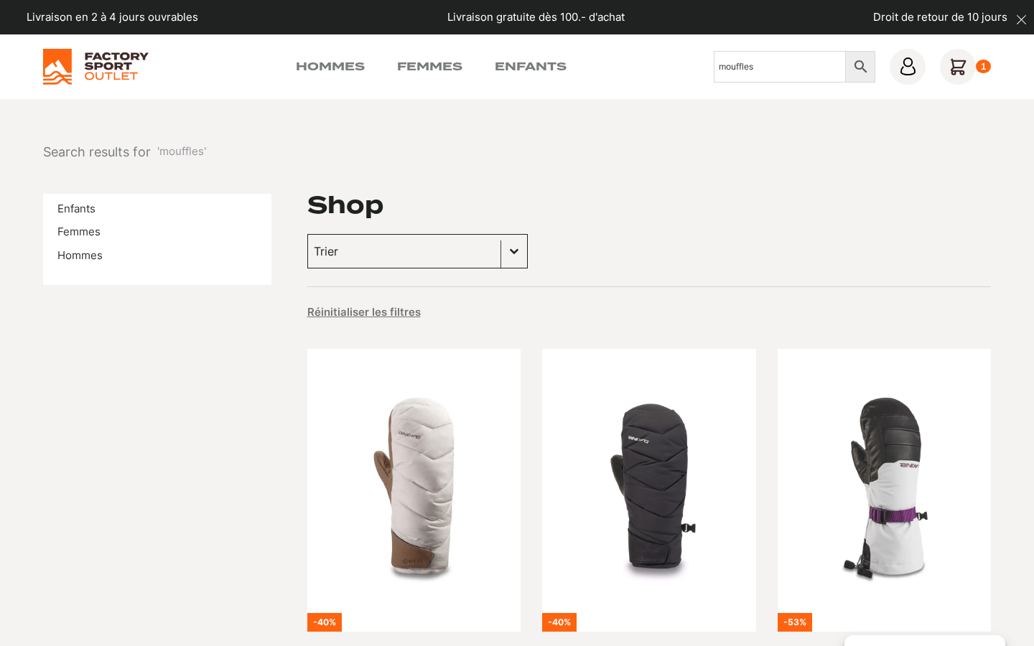
click at [503, 251] on button "Basculer la liste" at bounding box center [514, 251] width 26 height 33
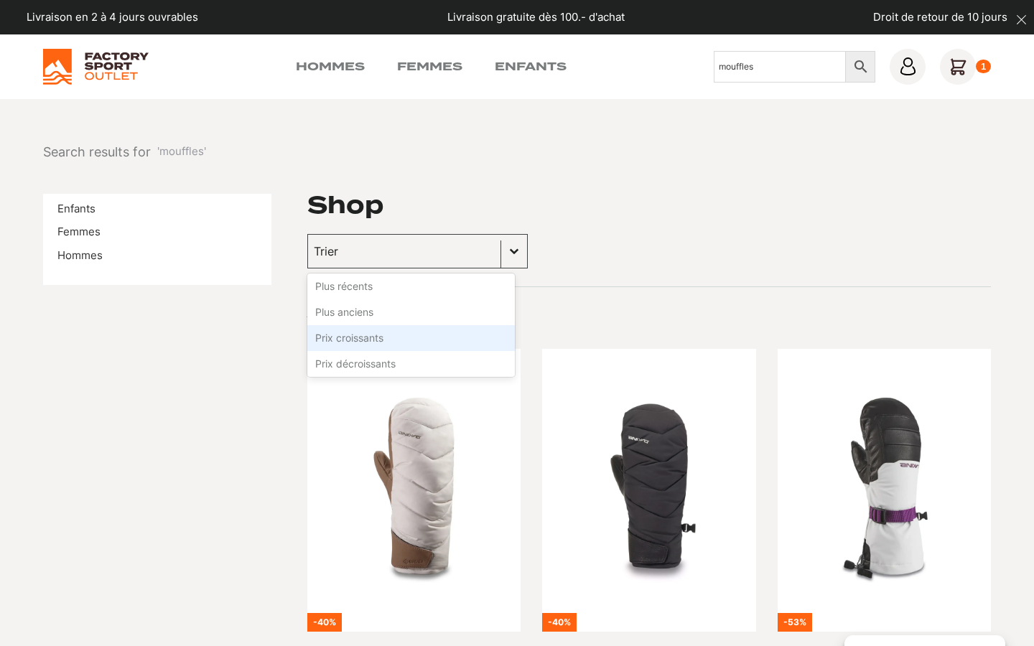
click at [384, 339] on li "Prix croissants" at bounding box center [411, 338] width 208 height 26
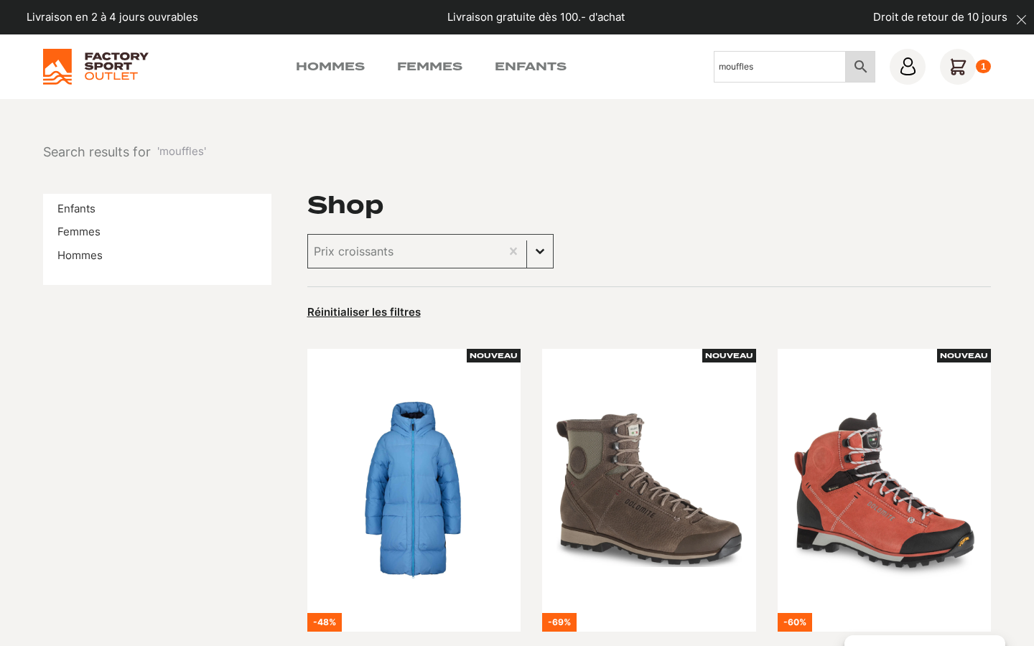
click at [860, 61] on icon at bounding box center [861, 66] width 12 height 12
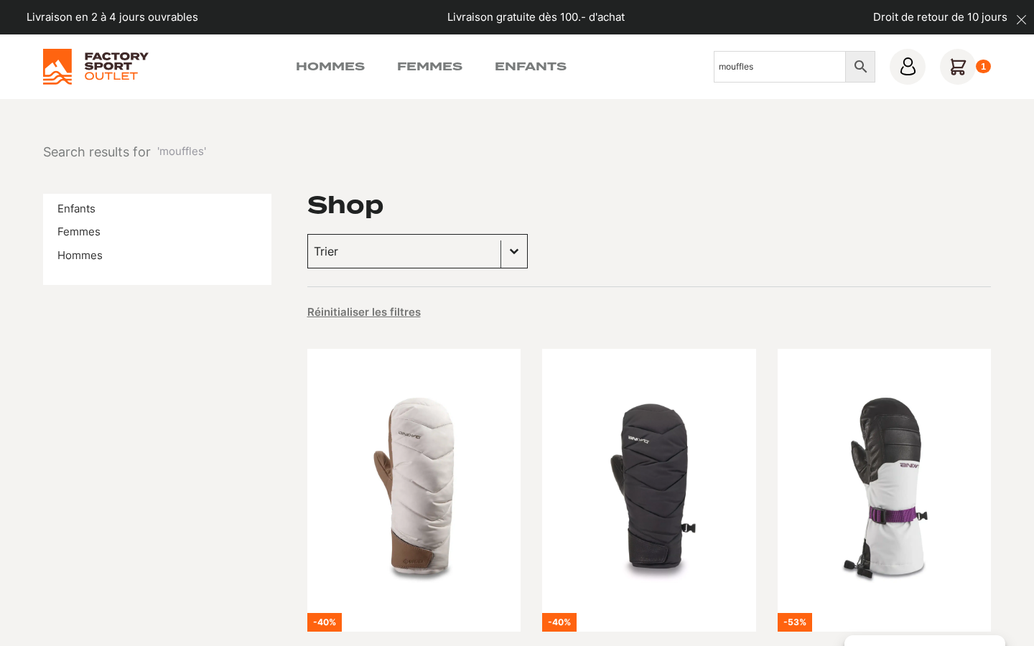
click at [504, 251] on button "Basculer la liste" at bounding box center [514, 251] width 26 height 33
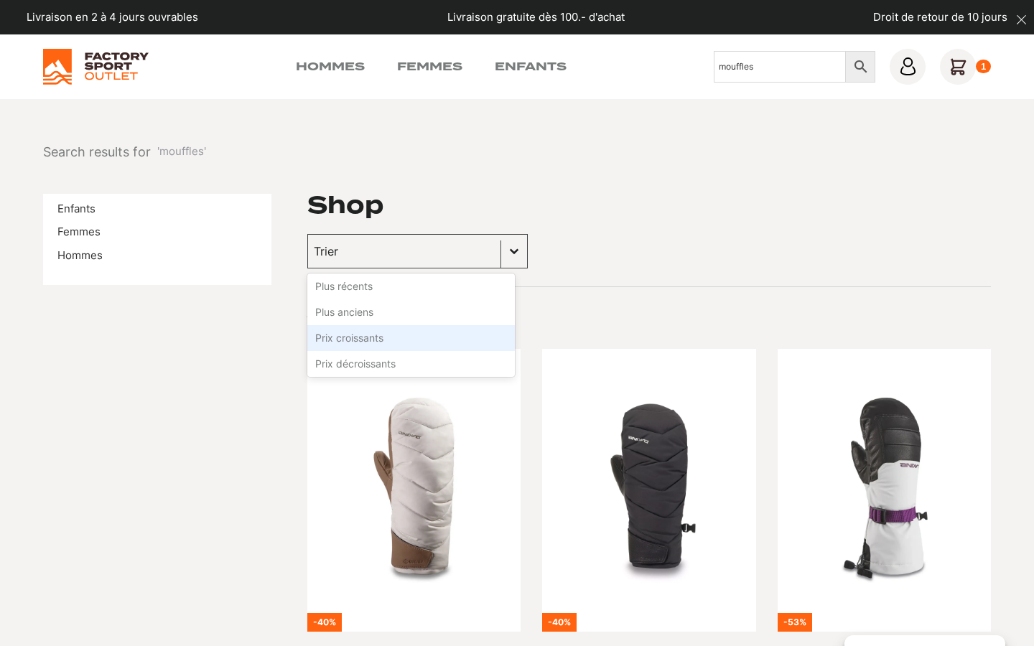
click at [325, 340] on li "Prix croissants" at bounding box center [411, 338] width 208 height 26
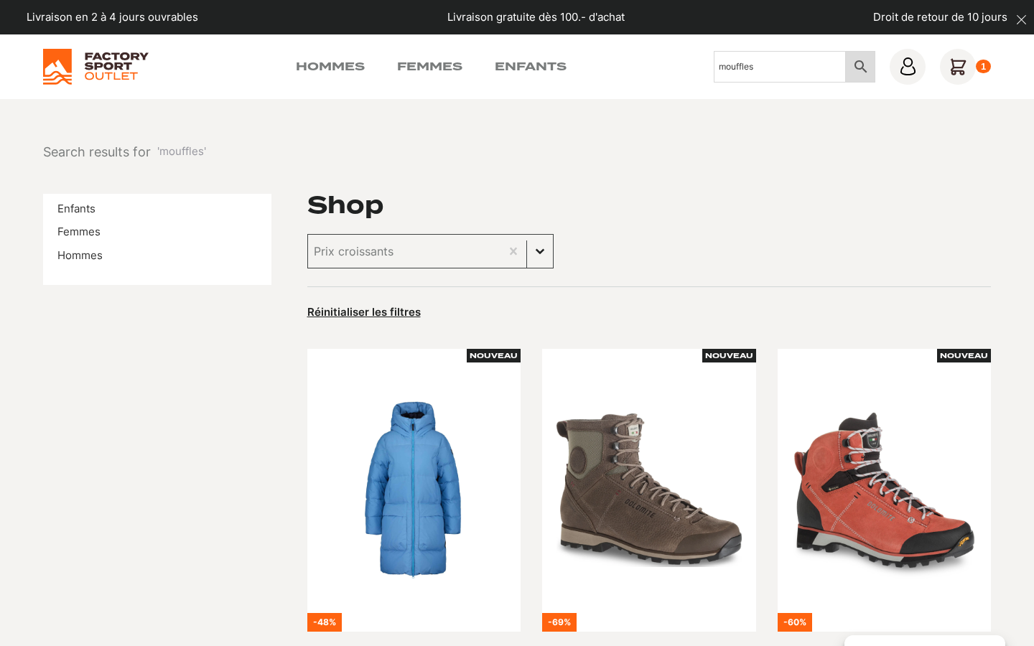
click at [859, 67] on icon at bounding box center [861, 66] width 30 height 17
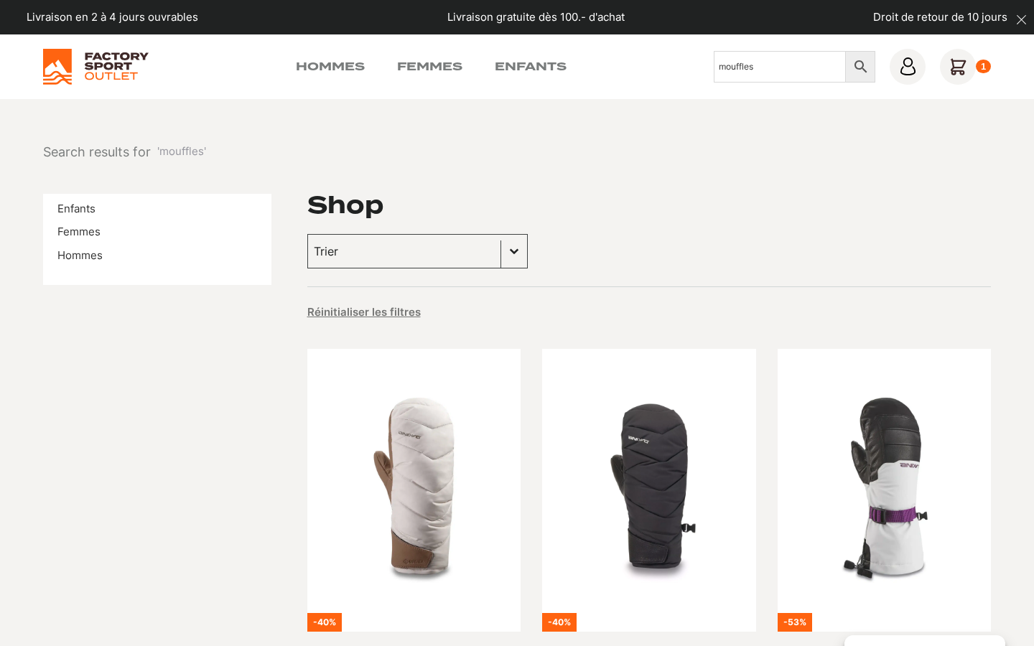
click at [122, 57] on img at bounding box center [96, 67] width 106 height 36
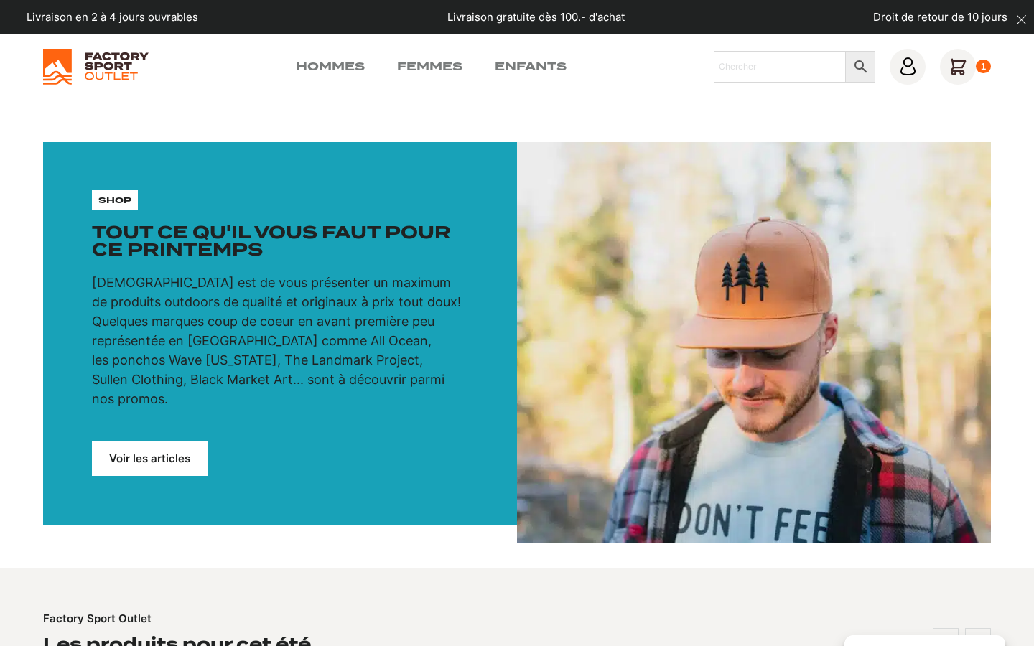
click at [148, 441] on link "Voir les articles" at bounding box center [150, 458] width 116 height 35
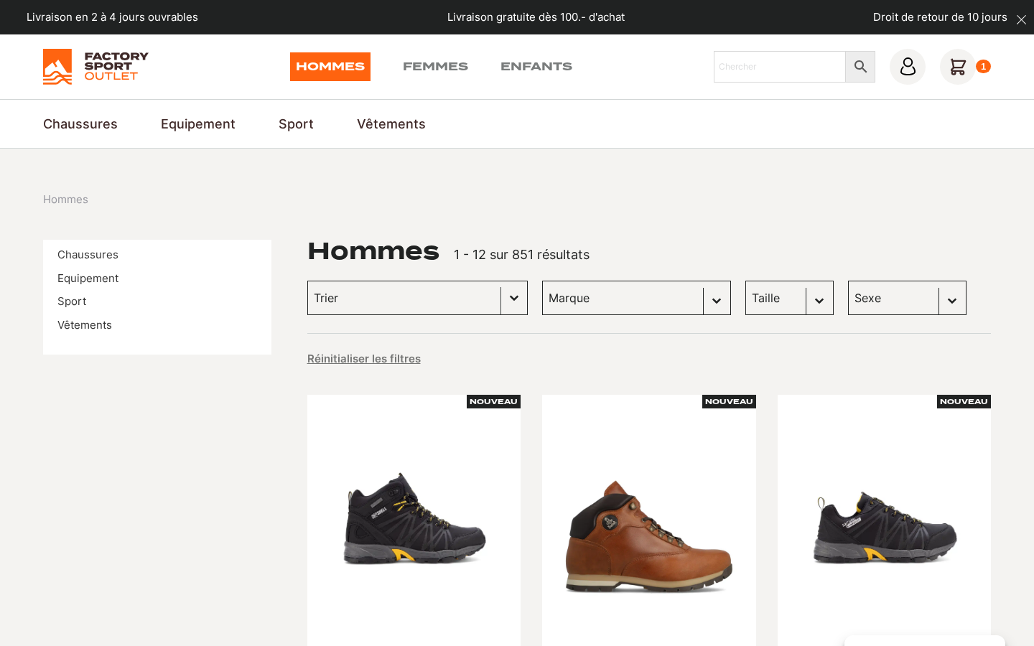
click at [504, 297] on button "Basculer la liste" at bounding box center [514, 298] width 26 height 33
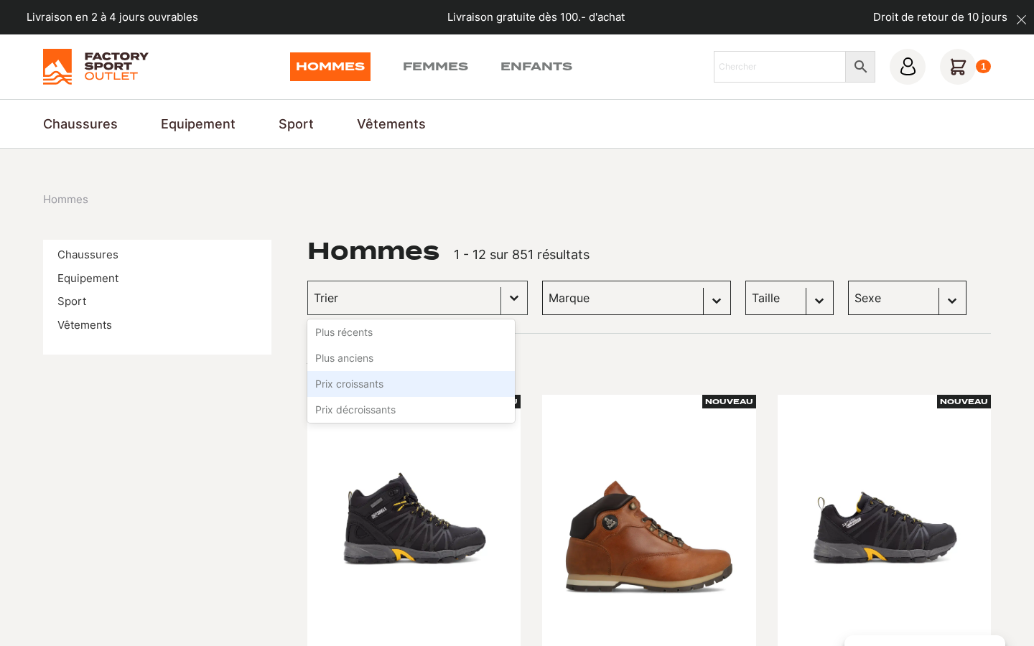
click at [382, 386] on li "Prix croissants" at bounding box center [411, 384] width 208 height 26
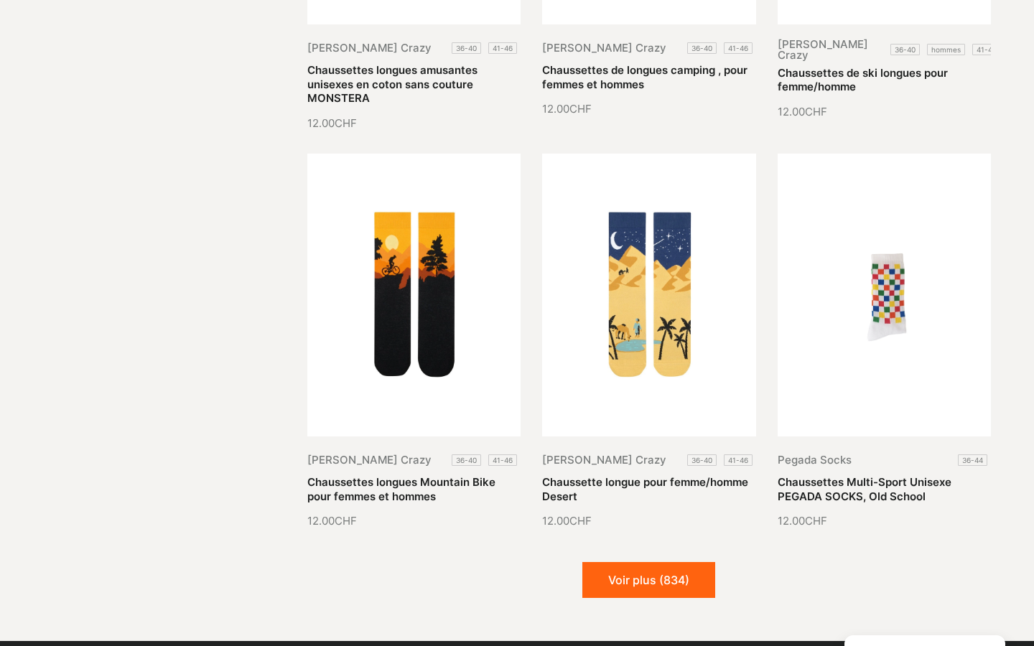
scroll to position [1505, 0]
click at [637, 562] on button "Voir plus (834)" at bounding box center [648, 580] width 133 height 36
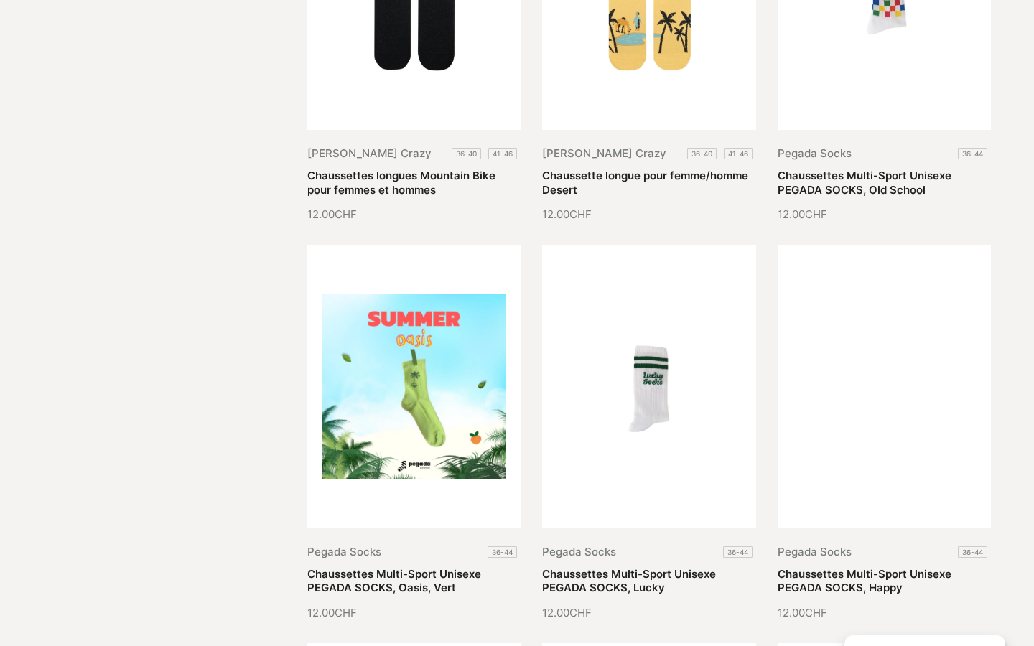
scroll to position [1813, 0]
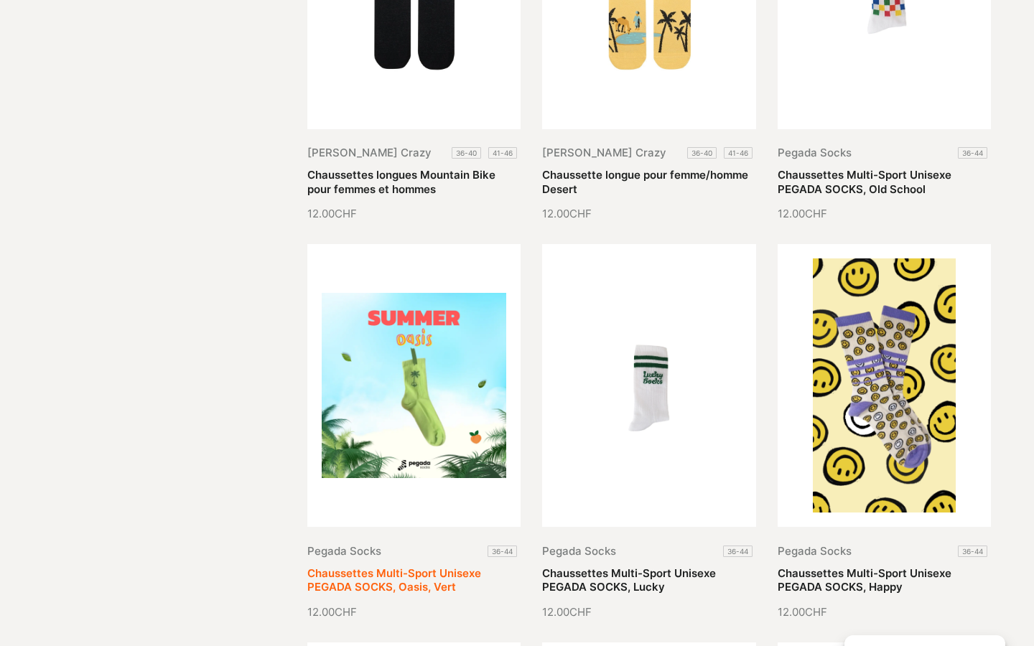
click at [387, 567] on link "Chaussettes Multi-Sport Unisexe PEGADA SOCKS, Oasis, Vert" at bounding box center [394, 581] width 174 height 28
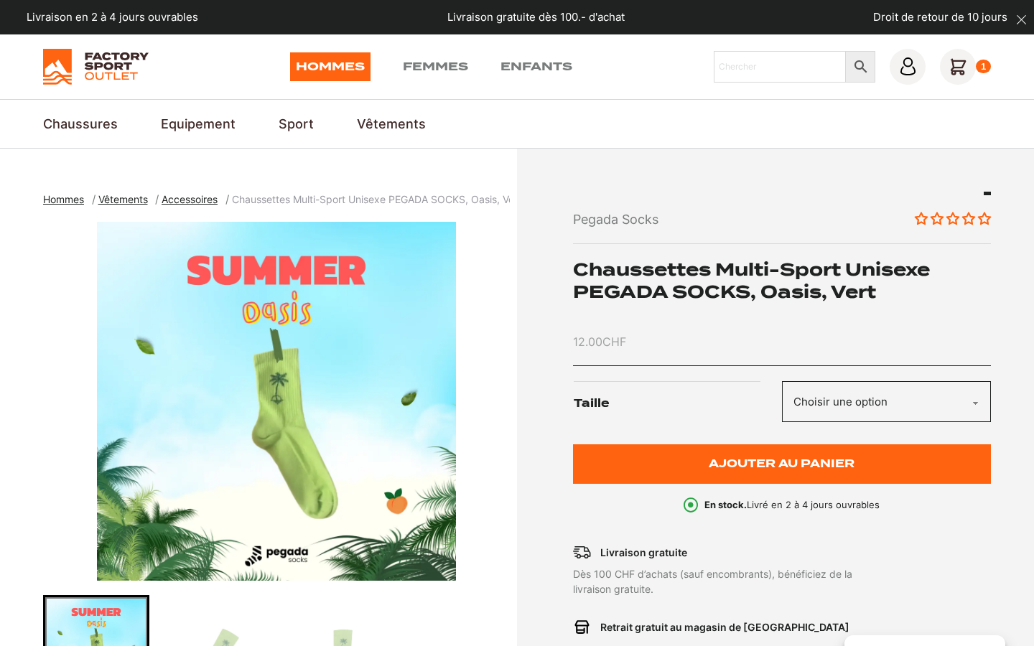
scroll to position [116, 0]
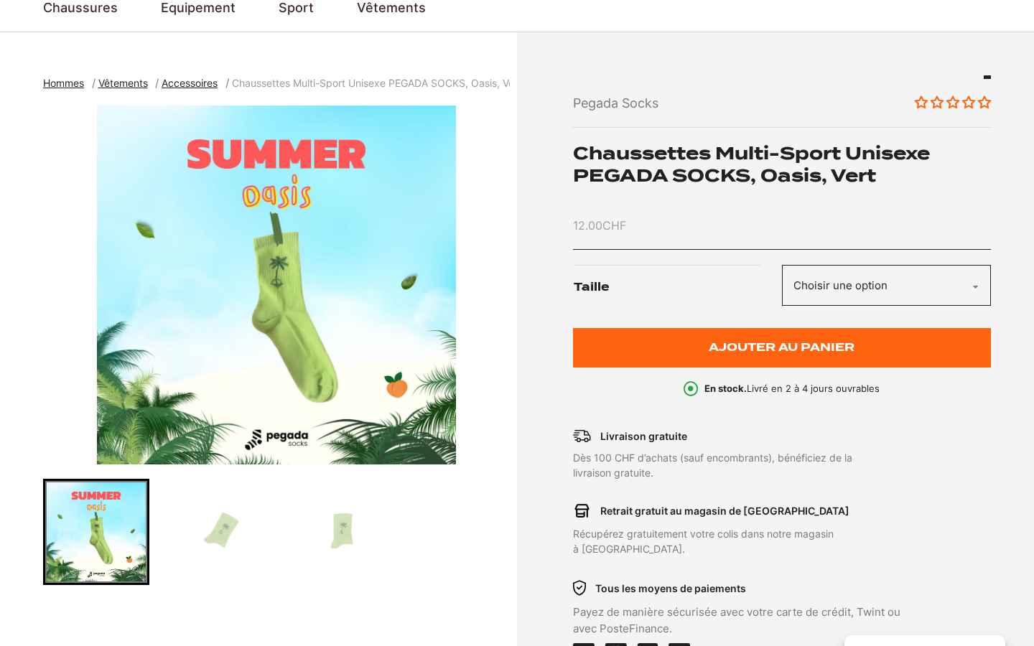
click at [231, 530] on img "Go to slide 2" at bounding box center [217, 532] width 102 height 102
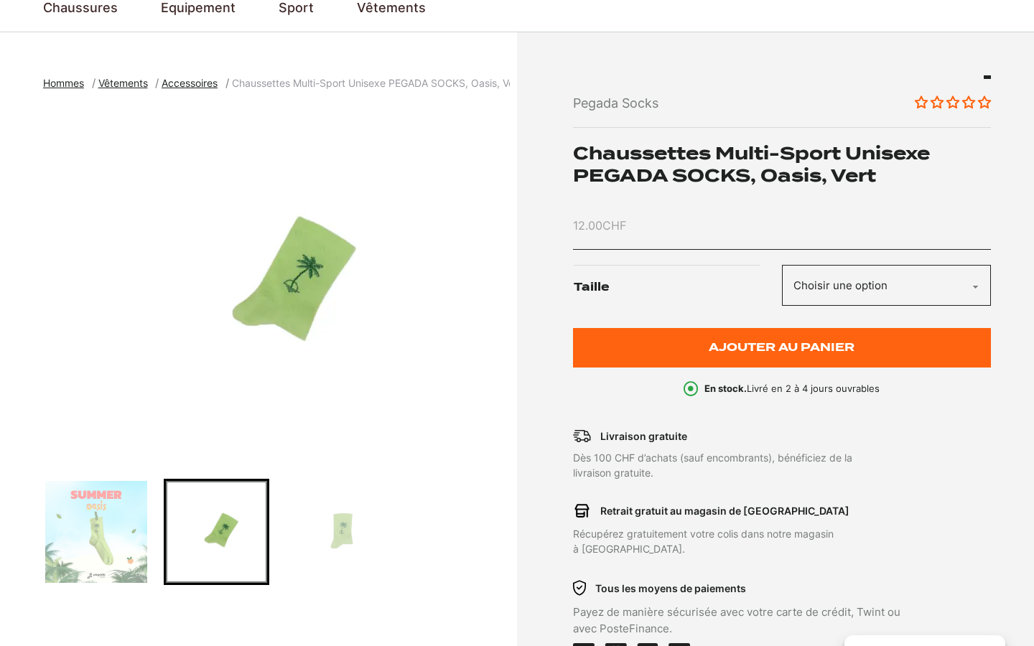
click at [348, 529] on img "Go to slide 3" at bounding box center [337, 532] width 102 height 102
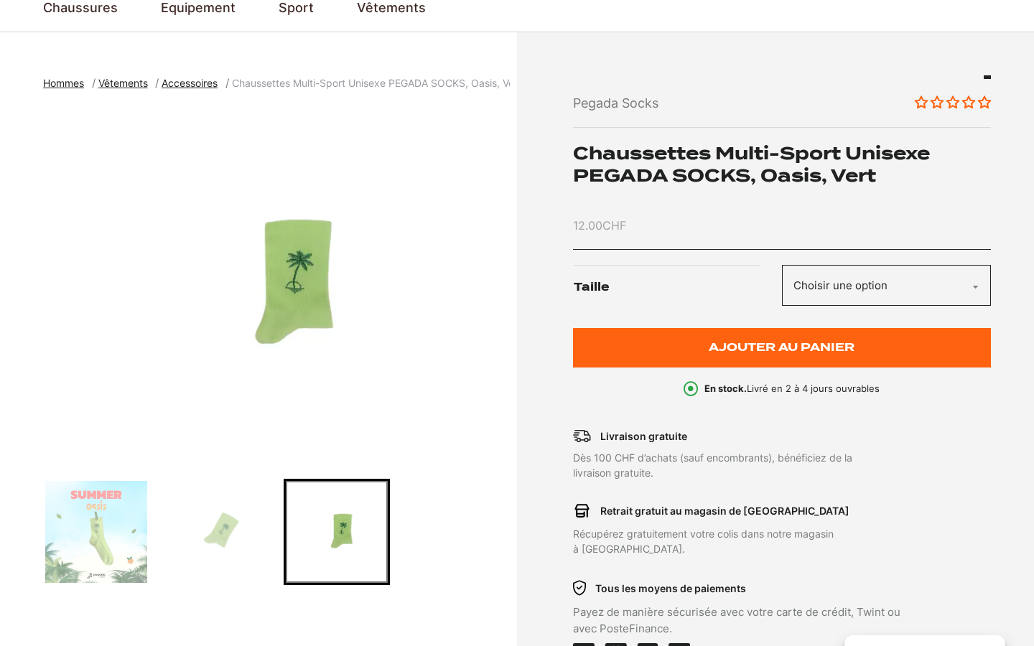
select select "36-44"
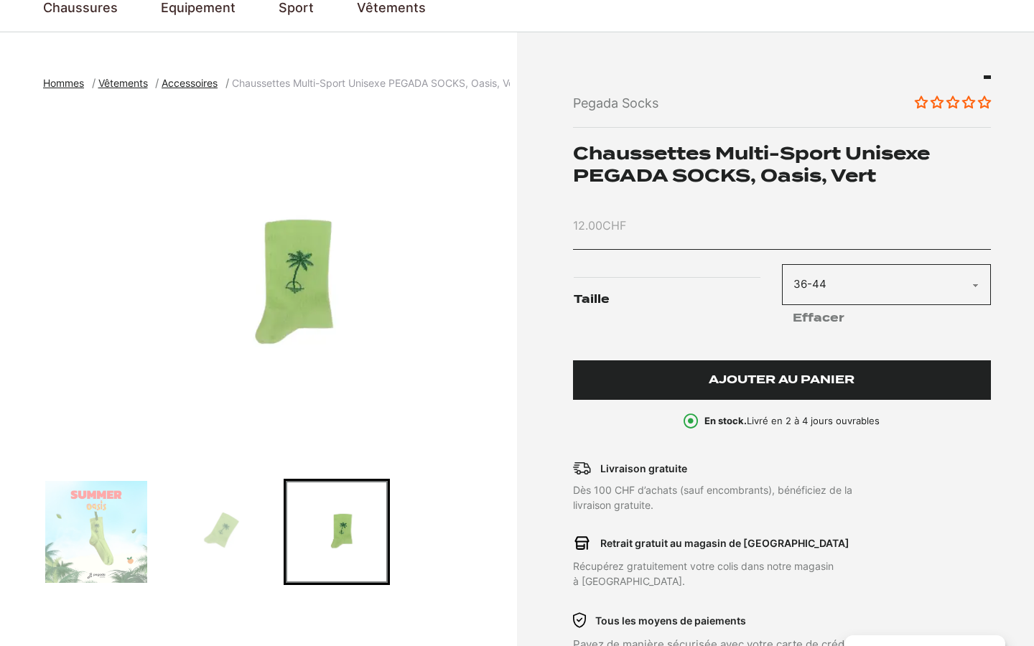
click at [840, 377] on span "Ajouter au panier" at bounding box center [782, 380] width 146 height 12
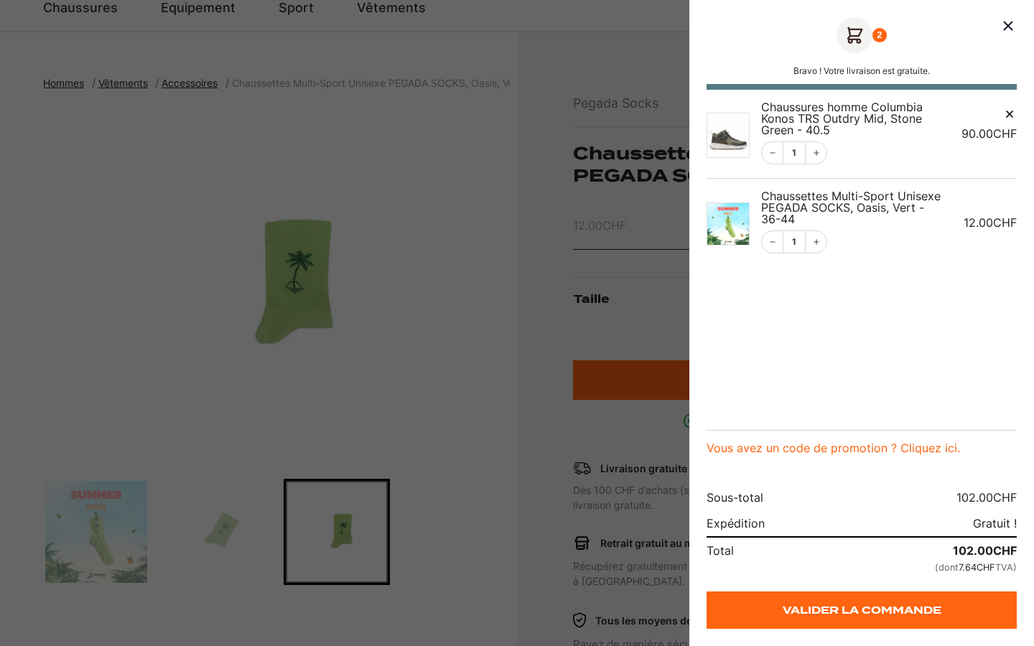
click at [796, 121] on span "Chaussures homme Columbia Konos TRS Outdry Mid, Stone Green - 40.5" at bounding box center [842, 118] width 162 height 37
click at [733, 138] on img "Panier" at bounding box center [728, 135] width 43 height 45
click at [483, 129] on div at bounding box center [517, 323] width 1034 height 646
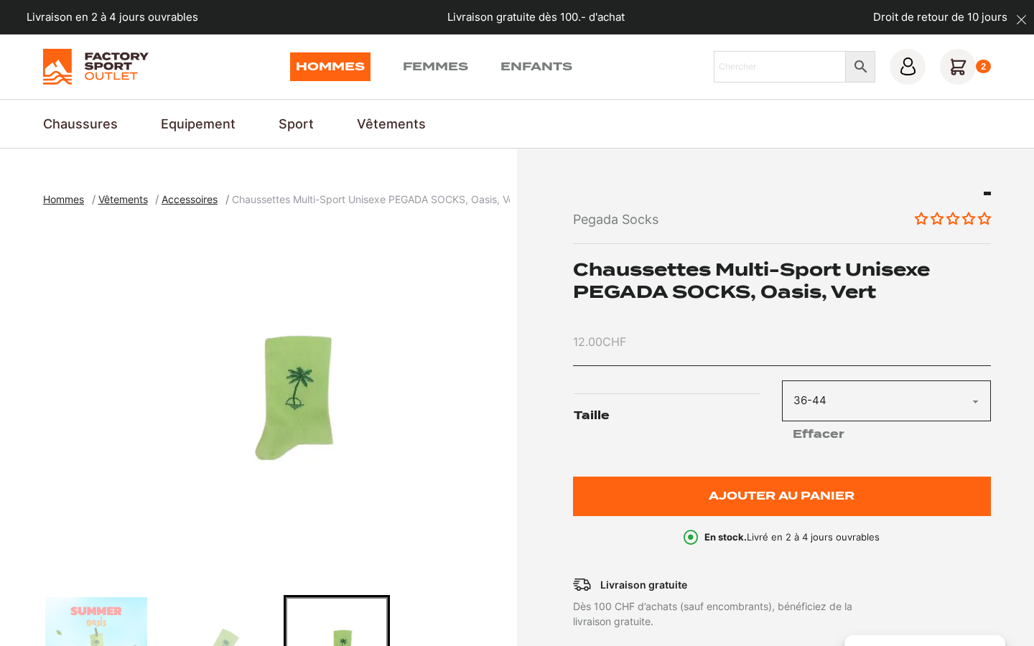
scroll to position [0, 0]
click at [748, 68] on input "Chercher" at bounding box center [780, 67] width 132 height 32
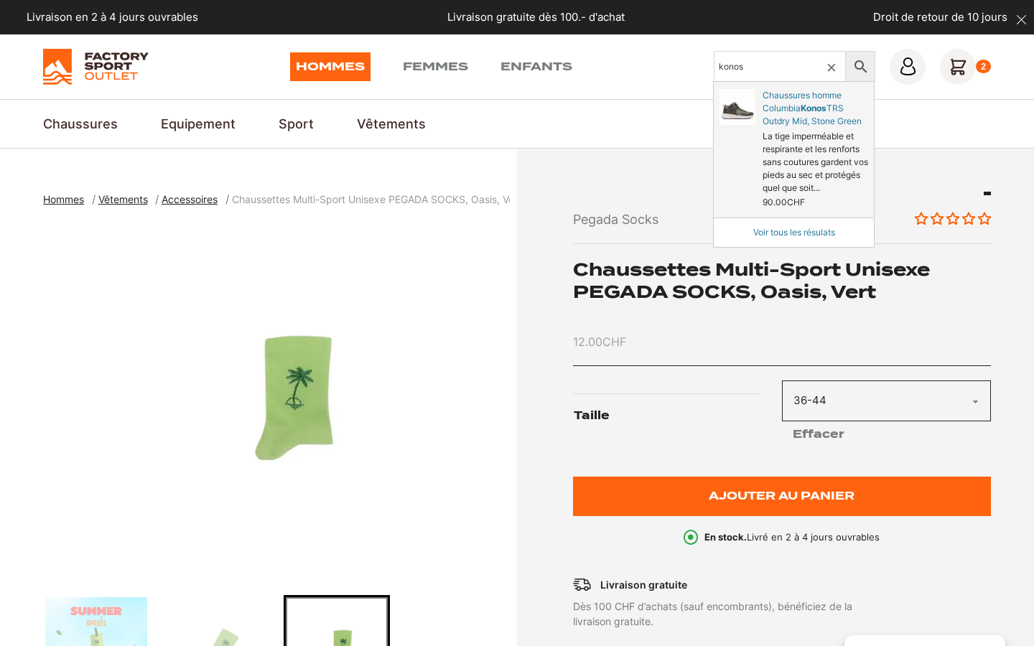
type input "konos"
click at [765, 116] on link "Chaussures homme Columbia TRS Outdry Mid, Stone Green" at bounding box center [794, 150] width 160 height 136
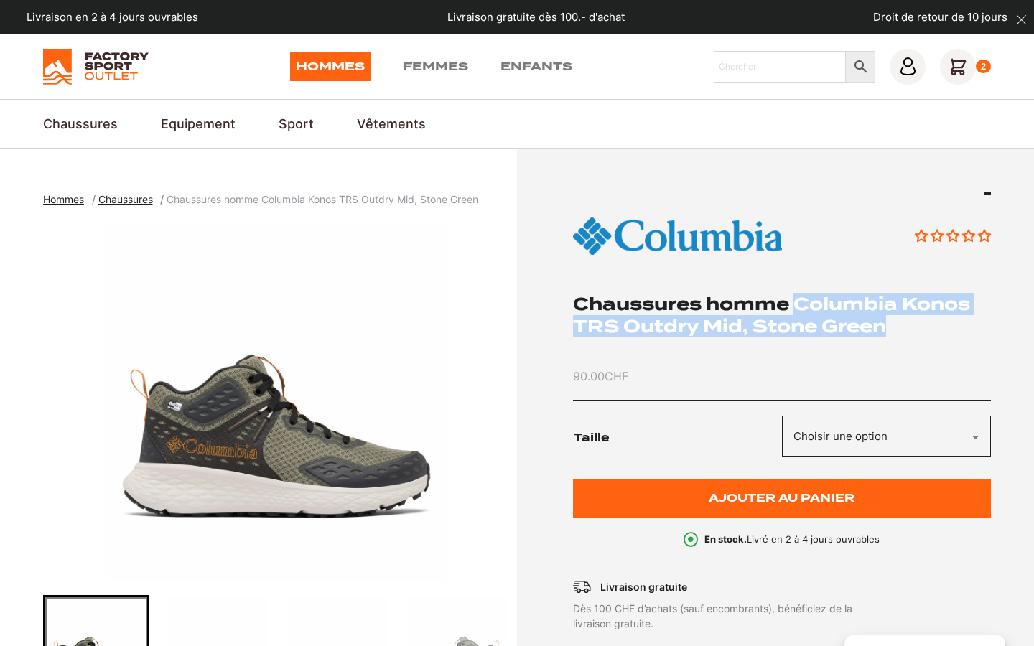
drag, startPoint x: 893, startPoint y: 318, endPoint x: 800, endPoint y: 302, distance: 94.1
click at [800, 302] on h1 "Chaussures homme Columbia Konos TRS Outdry Mid, Stone Green" at bounding box center [782, 315] width 419 height 45
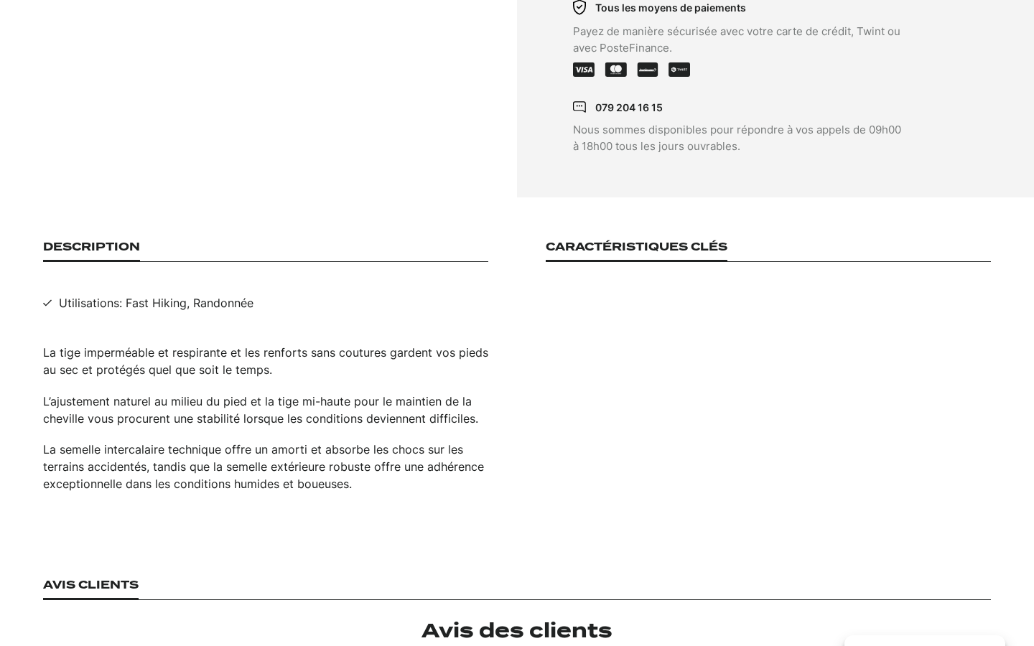
scroll to position [735, 0]
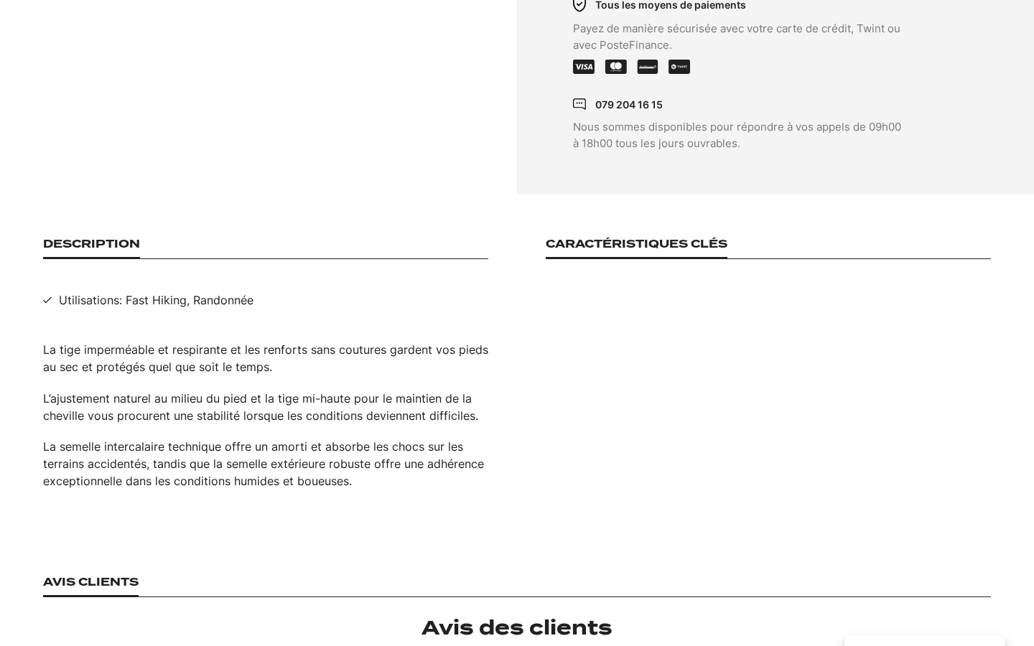
click at [628, 238] on h3 "Caractéristiques clés" at bounding box center [637, 248] width 182 height 21
click at [116, 238] on h3 "Description" at bounding box center [91, 248] width 97 height 21
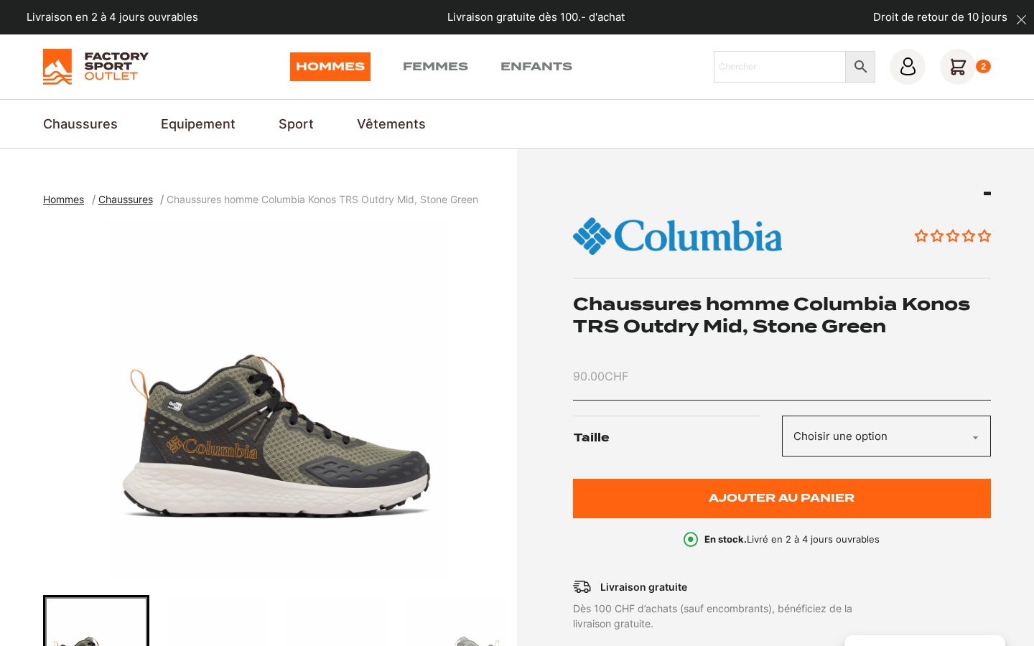
scroll to position [0, 0]
